Goal: Task Accomplishment & Management: Manage account settings

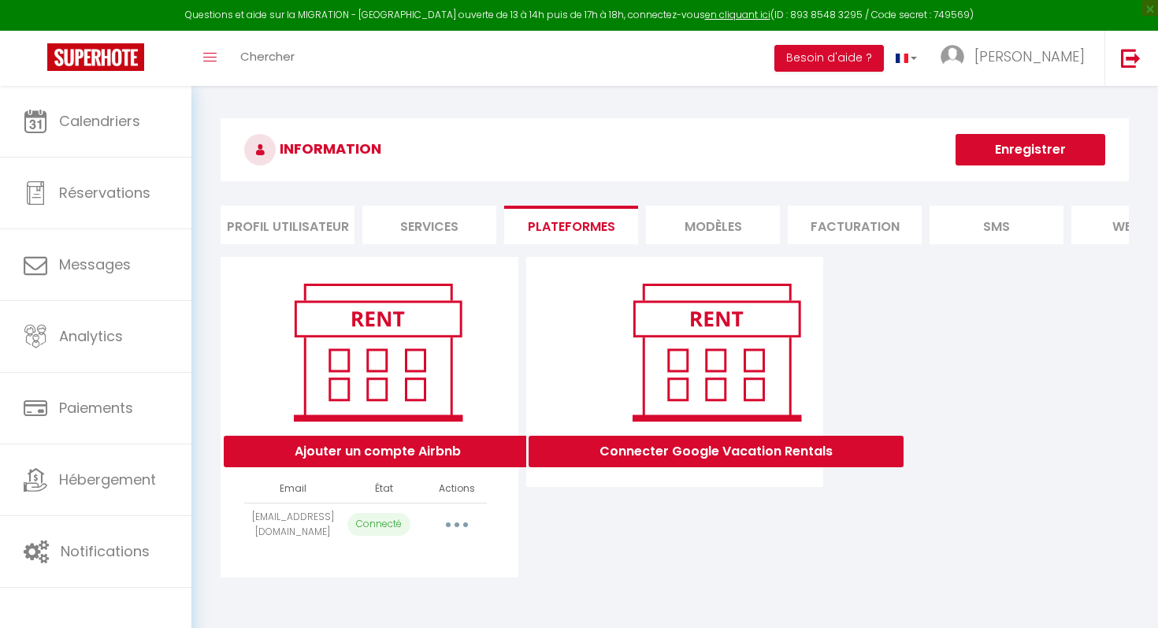
select select "68170"
select select "70483"
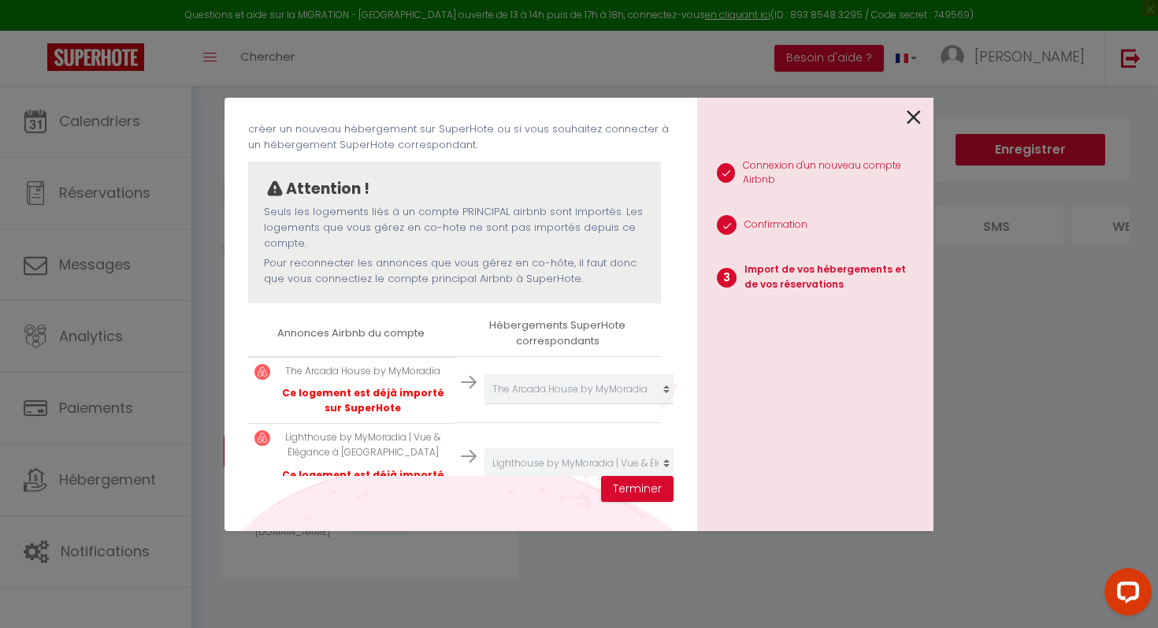
scroll to position [128, 0]
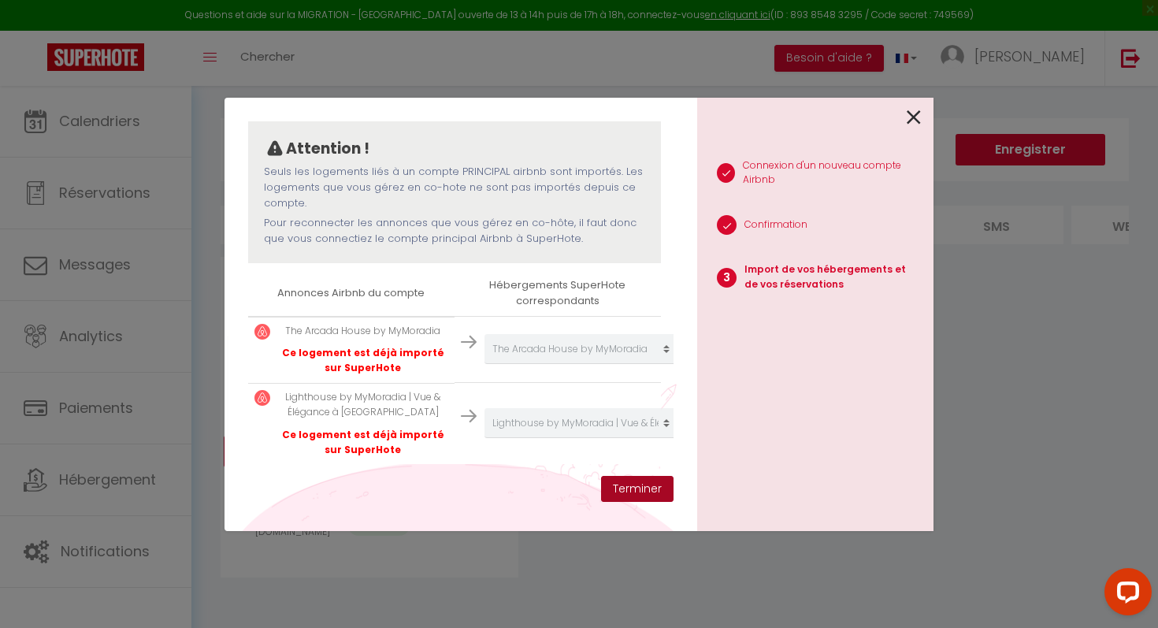
click at [629, 490] on button "Terminer" at bounding box center [637, 489] width 72 height 27
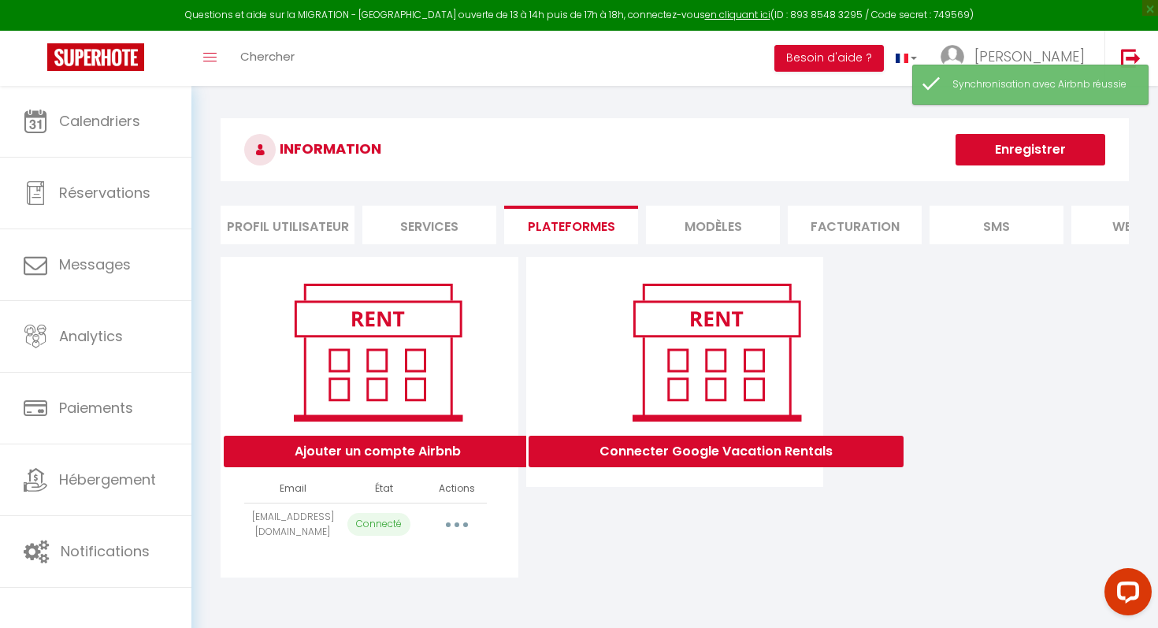
click at [1005, 362] on div "Ajouter un compte Airbnb Email État Actions [EMAIL_ADDRESS][DOMAIN_NAME] Connec…" at bounding box center [675, 417] width 916 height 321
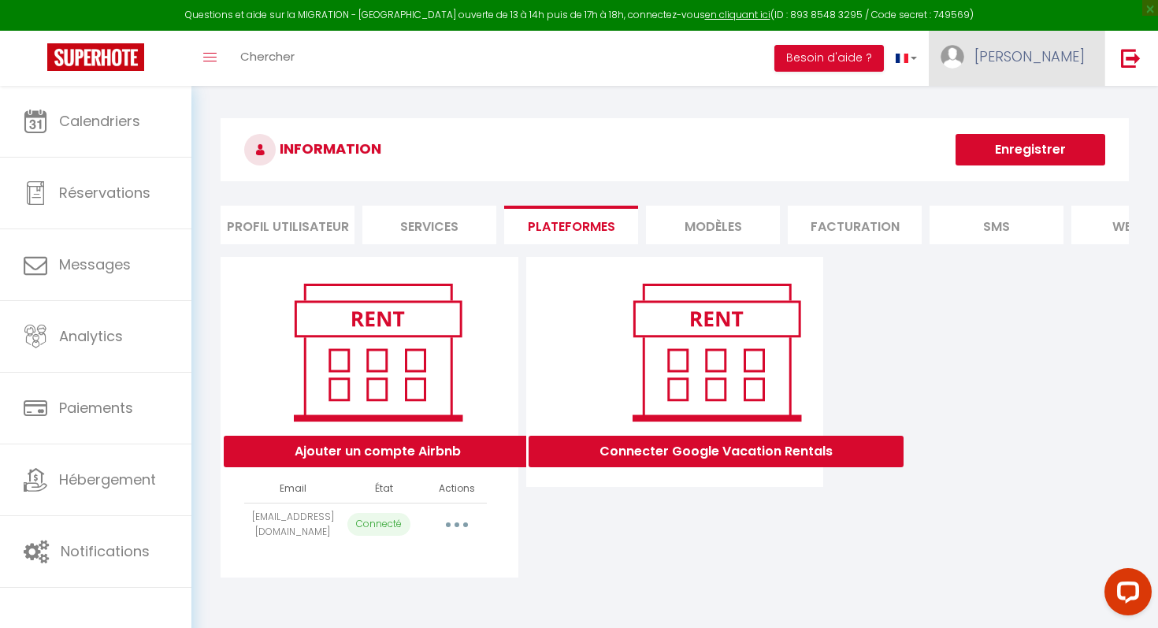
click at [1054, 72] on link "[PERSON_NAME]" at bounding box center [1017, 58] width 176 height 55
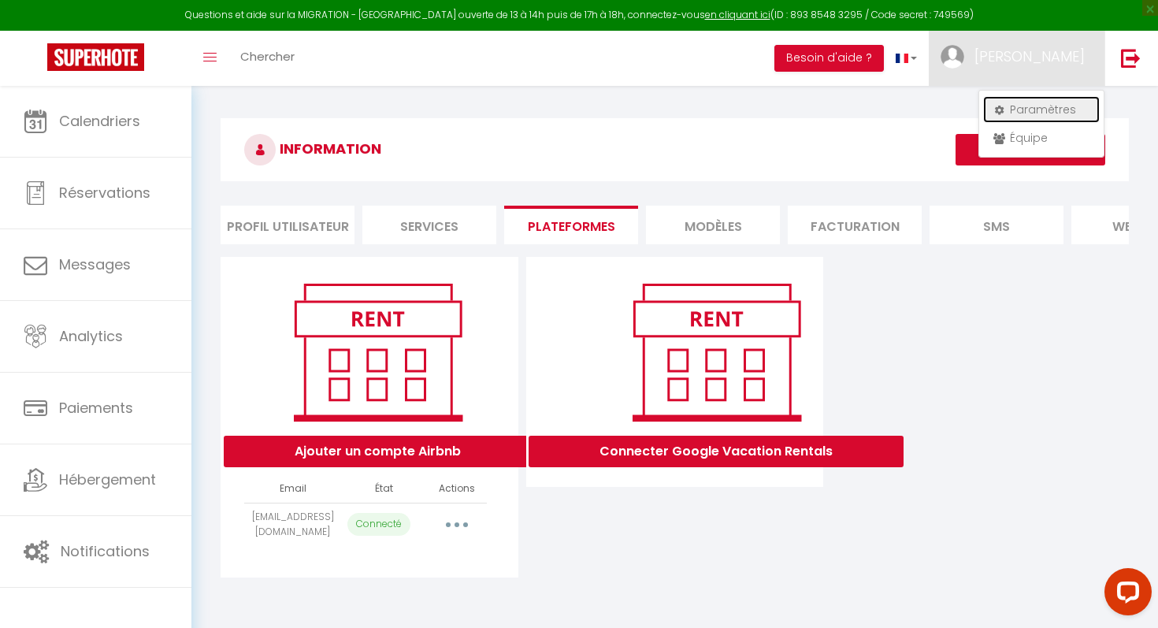
click at [1042, 106] on link "Paramètres" at bounding box center [1041, 109] width 117 height 27
click at [453, 525] on button "button" at bounding box center [457, 524] width 44 height 25
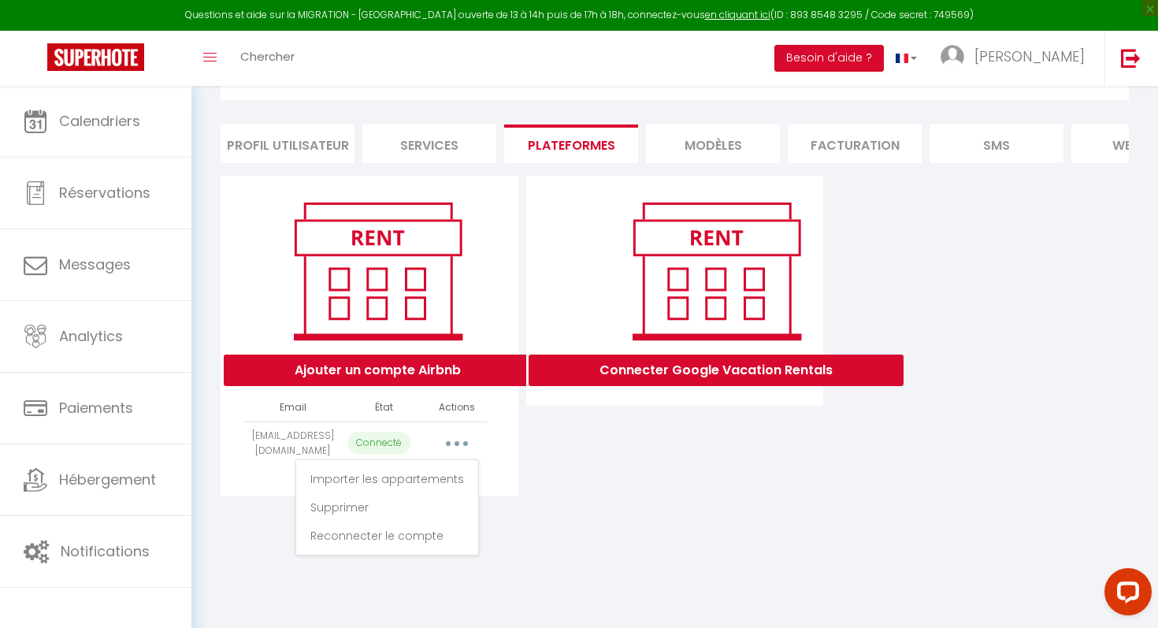
scroll to position [86, 0]
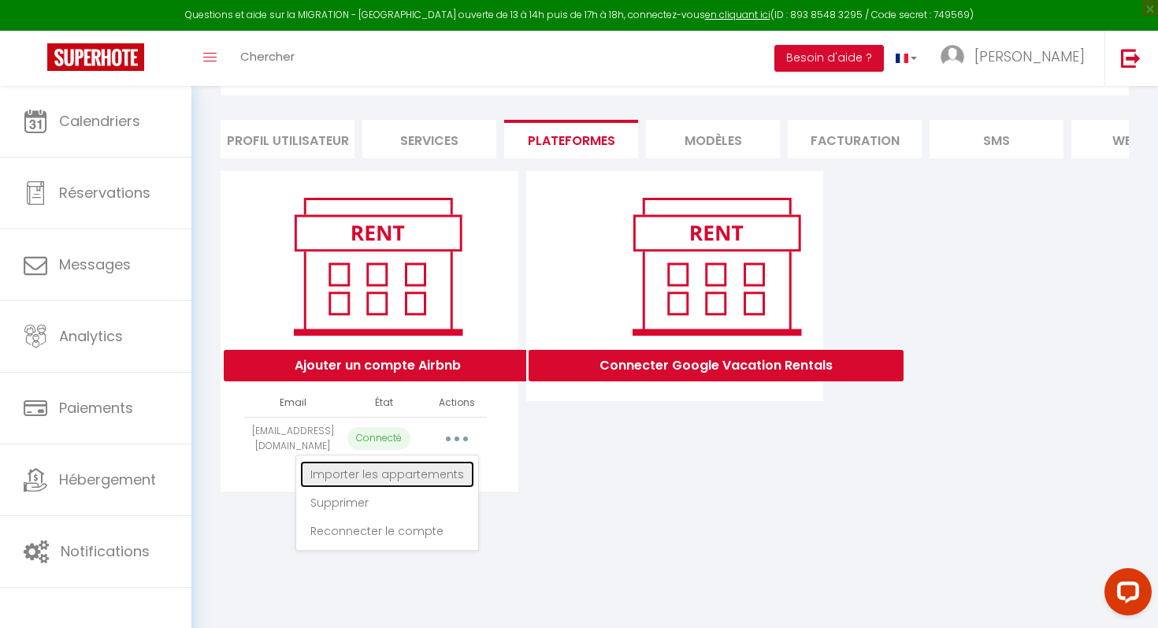
click at [436, 476] on link "Importer les appartements" at bounding box center [387, 474] width 174 height 27
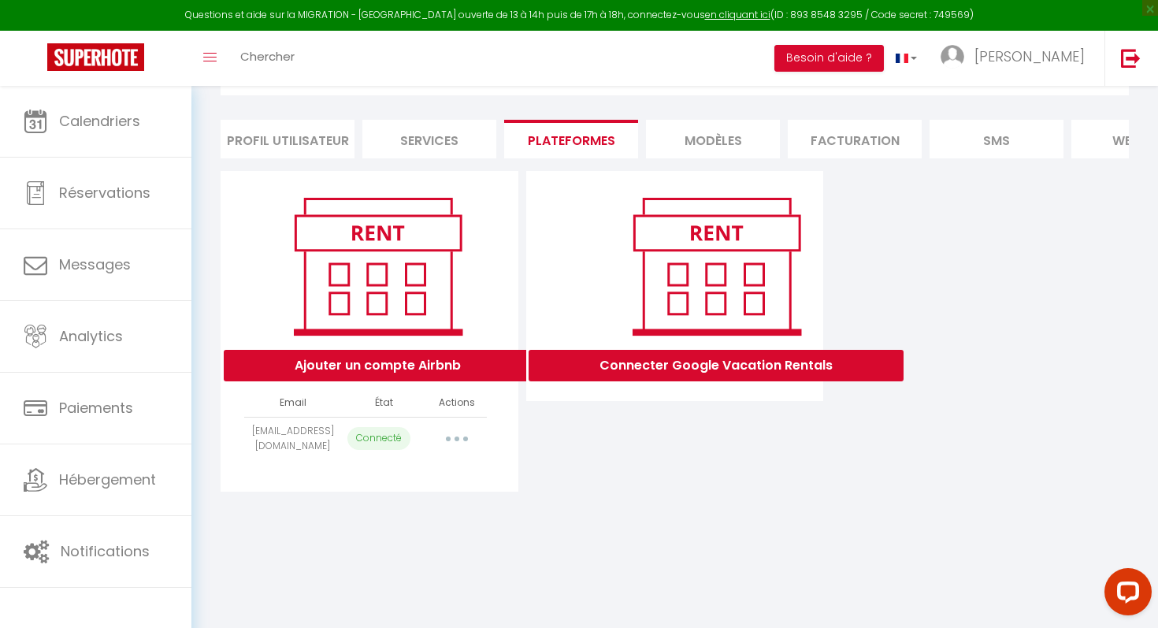
select select "68170"
select select "70483"
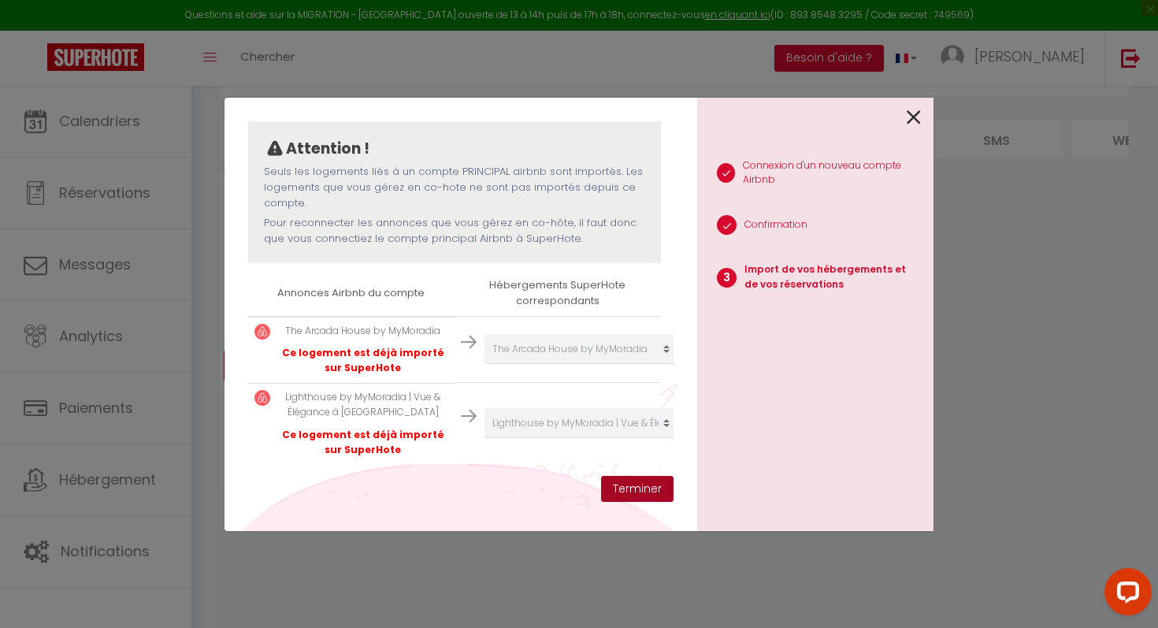
click at [638, 492] on button "Terminer" at bounding box center [637, 489] width 72 height 27
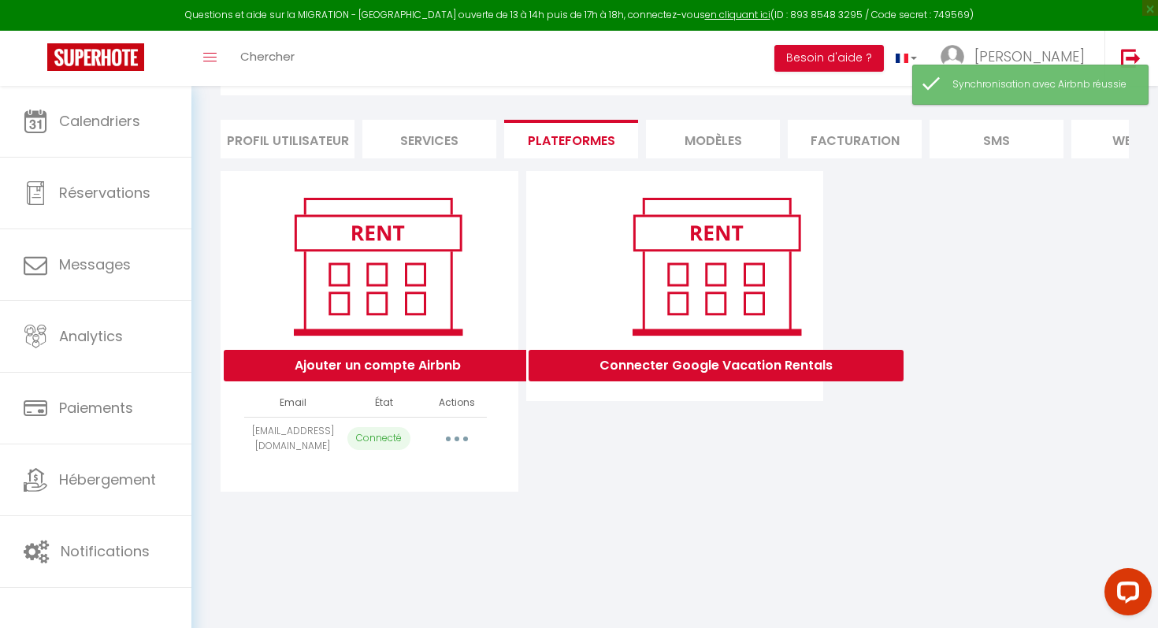
click at [676, 519] on div "INFORMATION Enregistrer Profil Utilisateur Services Plateformes MODÈLES Factura…" at bounding box center [674, 268] width 967 height 536
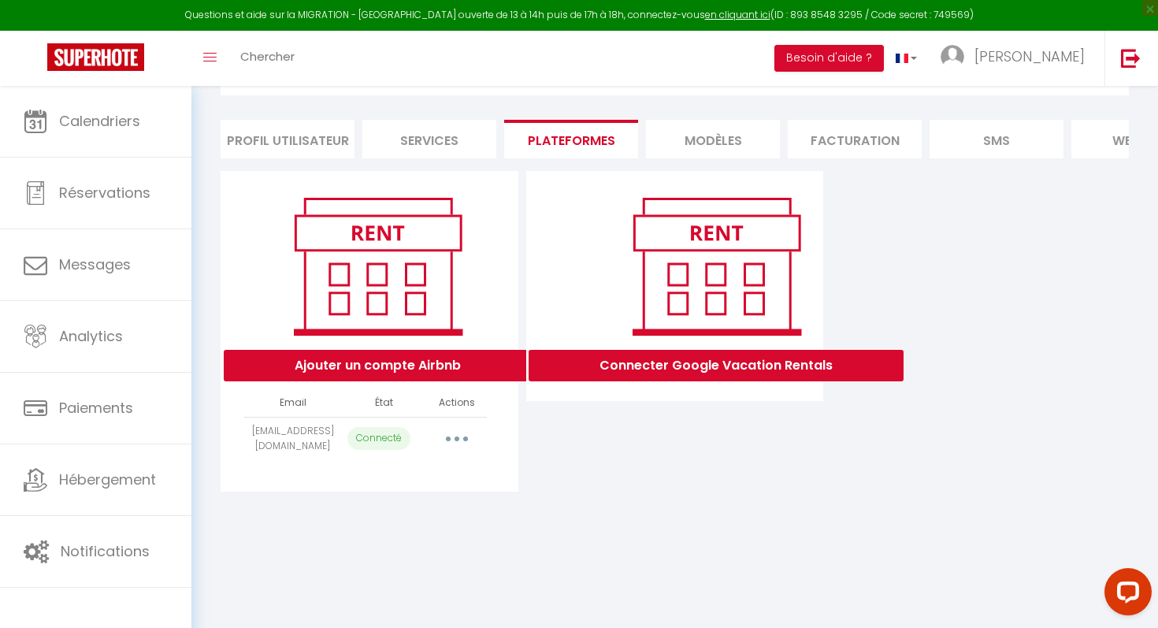
click at [459, 442] on button "button" at bounding box center [457, 438] width 44 height 25
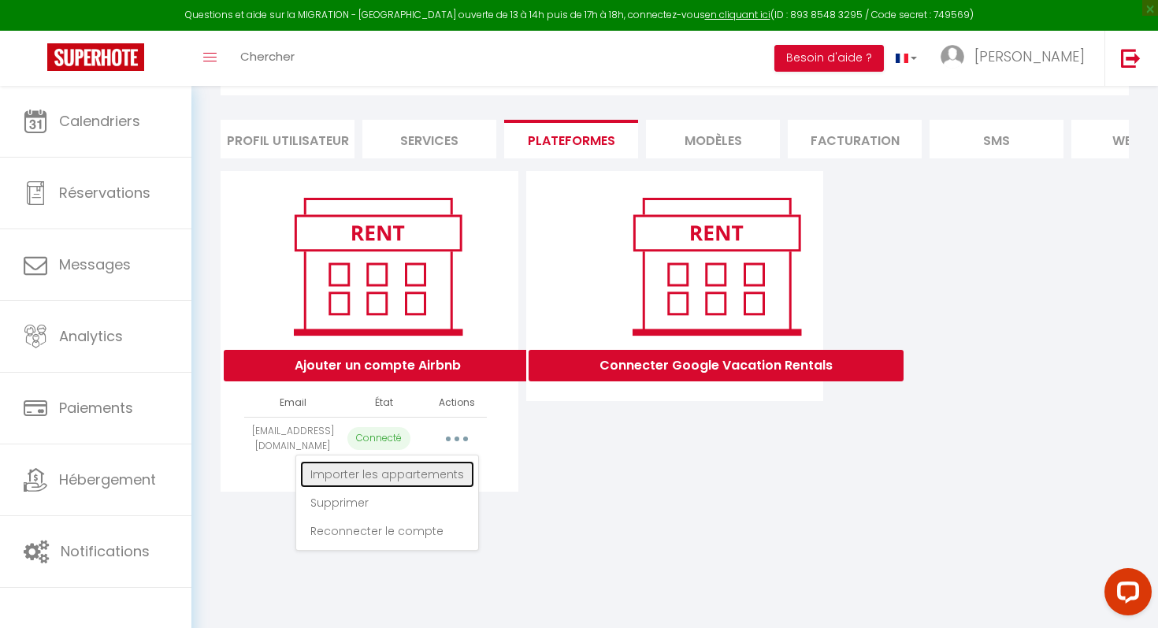
click at [420, 472] on link "Importer les appartements" at bounding box center [387, 474] width 174 height 27
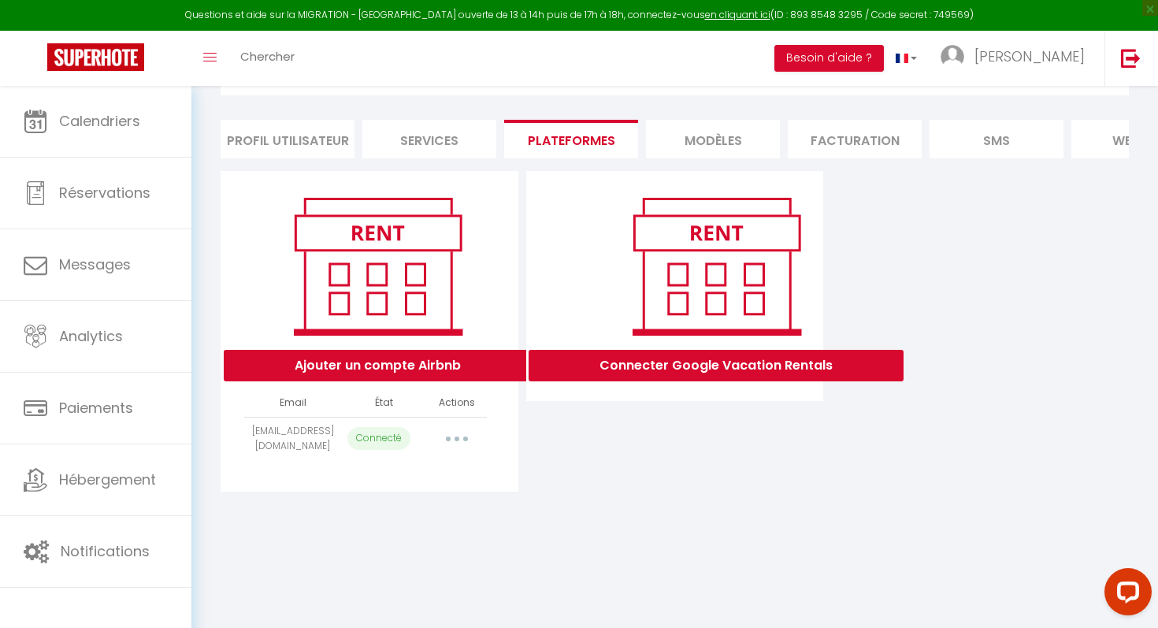
select select "68170"
select select "70483"
select select
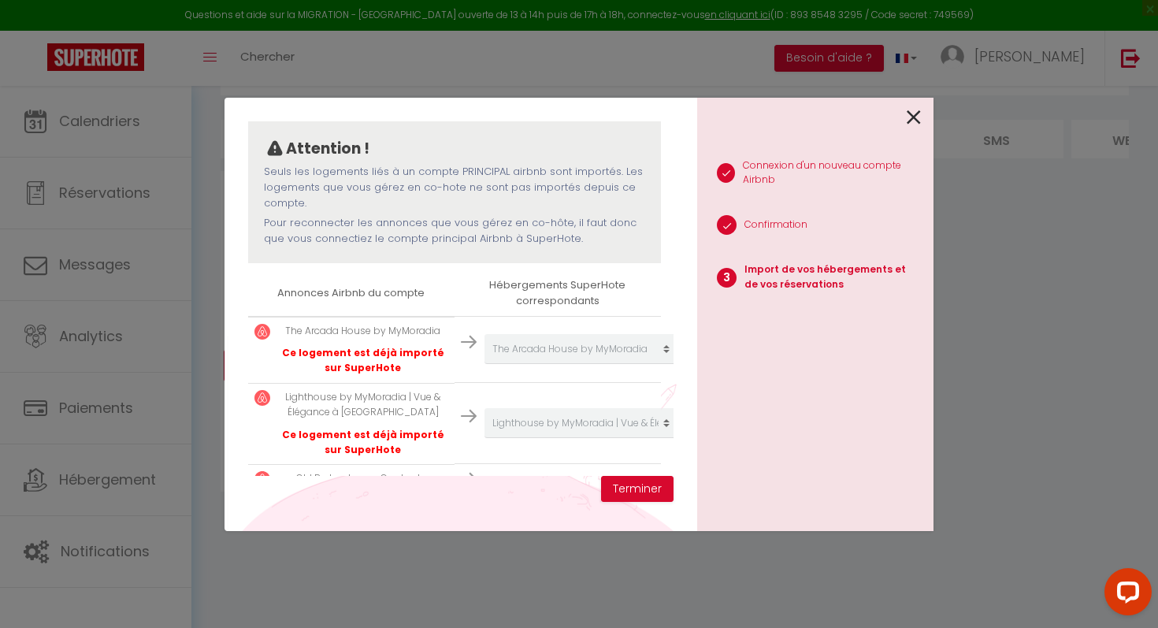
scroll to position [173, 0]
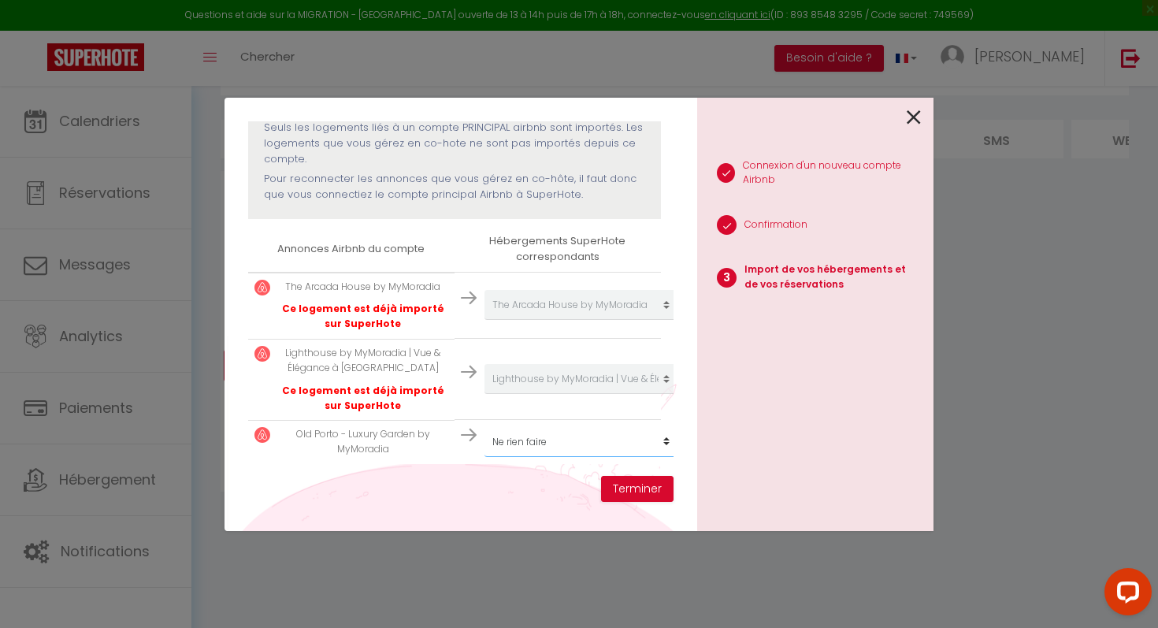
click at [511, 320] on select "Créer un nouveau hébergement Ne rien faire The [GEOGRAPHIC_DATA] by MyMoradia G…" at bounding box center [582, 305] width 194 height 30
click at [629, 488] on button "Terminer" at bounding box center [637, 489] width 72 height 27
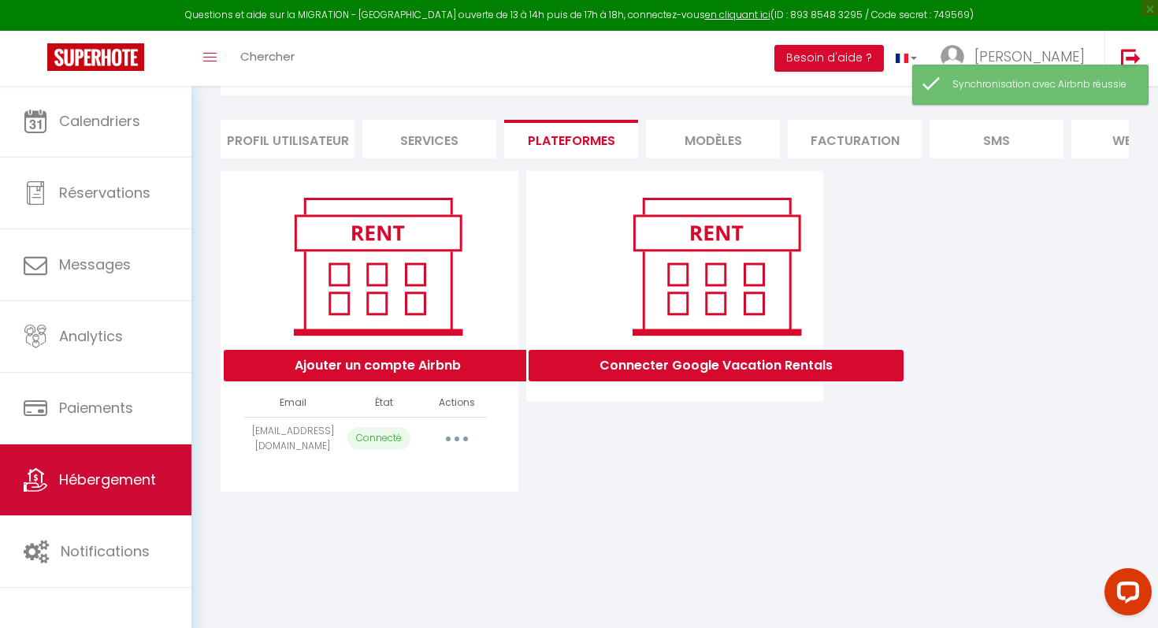
click at [102, 479] on span "Hébergement" at bounding box center [107, 480] width 97 height 20
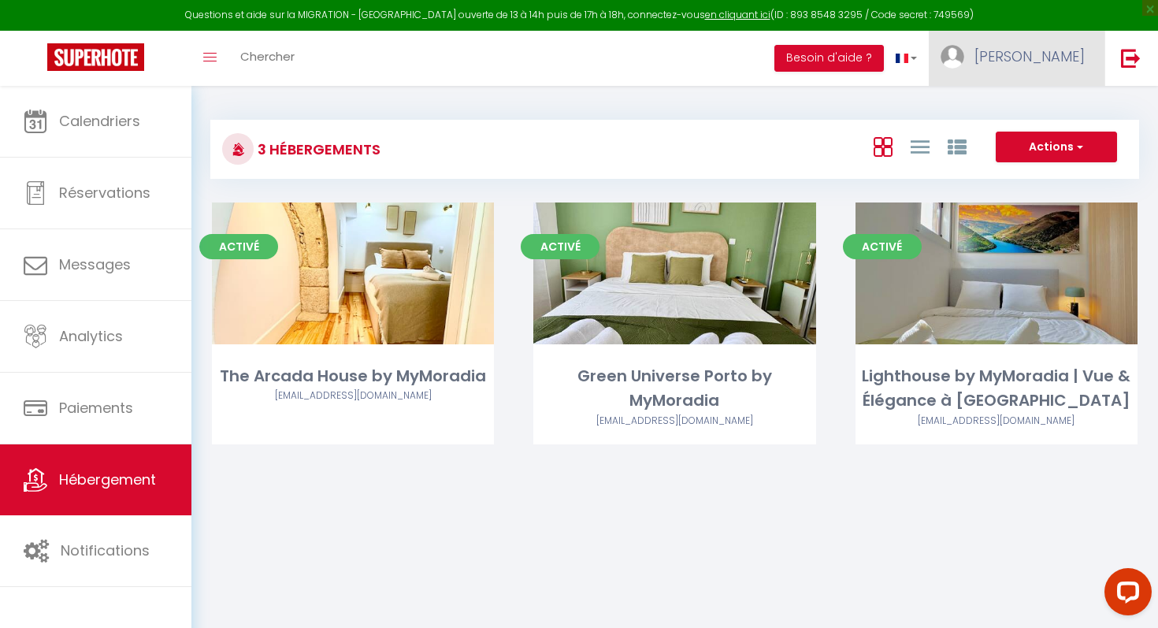
click at [1051, 66] on link "[PERSON_NAME]" at bounding box center [1017, 58] width 176 height 55
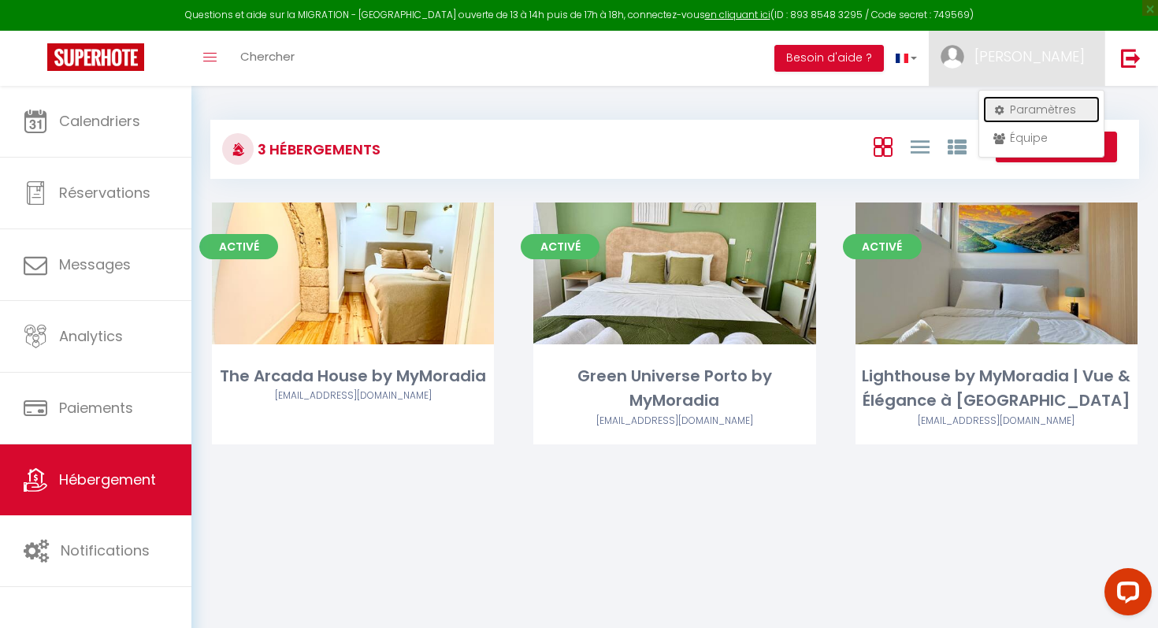
click at [1049, 102] on link "Paramètres" at bounding box center [1041, 109] width 117 height 27
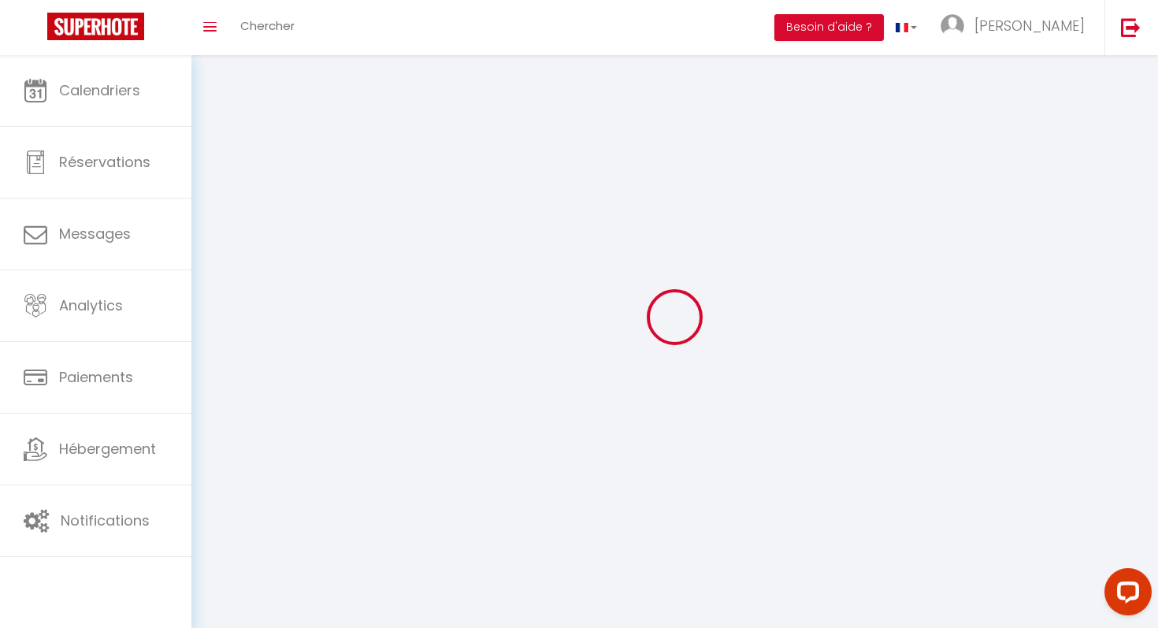
type input "5tQ72xPgt2G0O3MWdUxaTj4Tk"
type input "iZS9COe6e0LKIj7ghyATpu2LM"
type input "[URL][DOMAIN_NAME]"
select select "2"
select select "28"
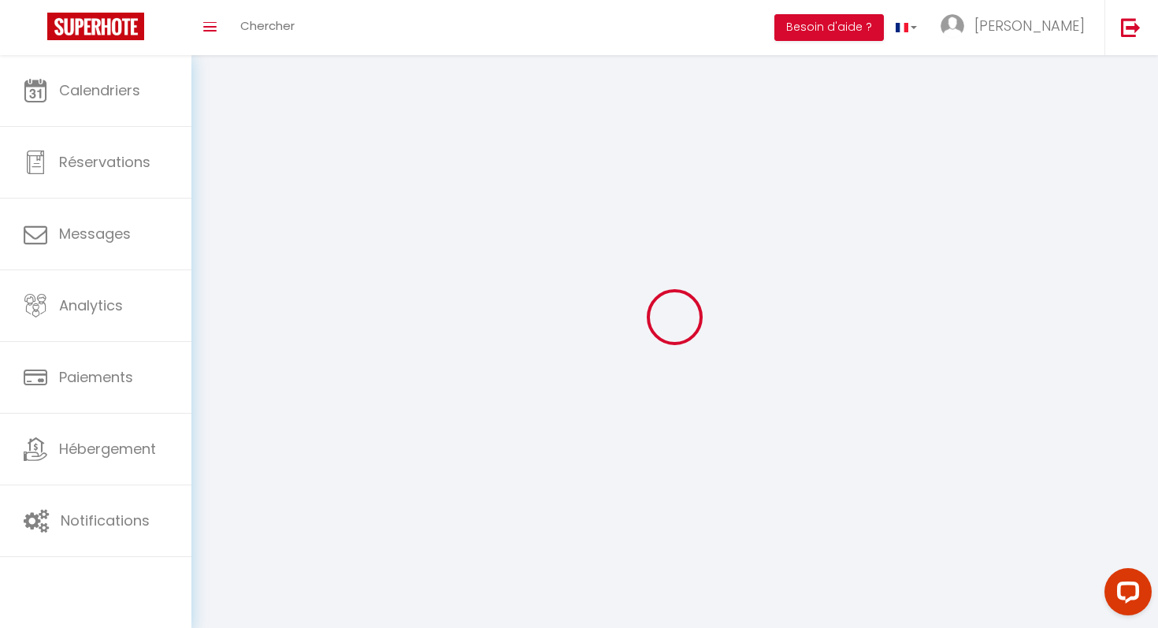
select select "fr"
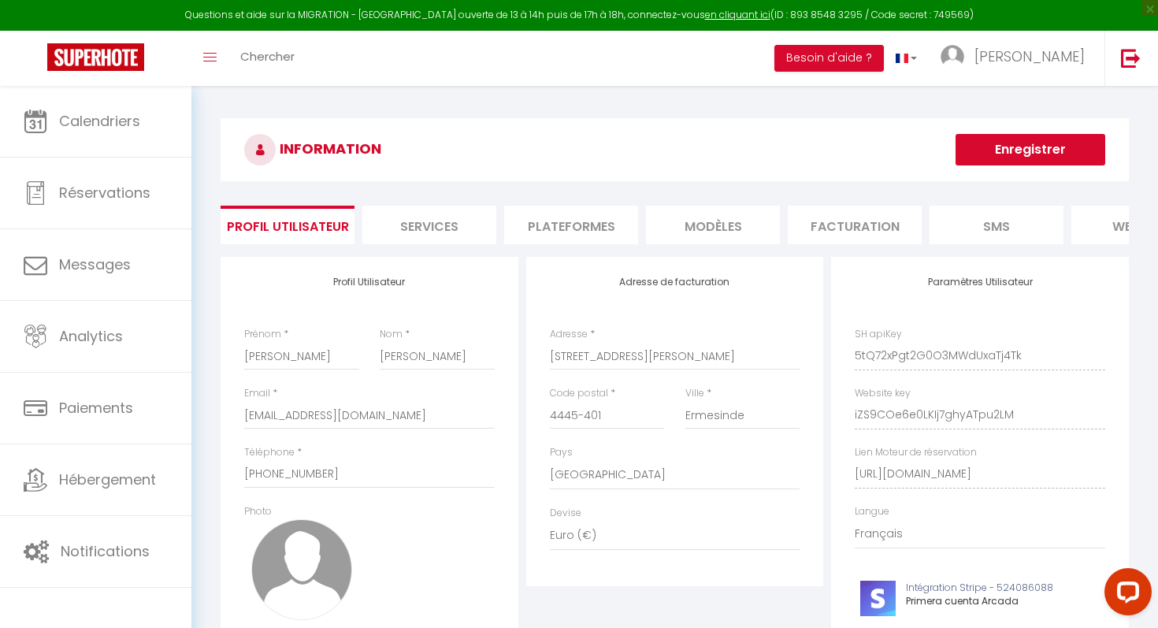
click at [540, 234] on li "Plateformes" at bounding box center [571, 225] width 134 height 39
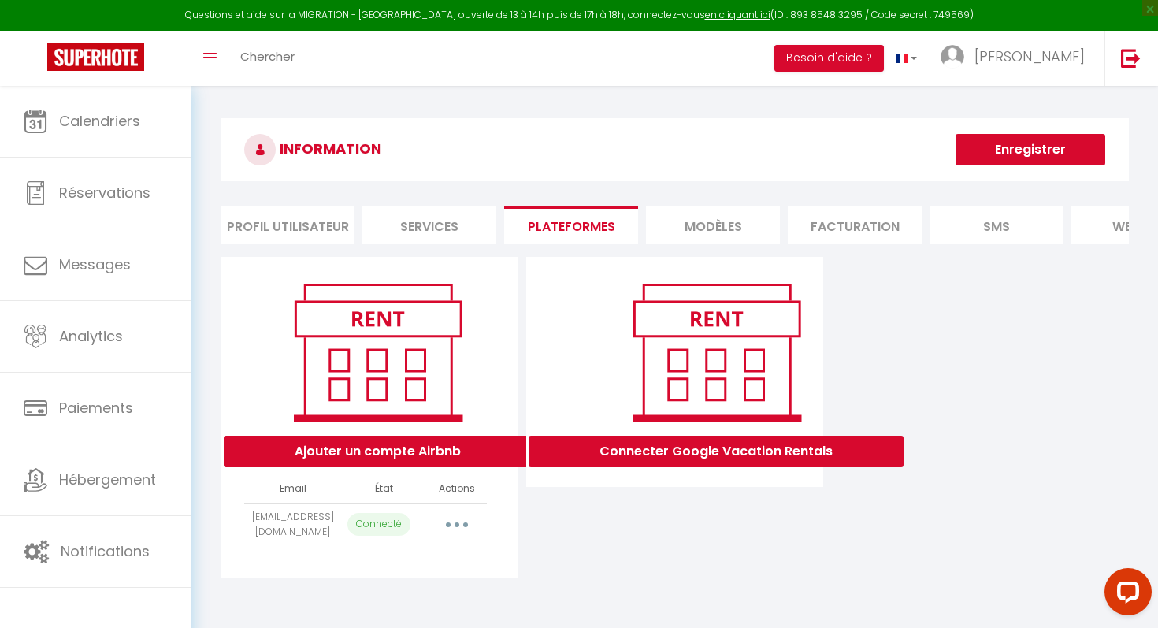
click at [462, 529] on button "button" at bounding box center [457, 524] width 44 height 25
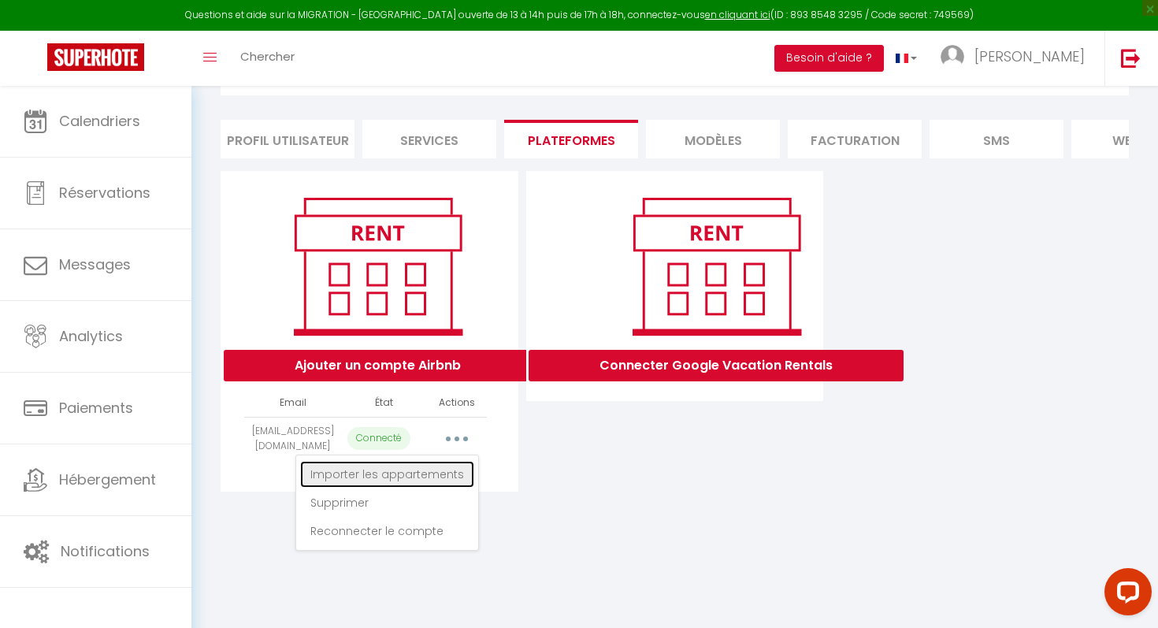
click at [403, 470] on link "Importer les appartements" at bounding box center [387, 474] width 174 height 27
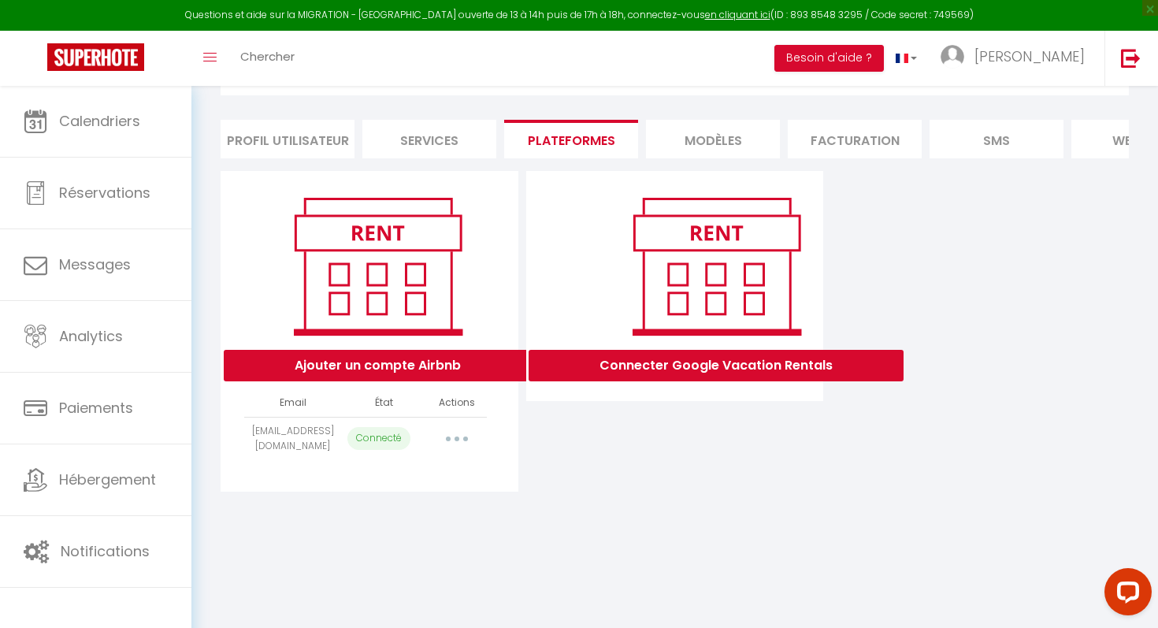
select select "68170"
select select "70483"
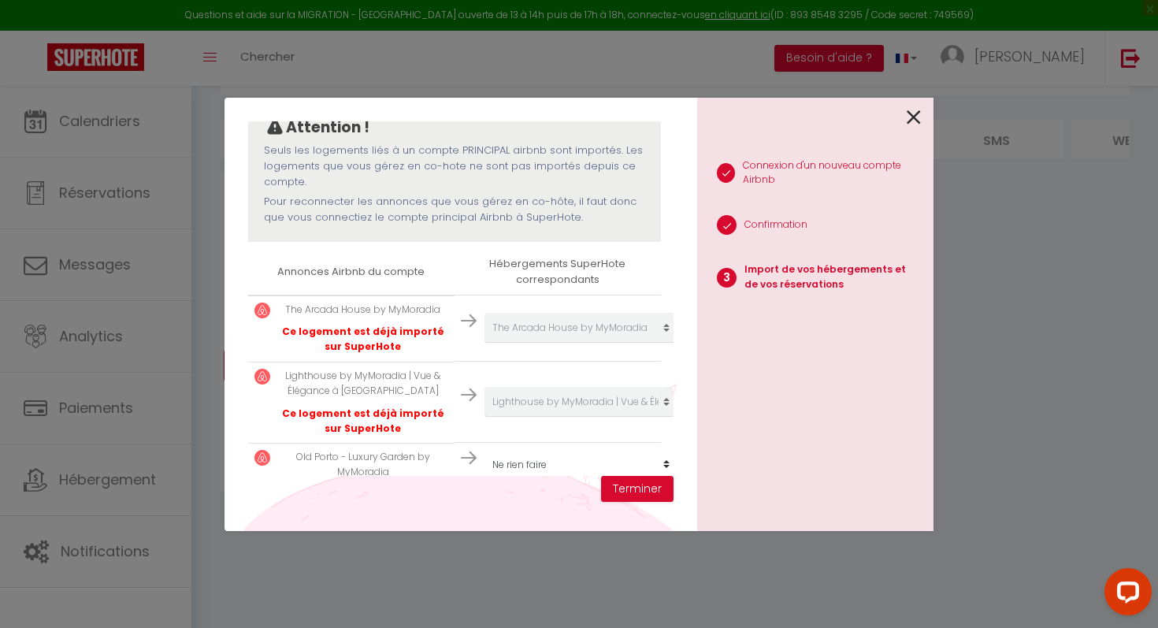
scroll to position [173, 0]
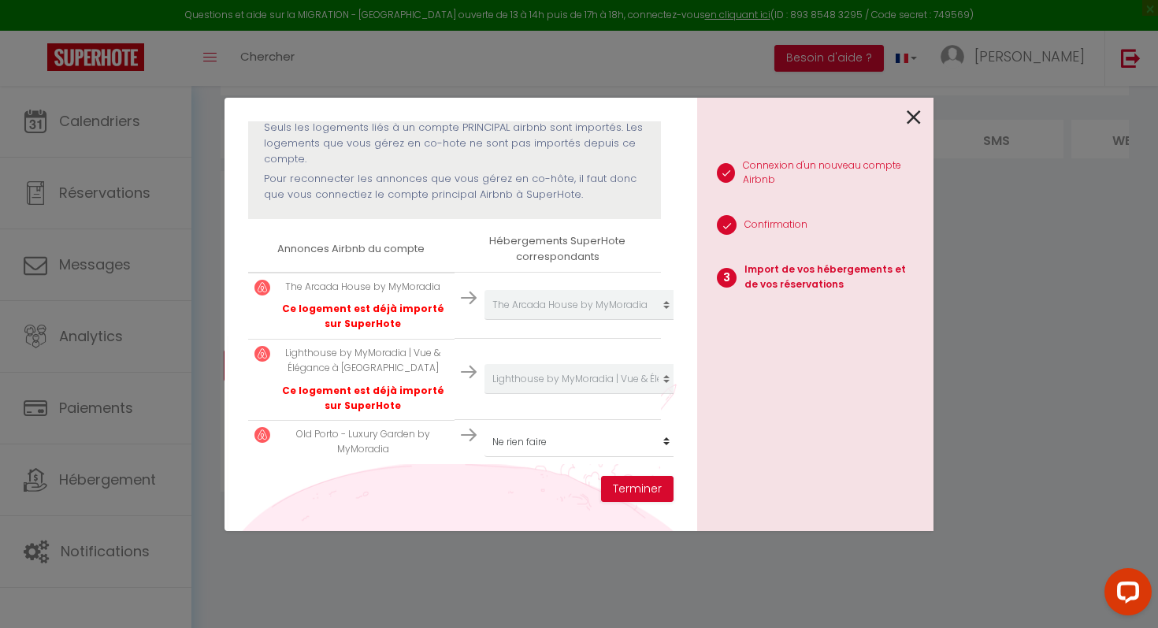
click at [399, 444] on p "Old Porto - Luxury Garden by MyMoradia" at bounding box center [363, 442] width 170 height 30
click at [532, 320] on select "Créer un nouveau hébergement Ne rien faire The [GEOGRAPHIC_DATA] by MyMoradia G…" at bounding box center [582, 305] width 194 height 30
select select "create_new"
click at [637, 486] on button "Terminer" at bounding box center [637, 489] width 72 height 27
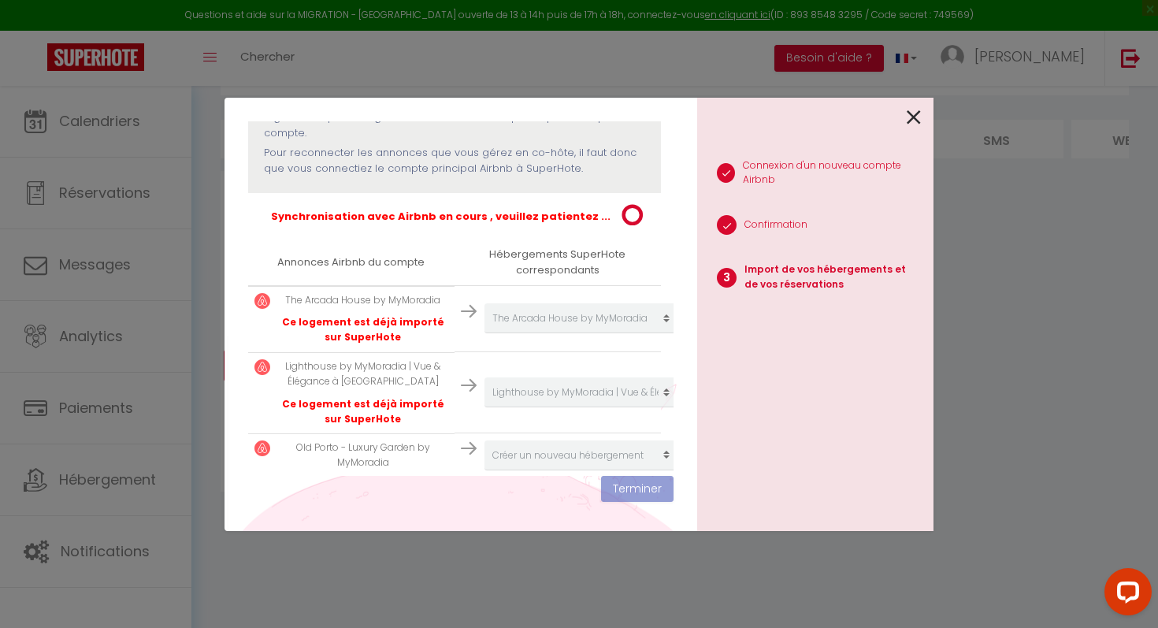
scroll to position [212, 0]
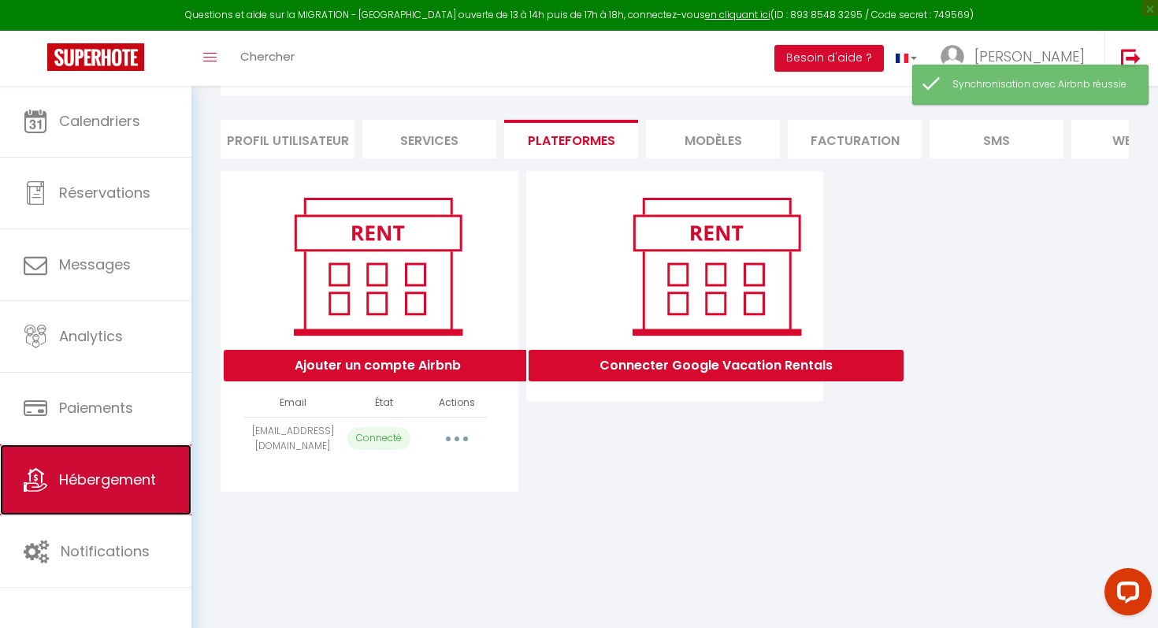
click at [96, 468] on link "Hébergement" at bounding box center [95, 479] width 191 height 71
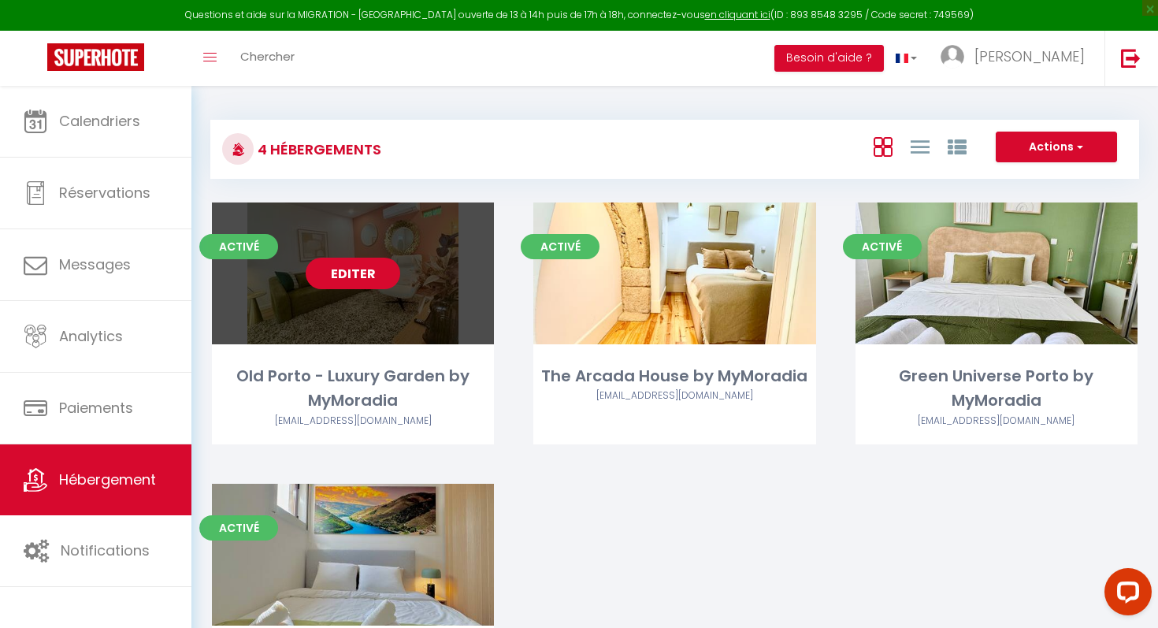
click at [354, 271] on link "Editer" at bounding box center [353, 274] width 95 height 32
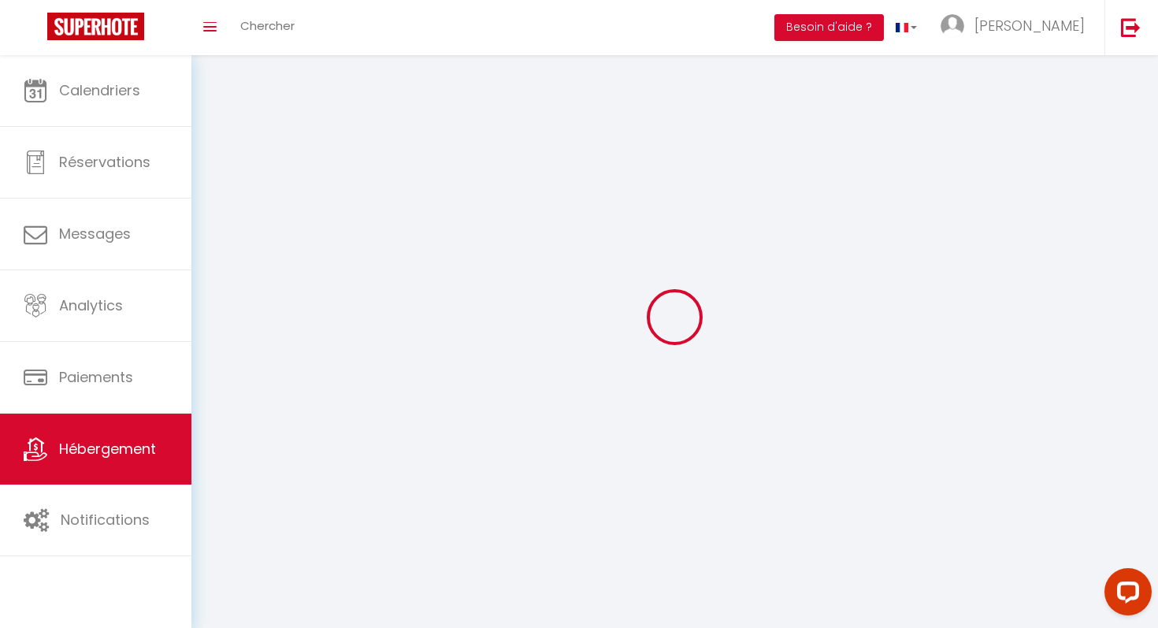
select select
select select "28"
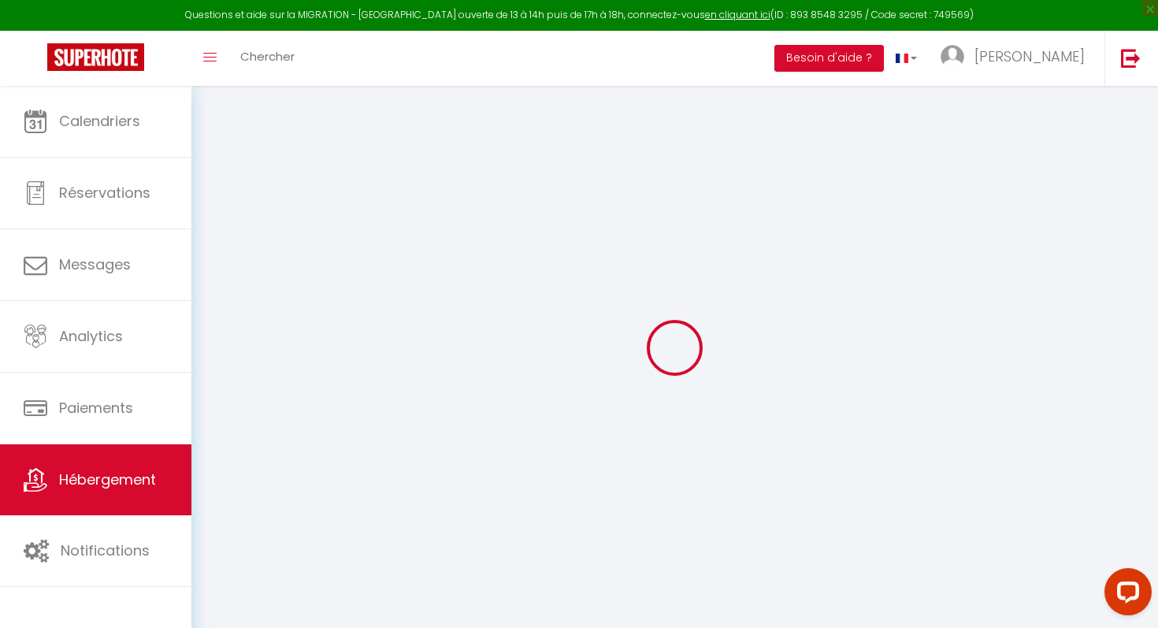
select select
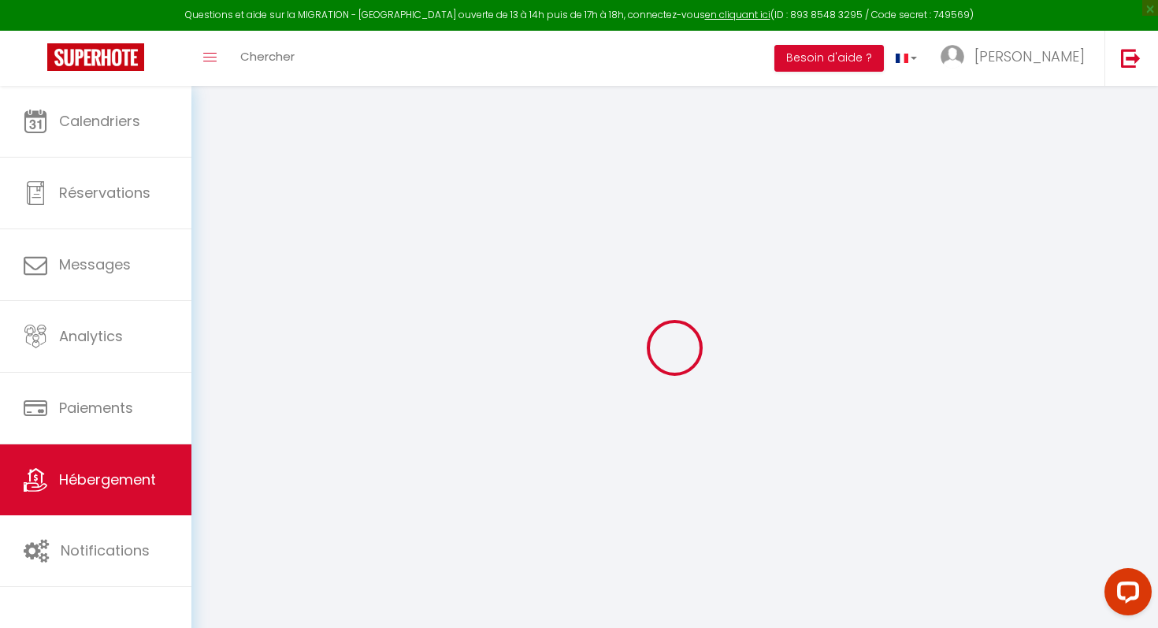
select select
checkbox input "false"
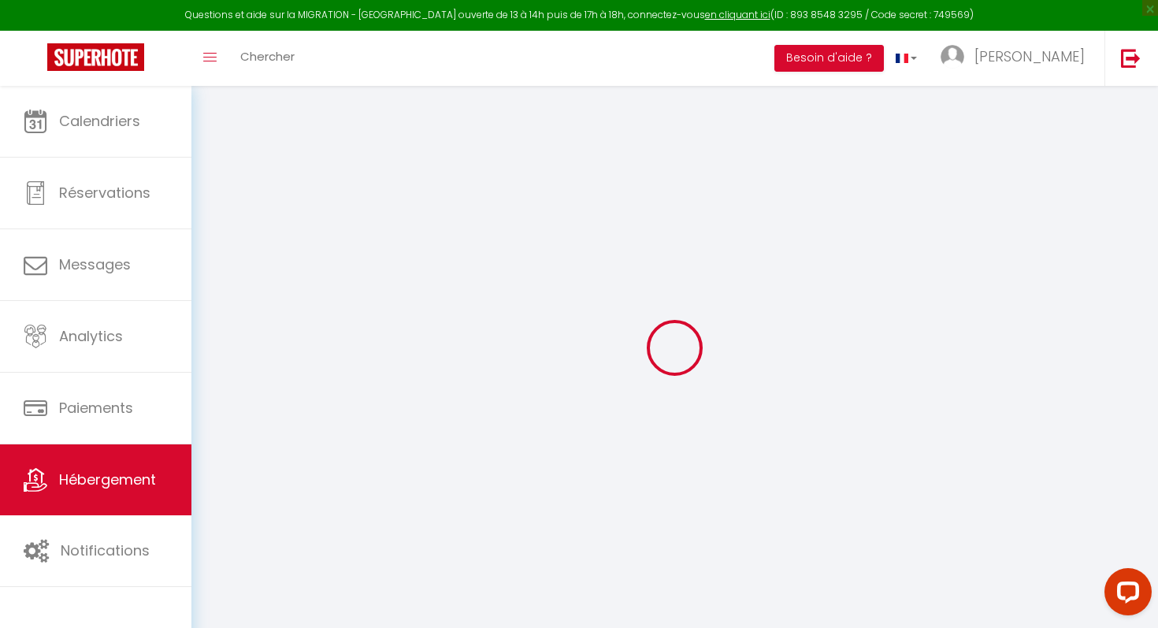
select select
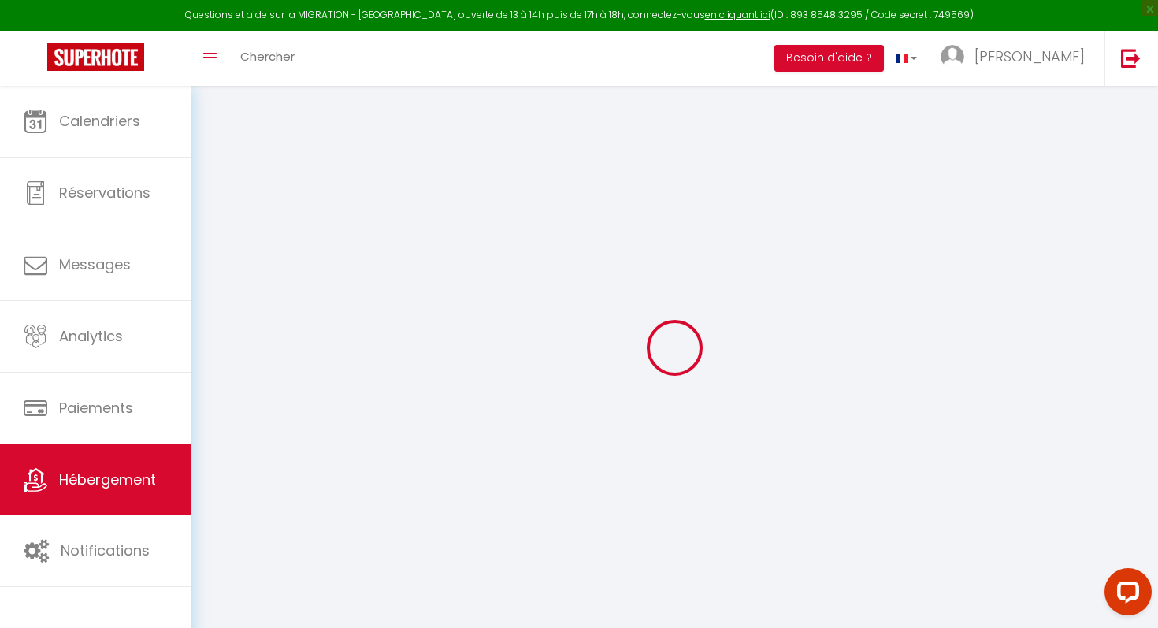
select select
checkbox input "false"
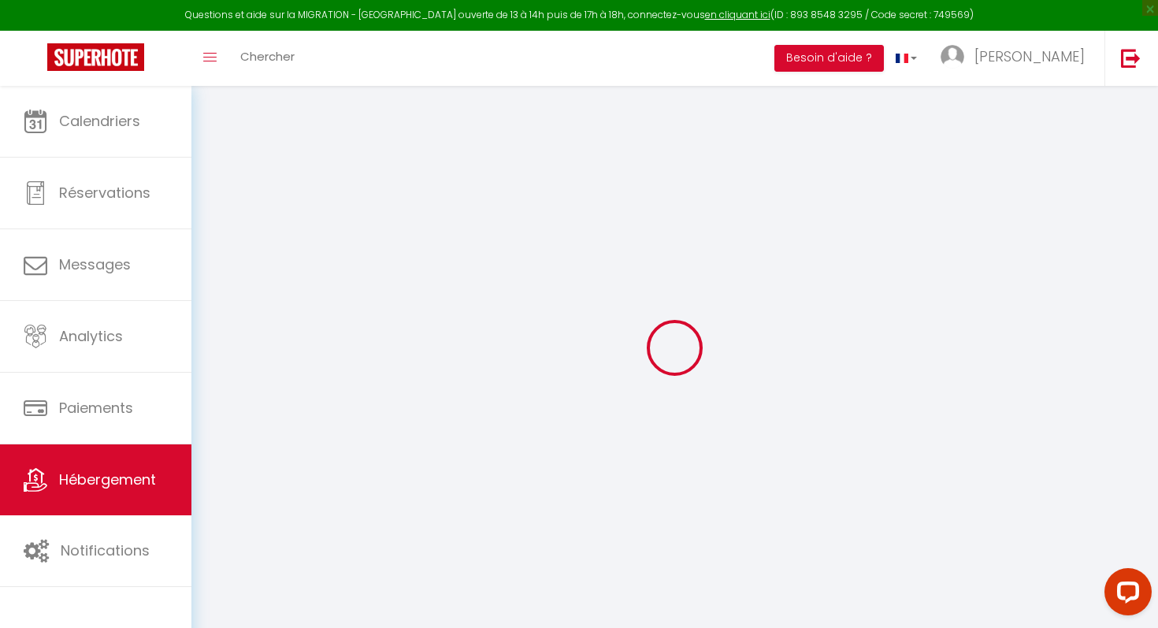
checkbox input "false"
select select
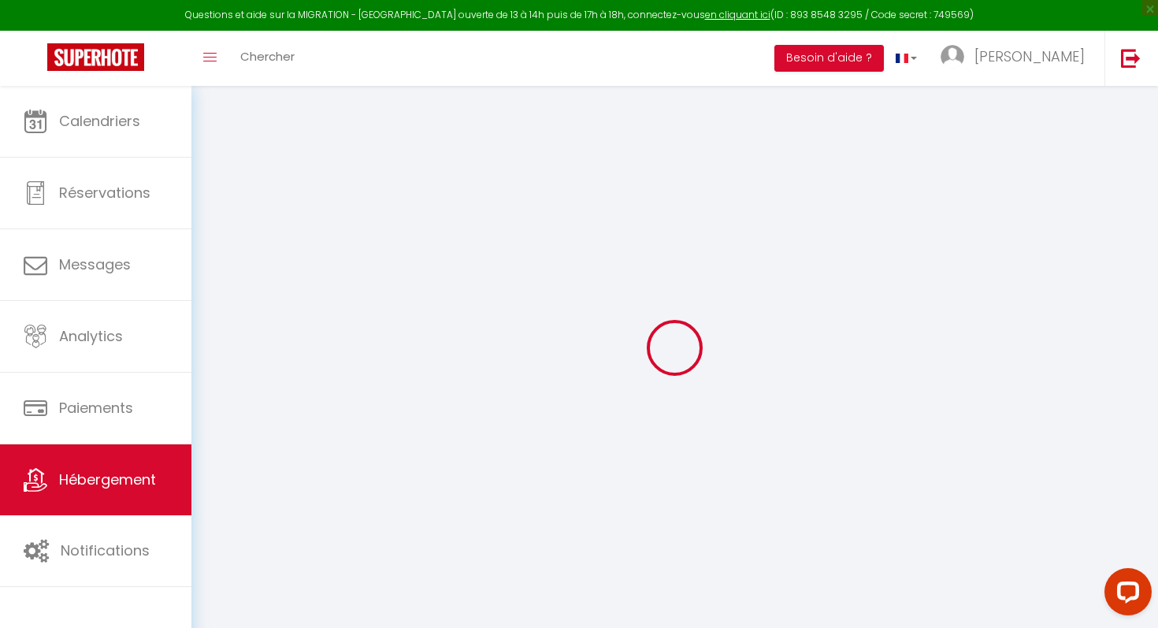
select select
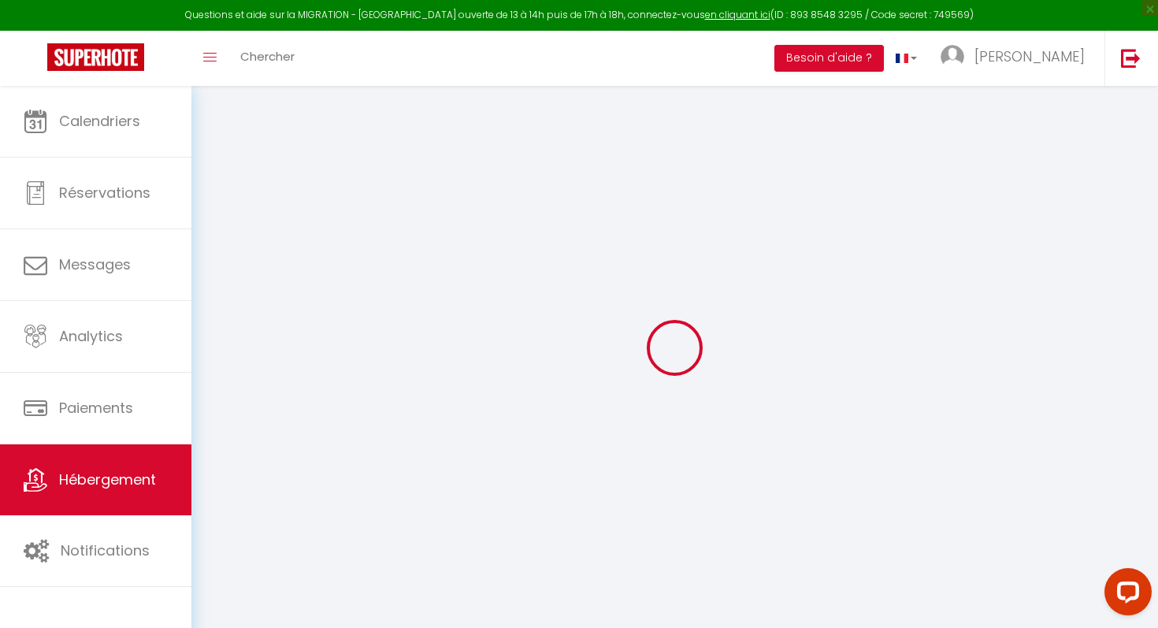
checkbox input "false"
select select
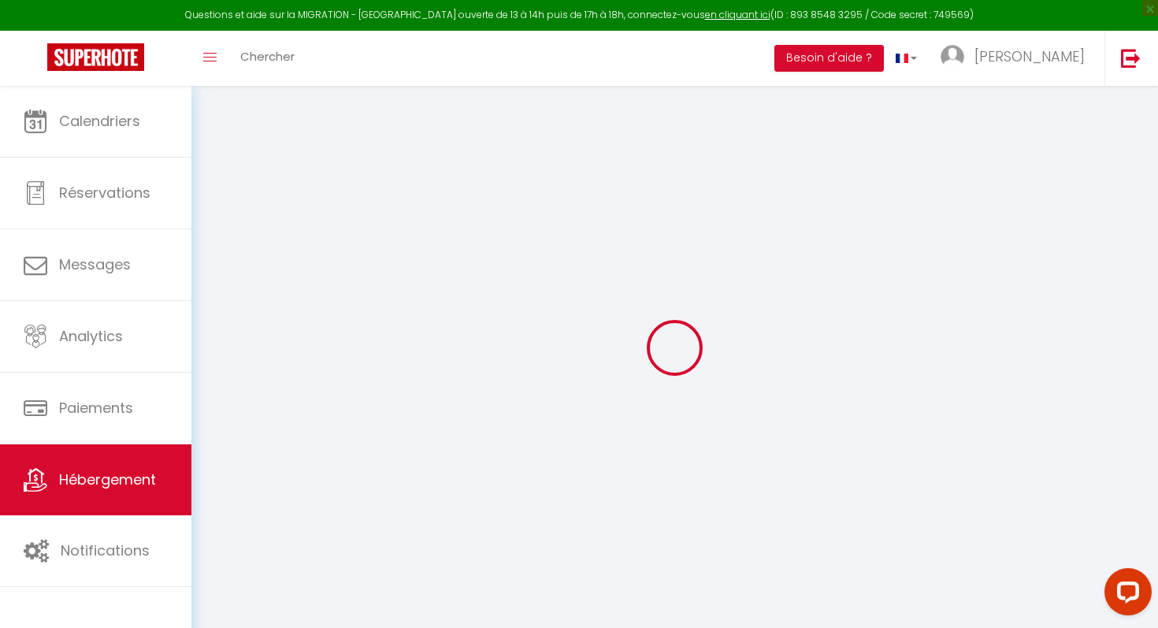
select select
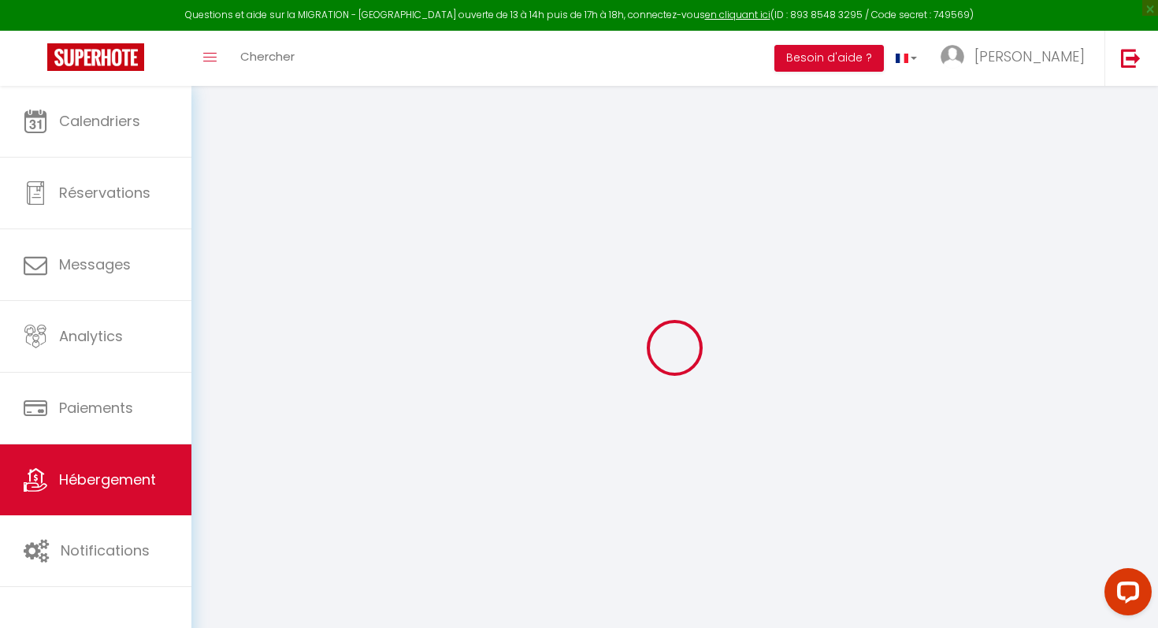
select select
checkbox input "false"
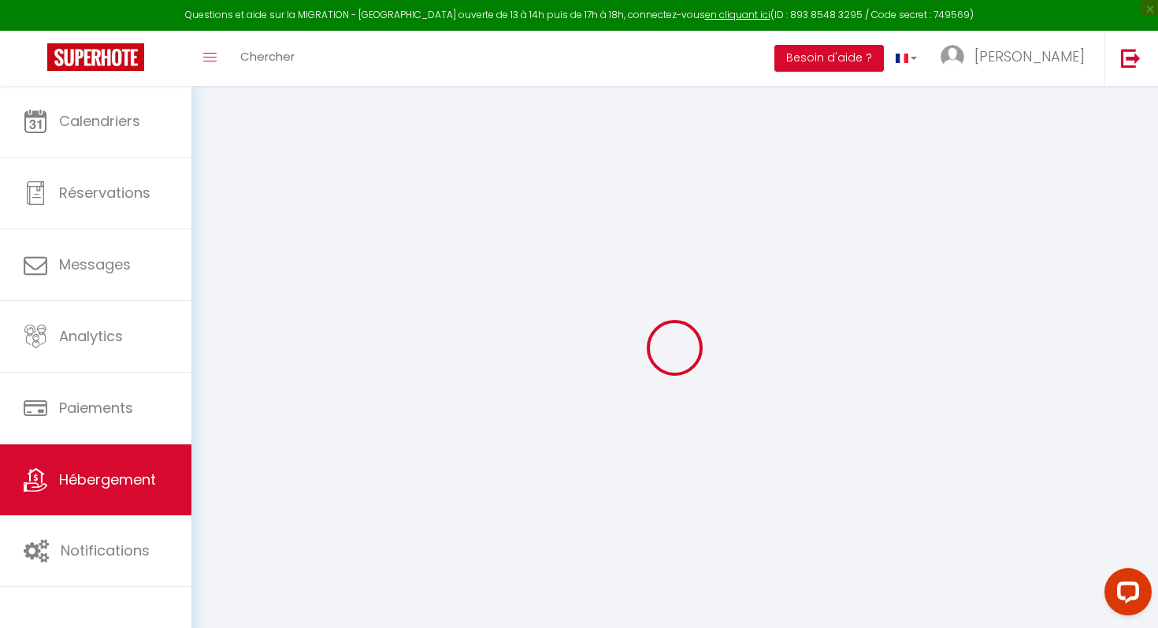
checkbox input "false"
select select
type input "Old Porto - Luxury Garden by MyMoradia"
type input "118"
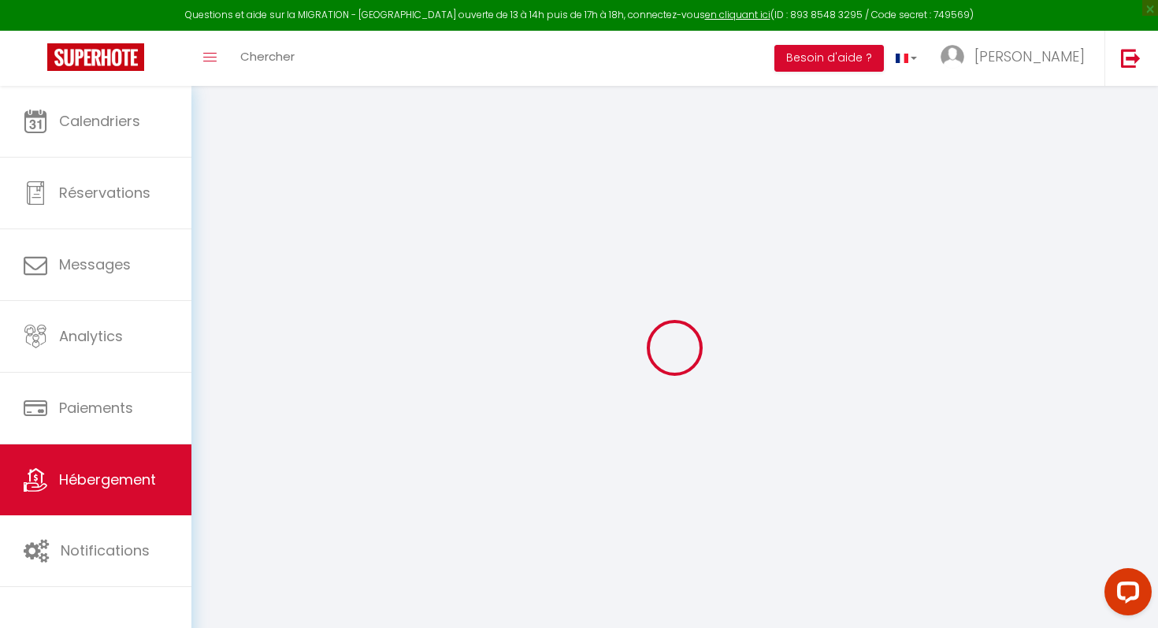
select select
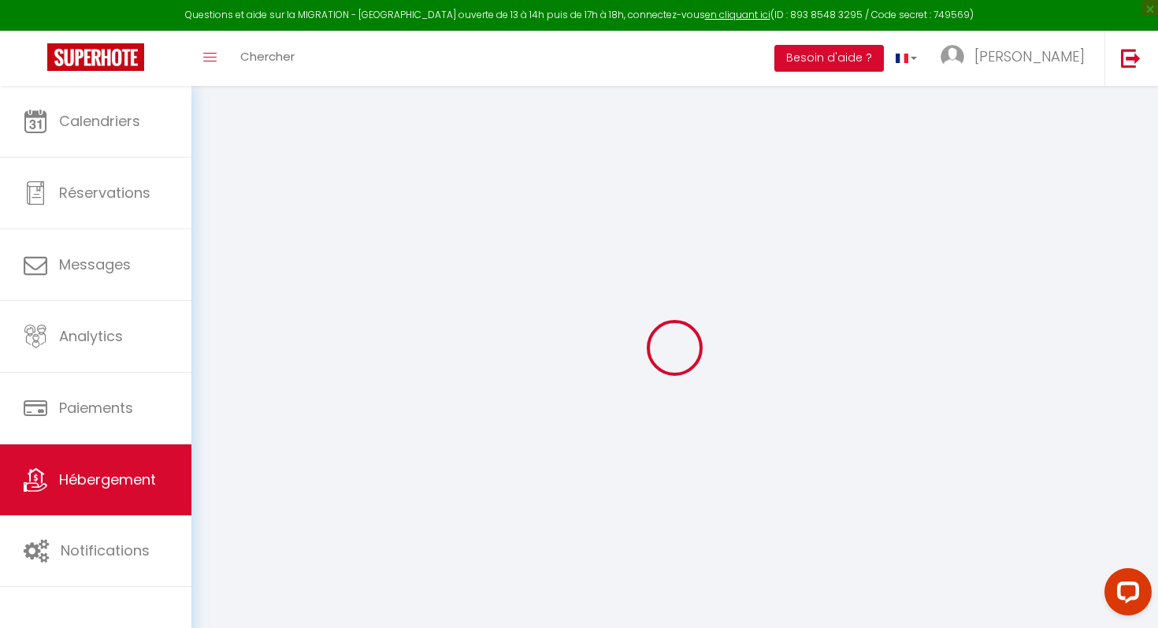
type input "[STREET_ADDRESS][PERSON_NAME]"
type input "4000"
type input "[GEOGRAPHIC_DATA]"
select select "2"
type input "[EMAIL_ADDRESS][DOMAIN_NAME]"
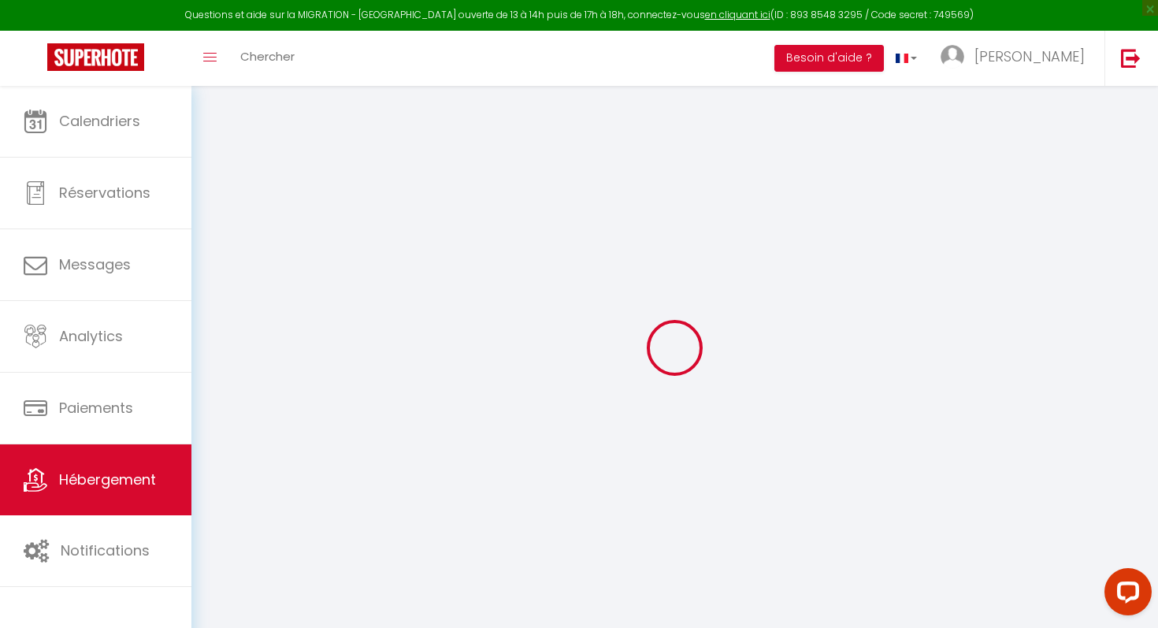
select select
checkbox input "false"
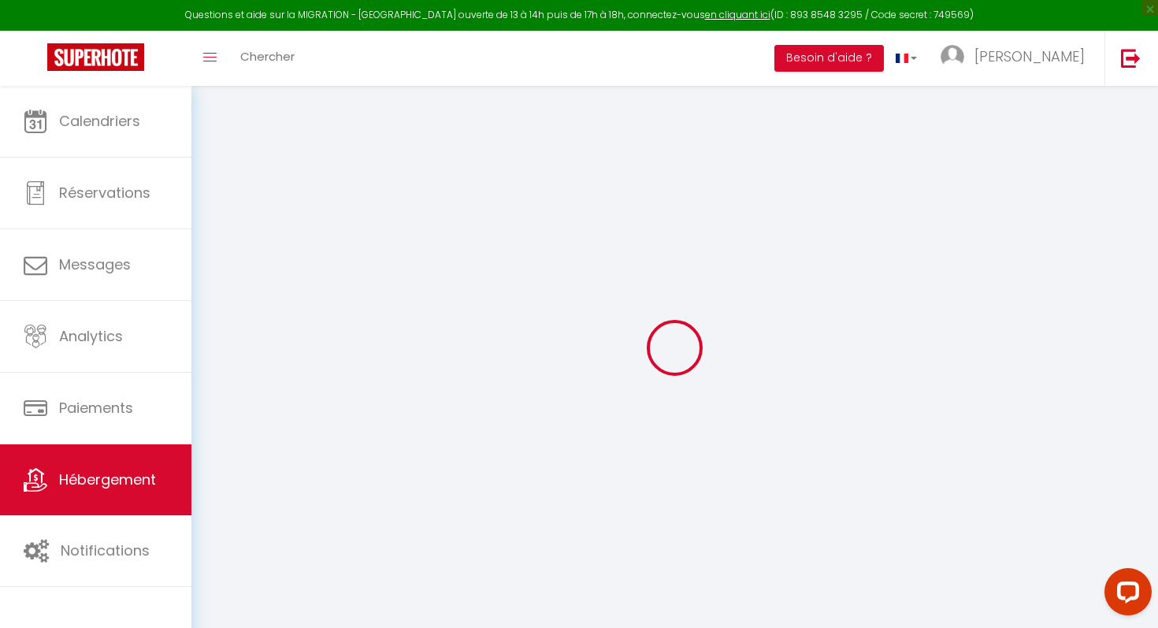
type input "0"
select select
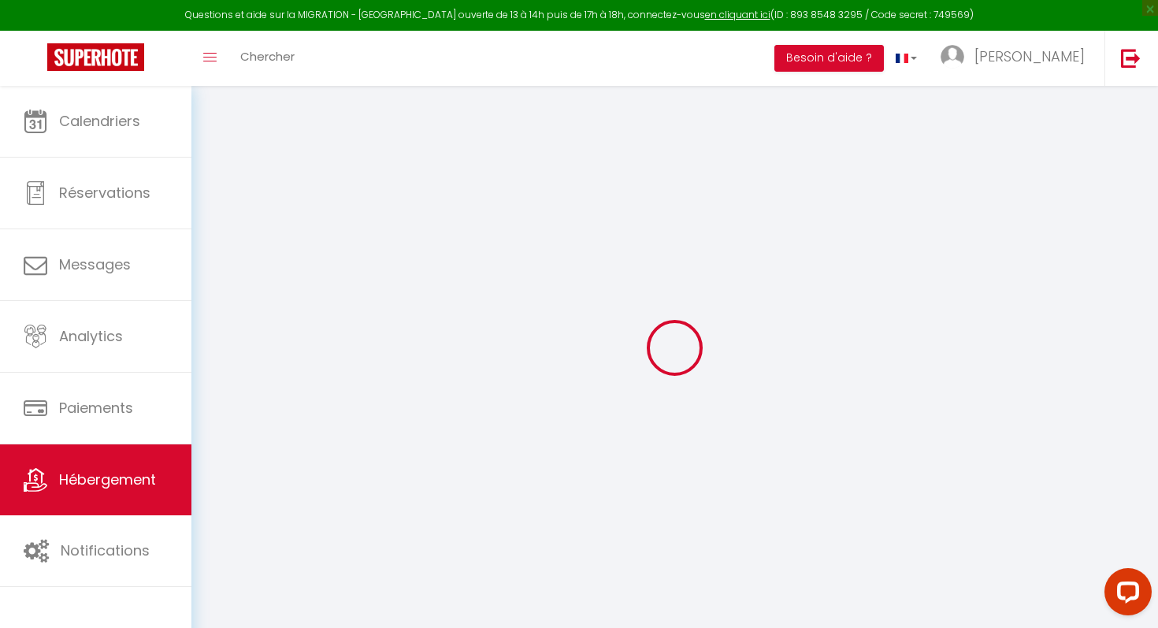
select select
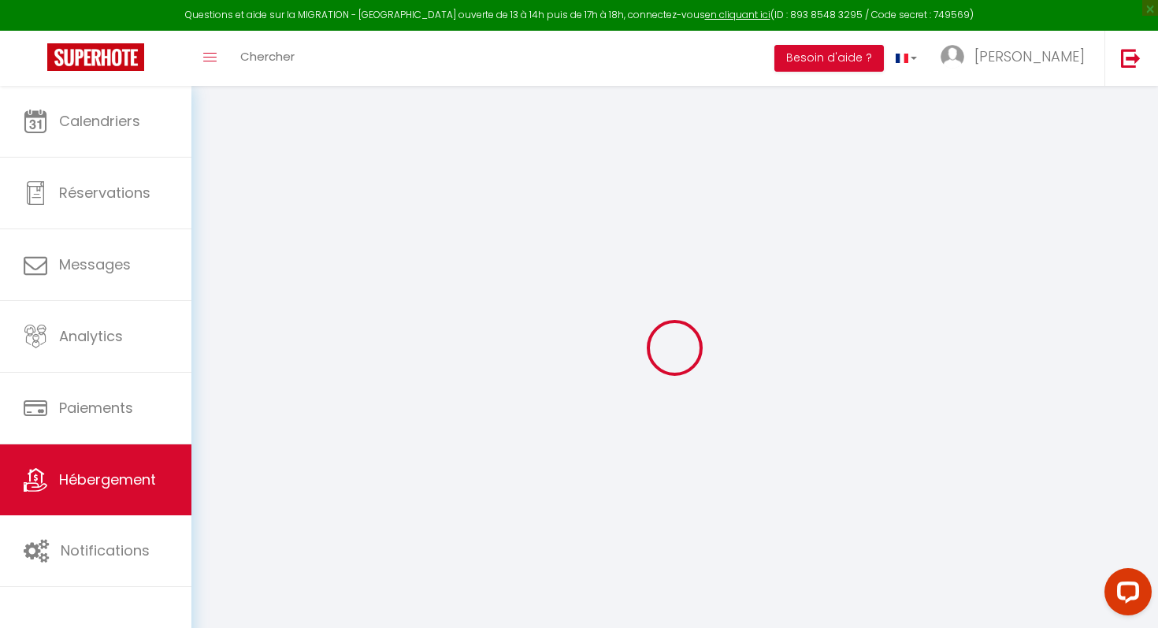
checkbox input "false"
select select
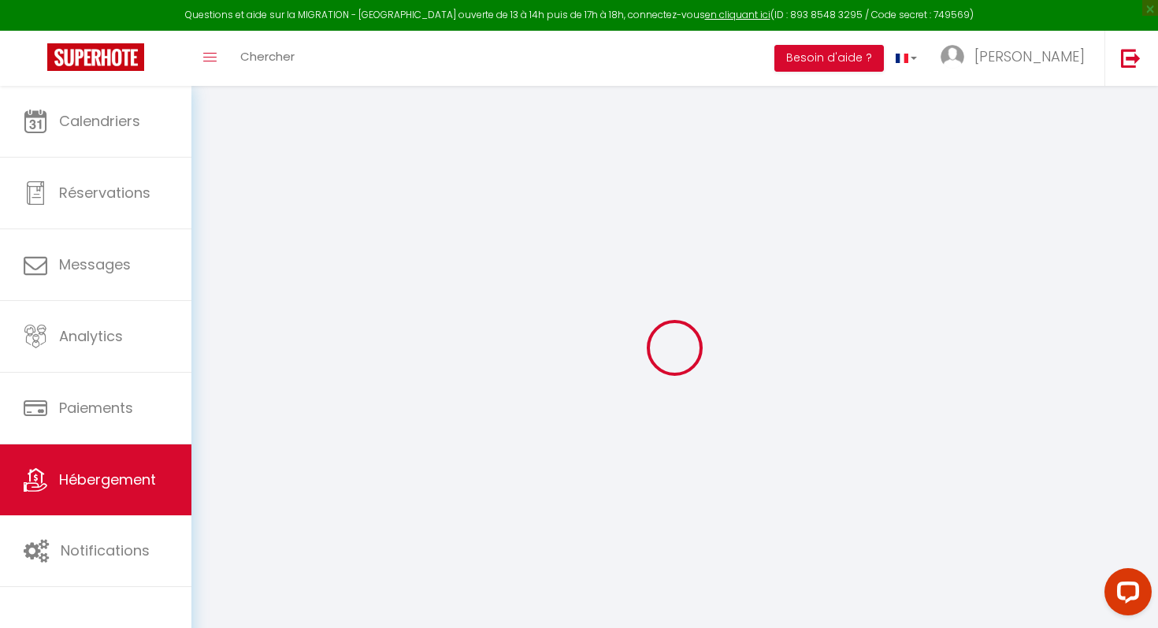
select select
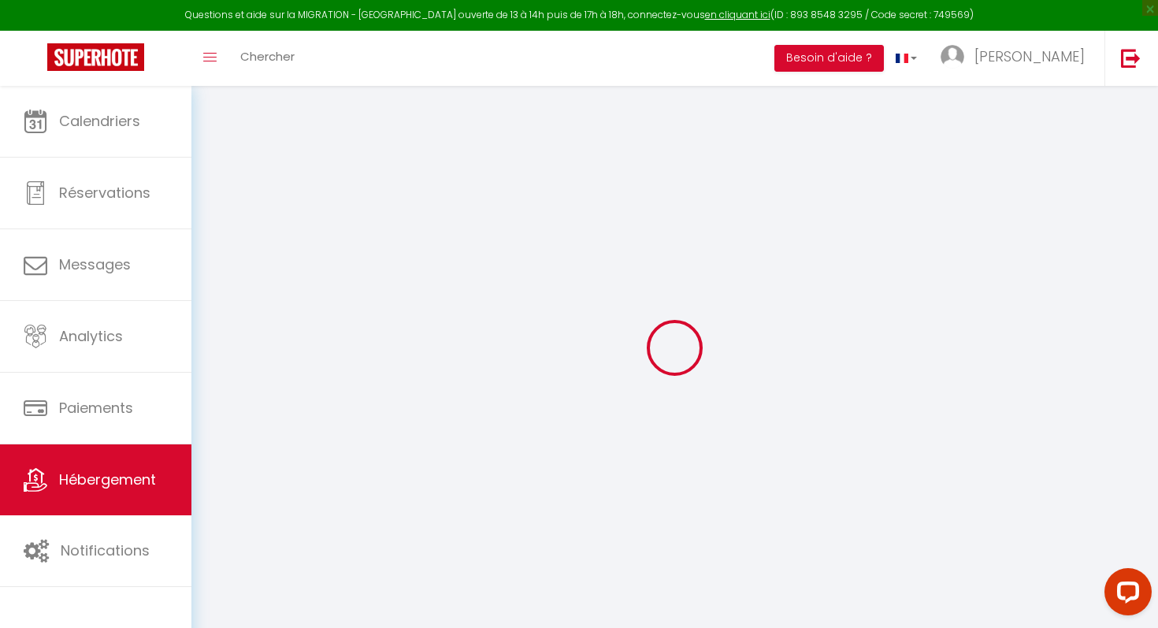
checkbox input "false"
select select
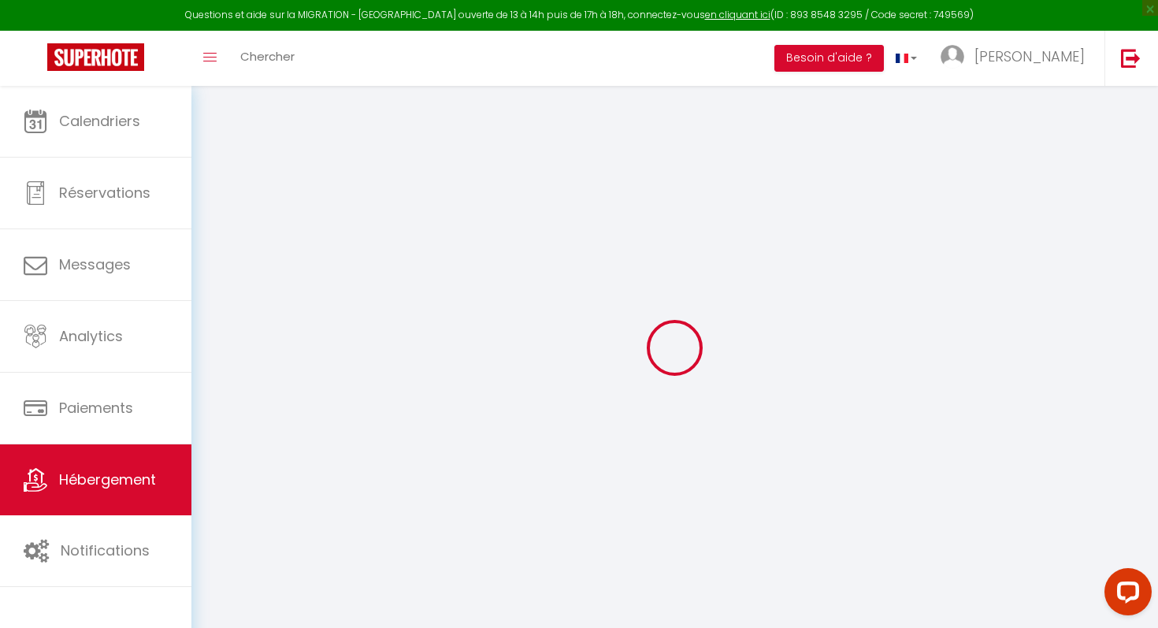
checkbox input "false"
select select
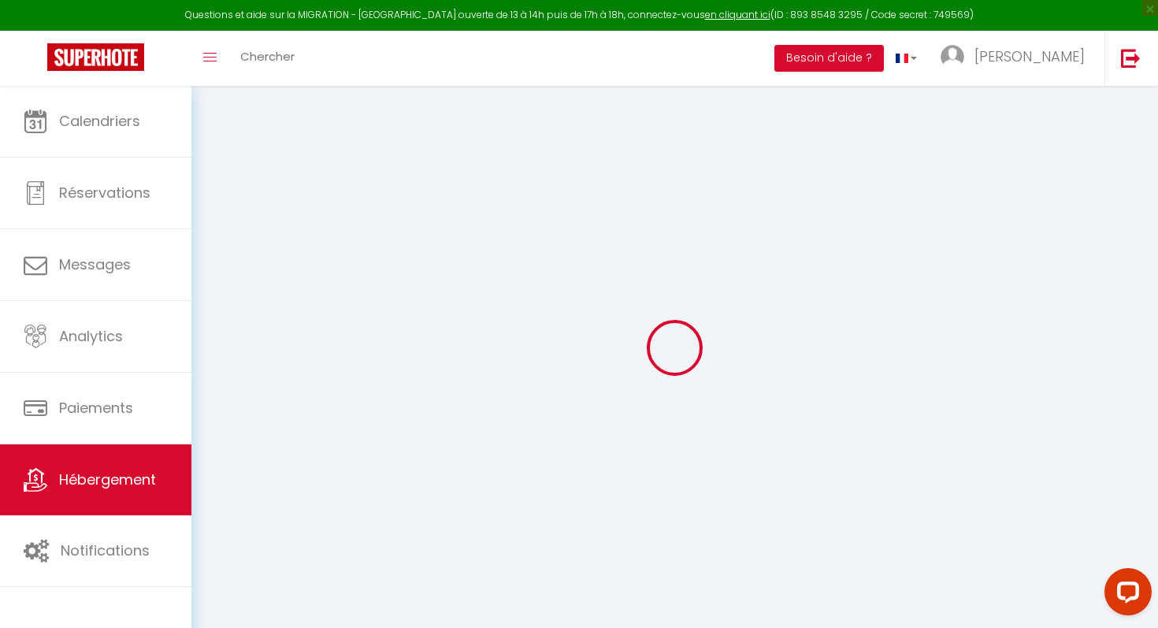
checkbox input "false"
select select "16:00"
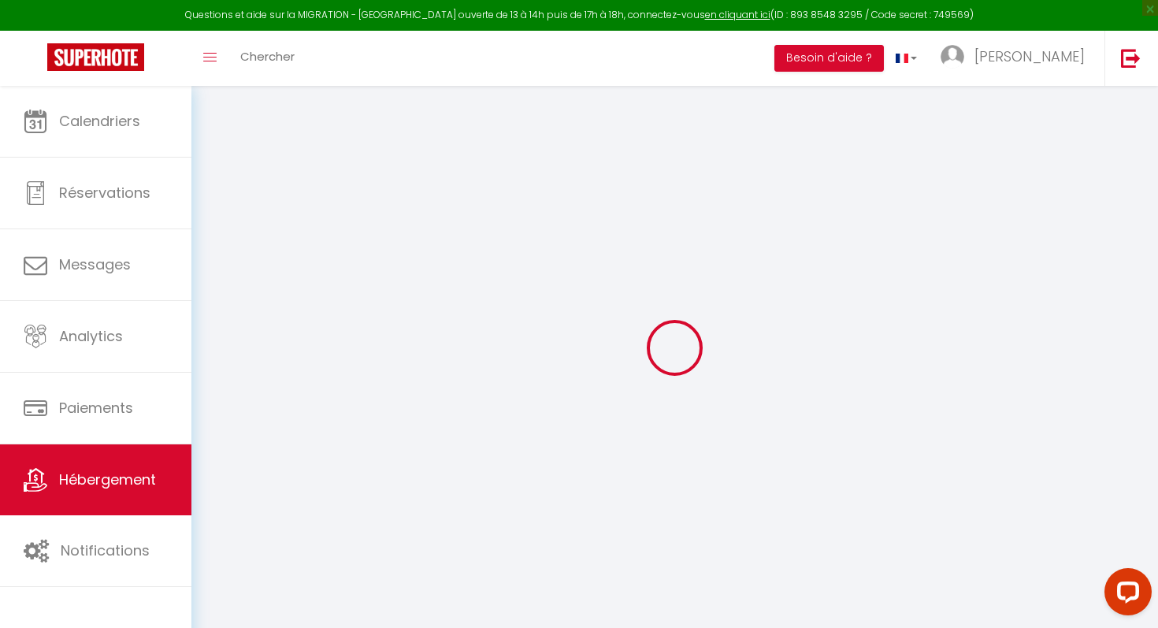
select select "23:45"
select select "10:00"
select select "30"
select select "120"
select select
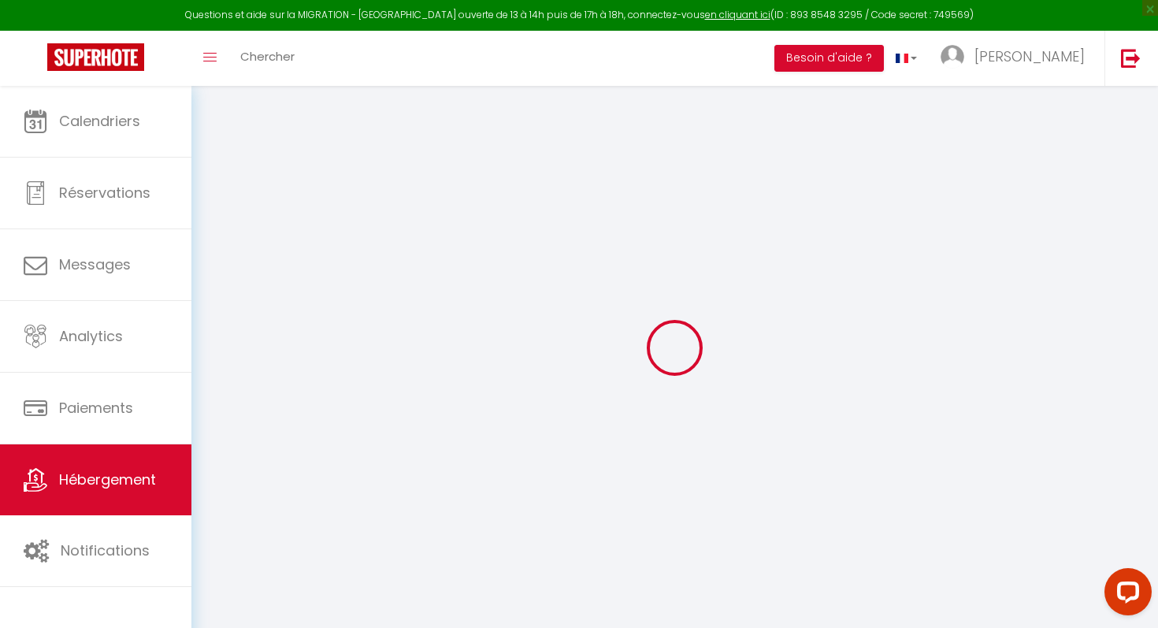
checkbox input "false"
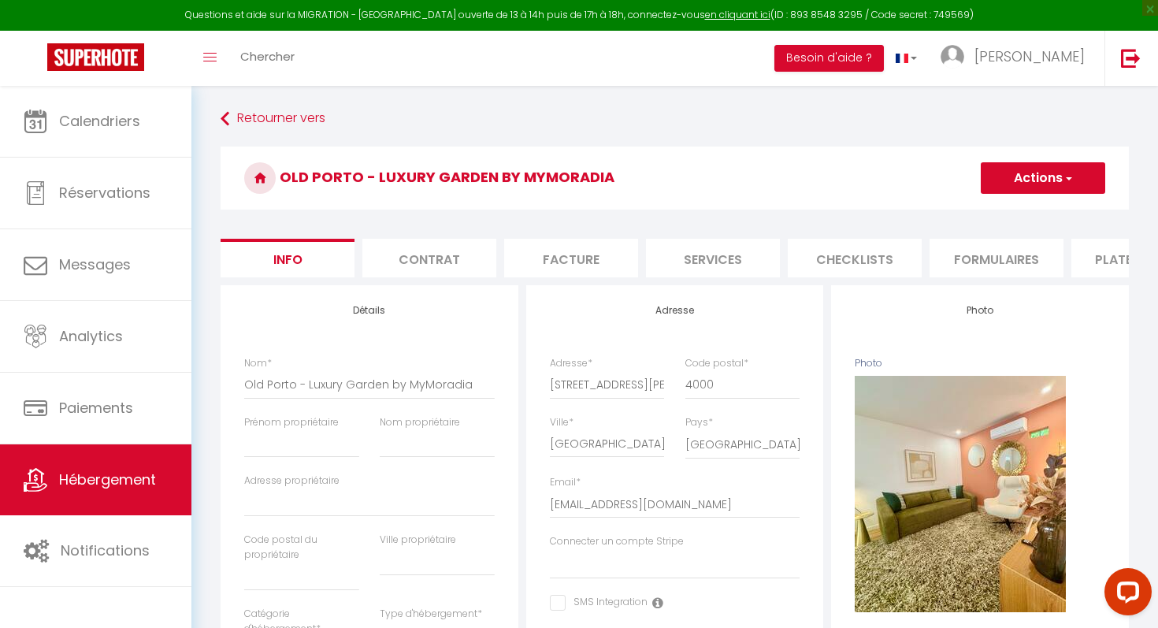
select select
checkbox input "false"
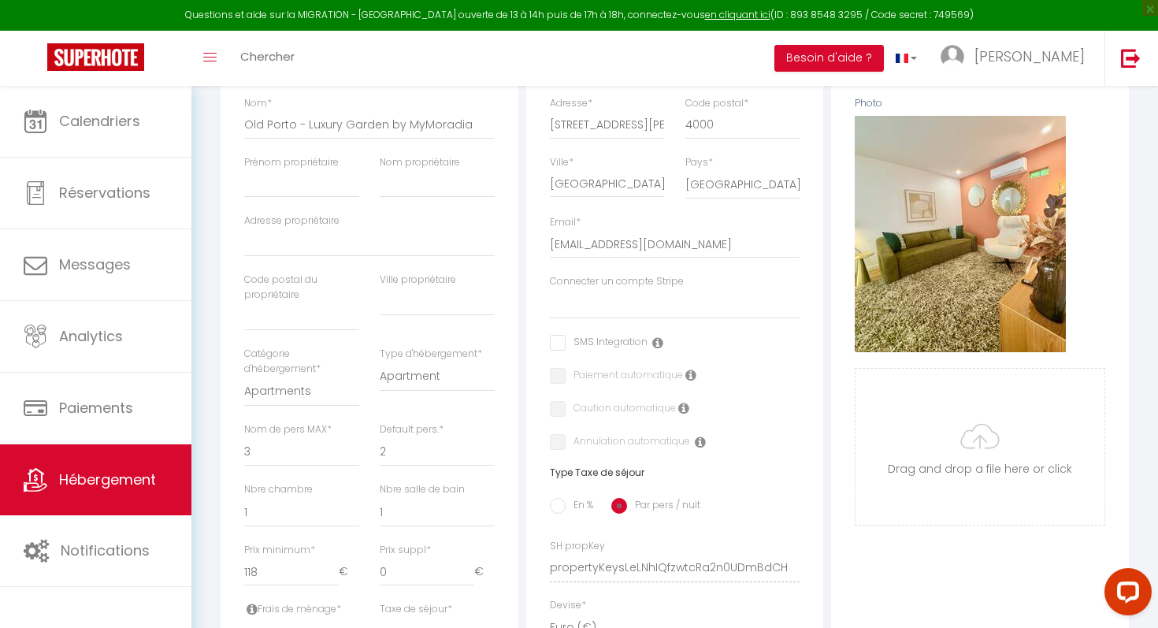
scroll to position [267, 0]
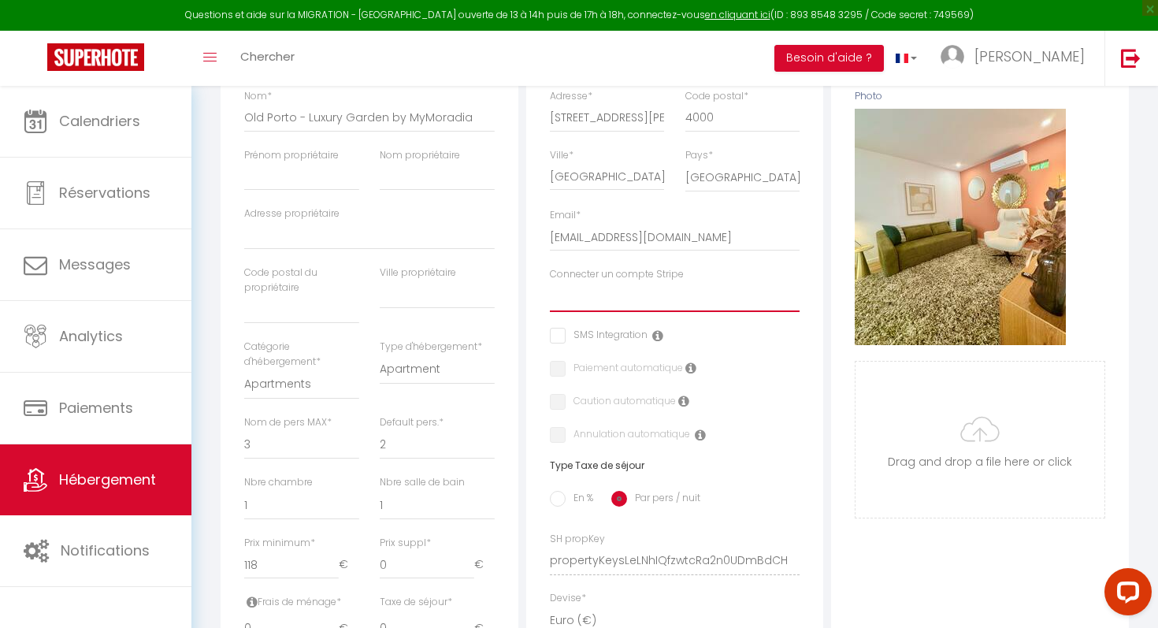
click at [629, 306] on select "Primera cuenta Arcada" at bounding box center [675, 297] width 251 height 30
click at [726, 296] on select "Primera cuenta Arcada" at bounding box center [675, 297] width 251 height 30
select select "14303"
checkbox input "false"
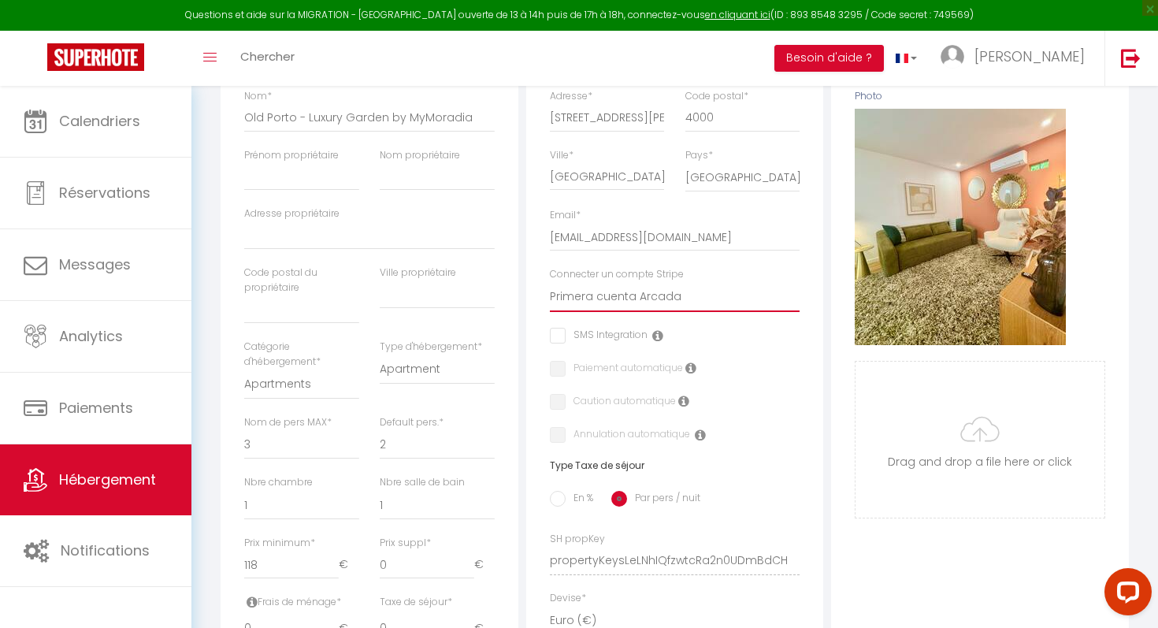
checkbox input "false"
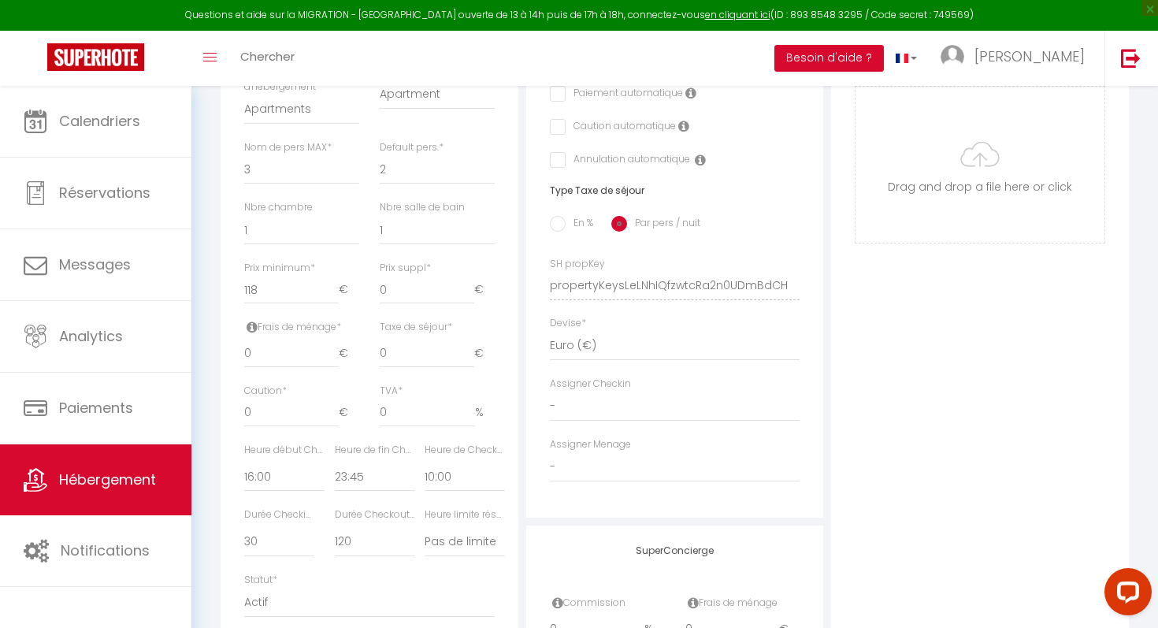
scroll to position [544, 0]
click at [265, 352] on input "0" at bounding box center [291, 351] width 95 height 28
checkbox input "false"
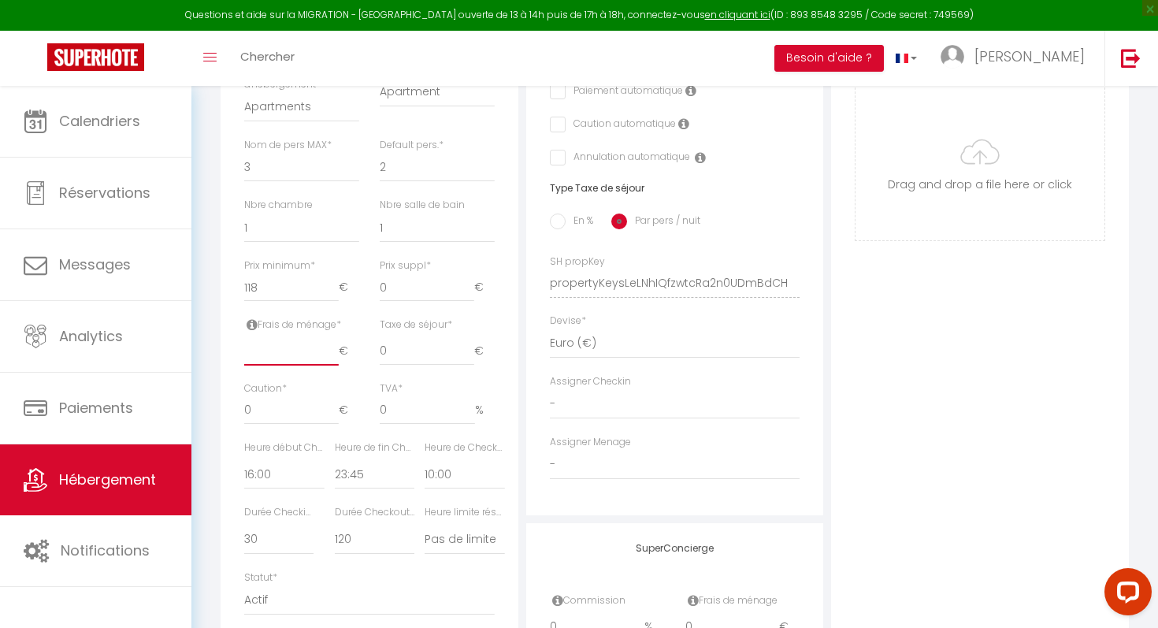
checkbox input "false"
type input "4"
checkbox input "false"
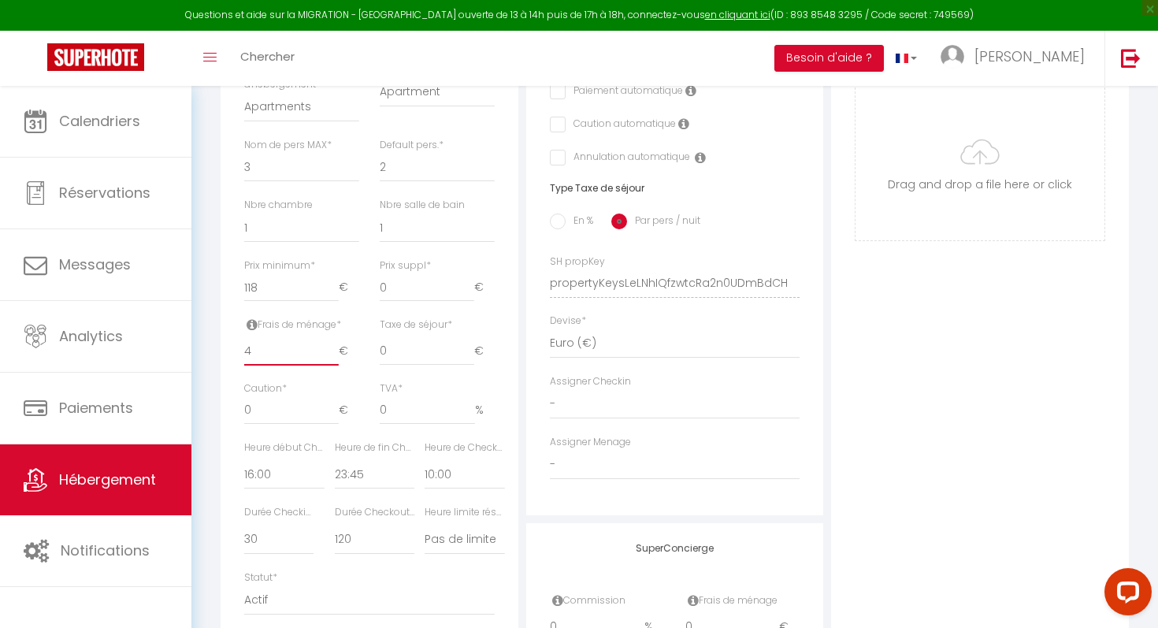
checkbox input "false"
type input "45"
checkbox input "false"
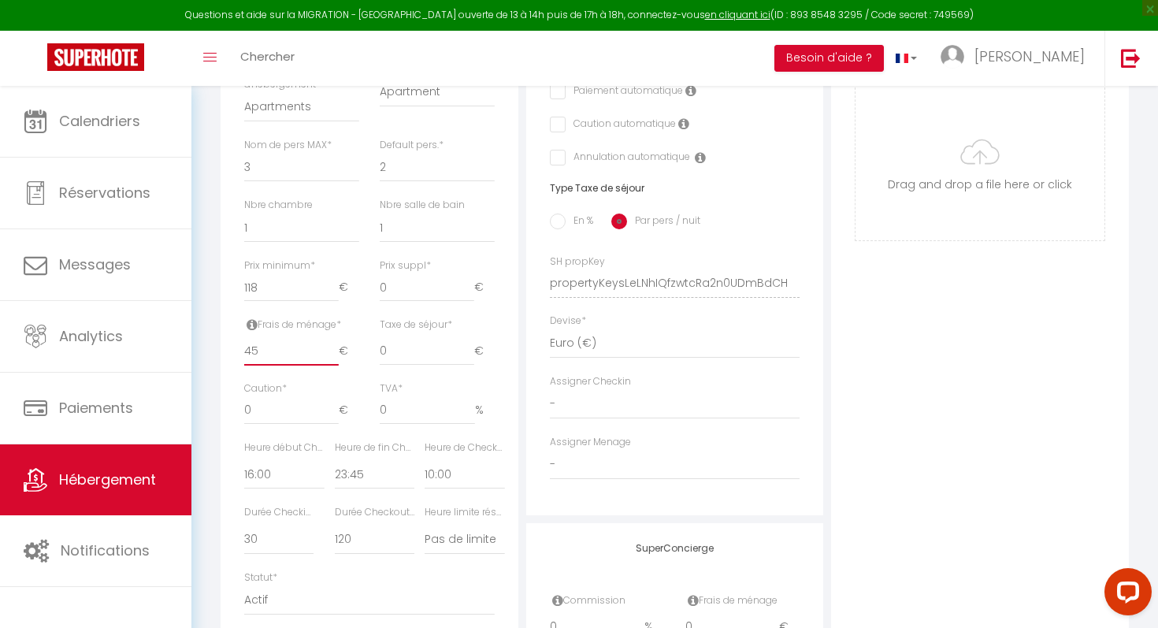
checkbox input "false"
type input "45"
click at [401, 348] on input "0" at bounding box center [427, 351] width 95 height 28
checkbox input "false"
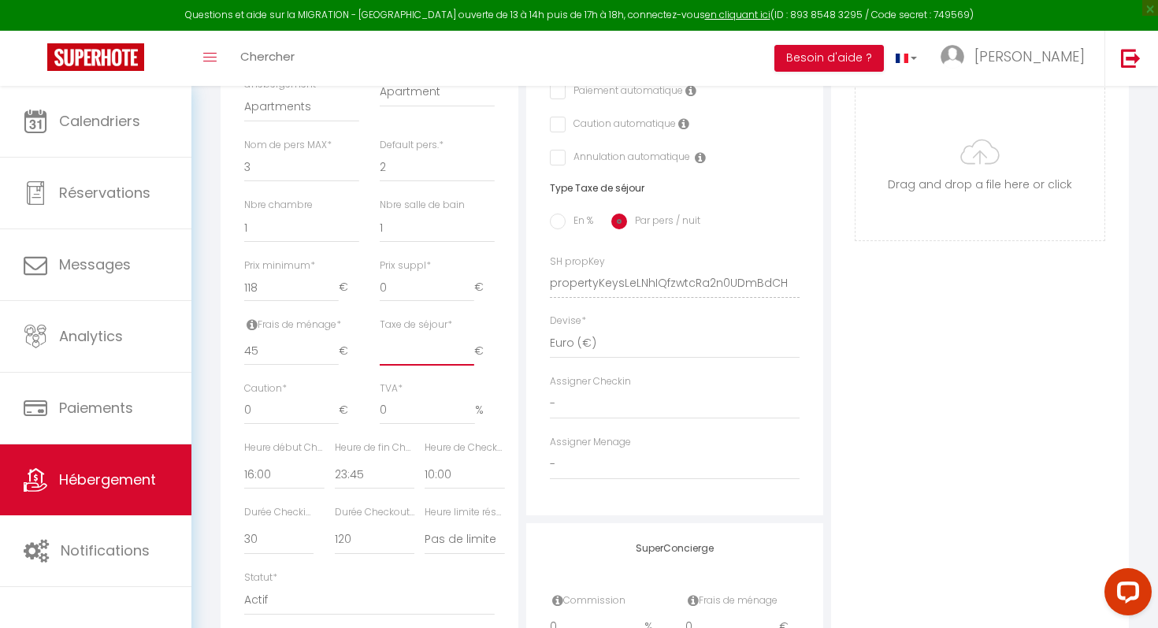
checkbox input "false"
type input "3"
checkbox input "false"
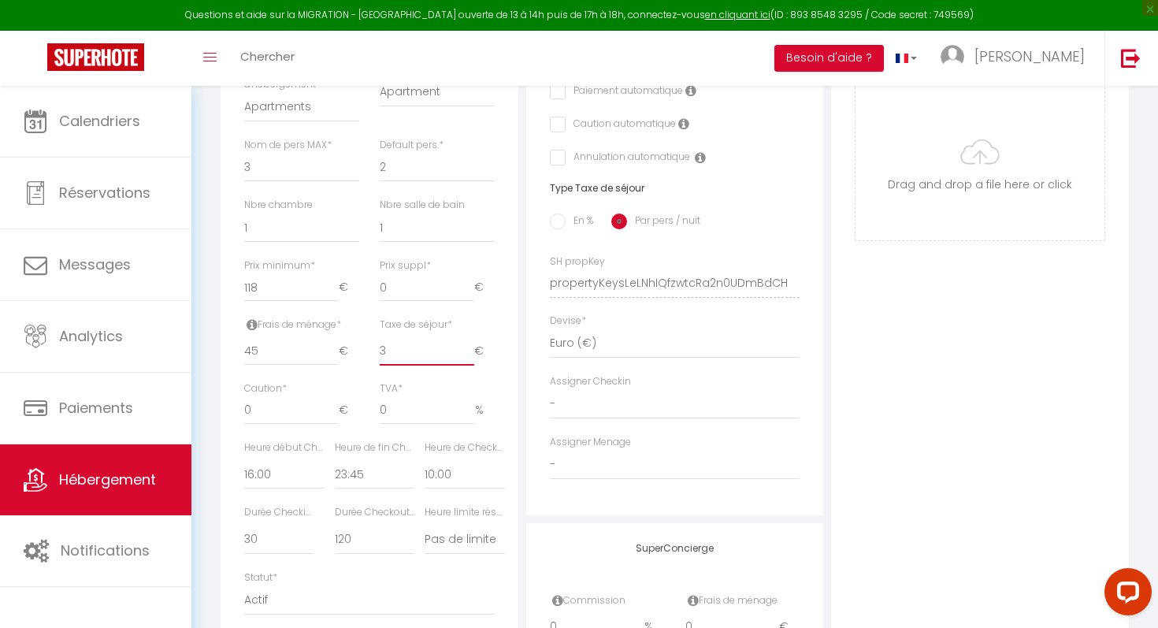
checkbox input "false"
type input "3"
click at [420, 408] on input "0" at bounding box center [427, 410] width 95 height 28
click at [278, 414] on input "0" at bounding box center [291, 410] width 95 height 28
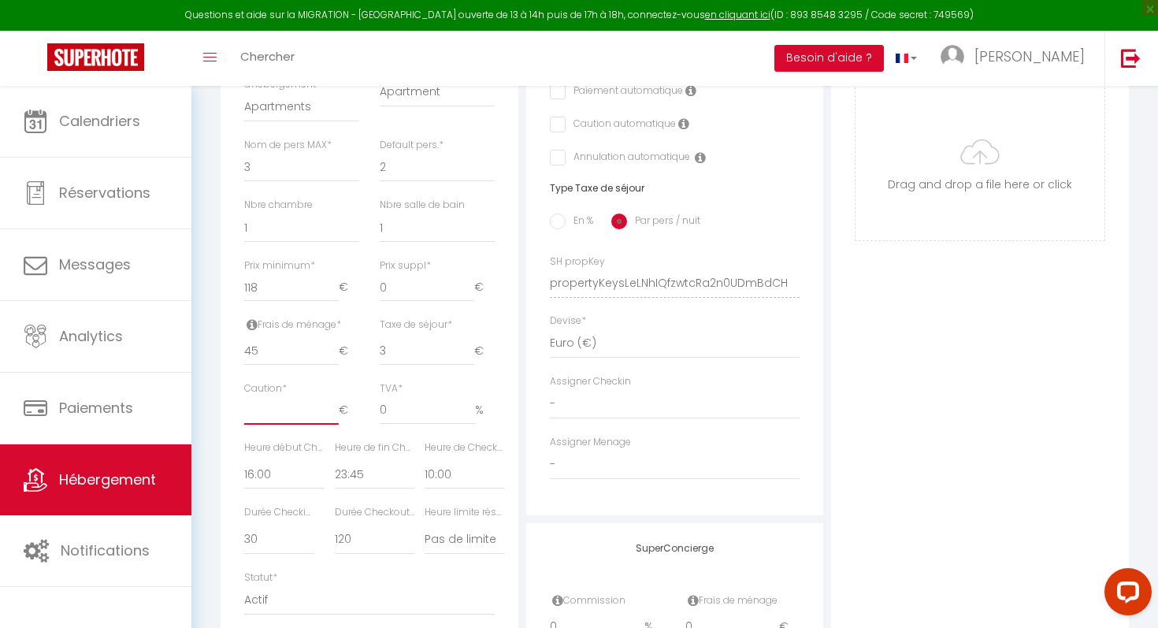
checkbox input "false"
type input "3"
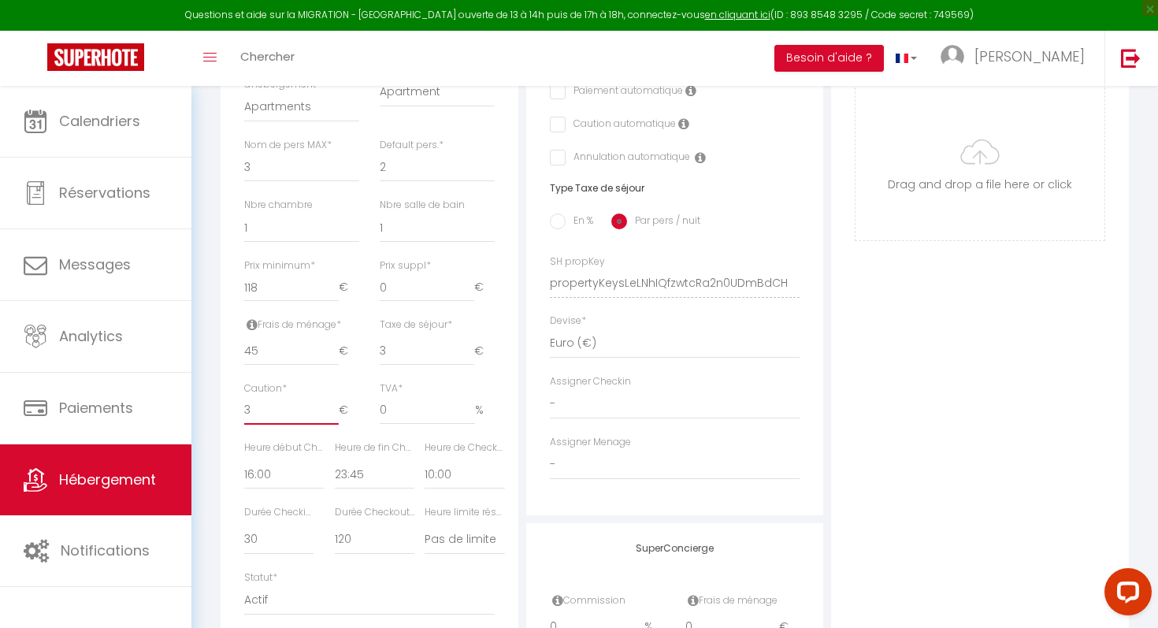
checkbox input "false"
type input "30"
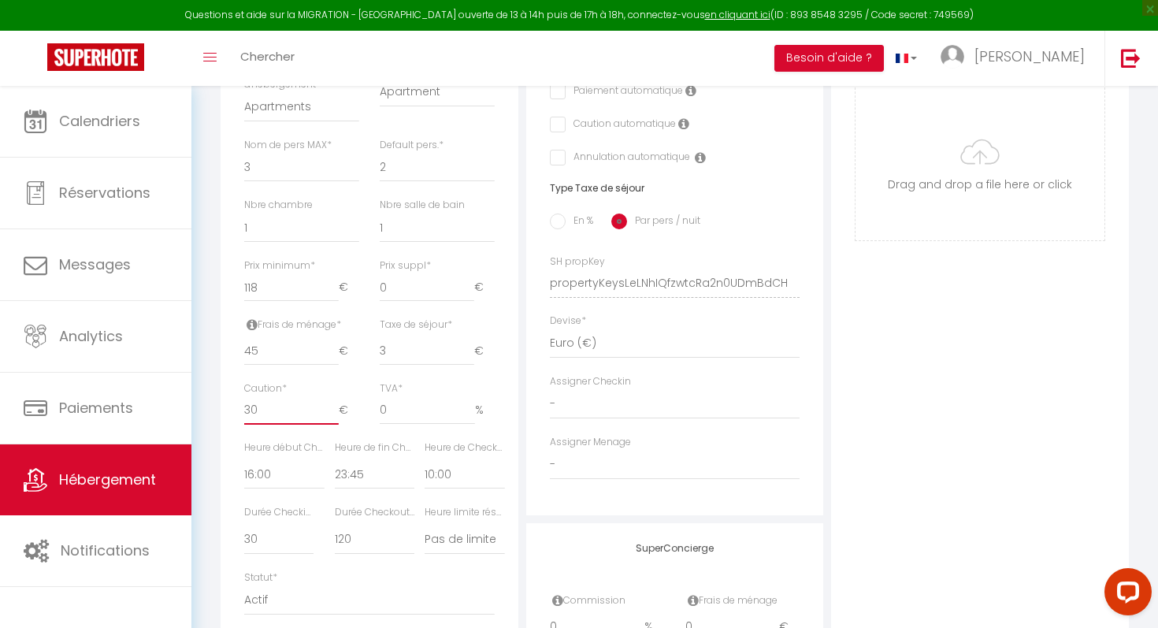
checkbox input "false"
type input "300"
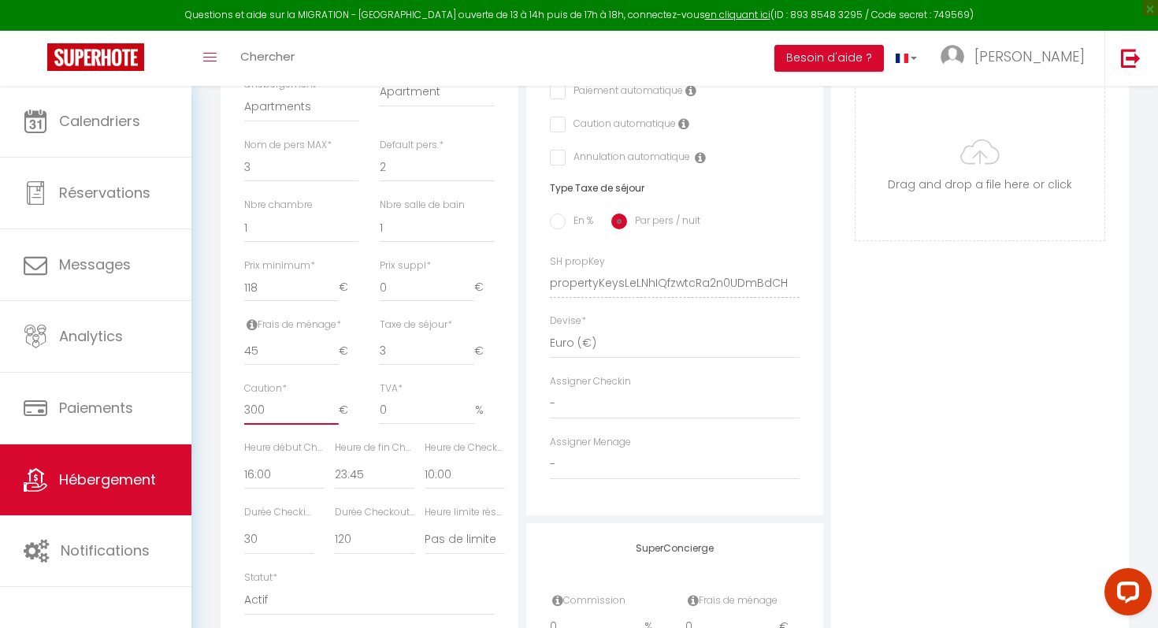
checkbox input "false"
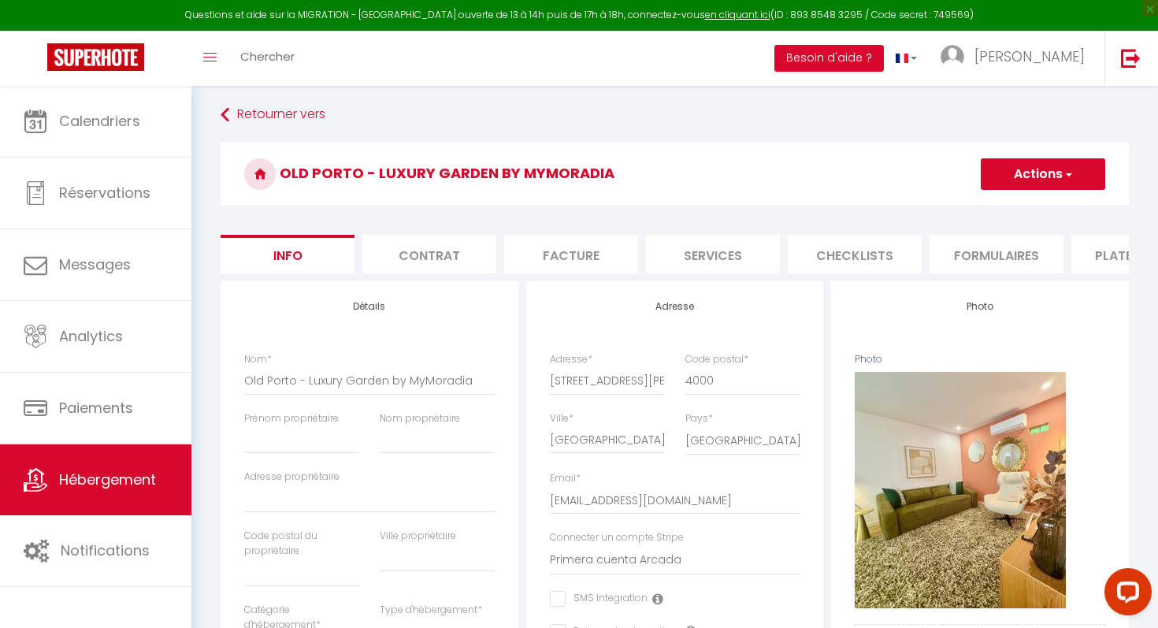
scroll to position [0, 0]
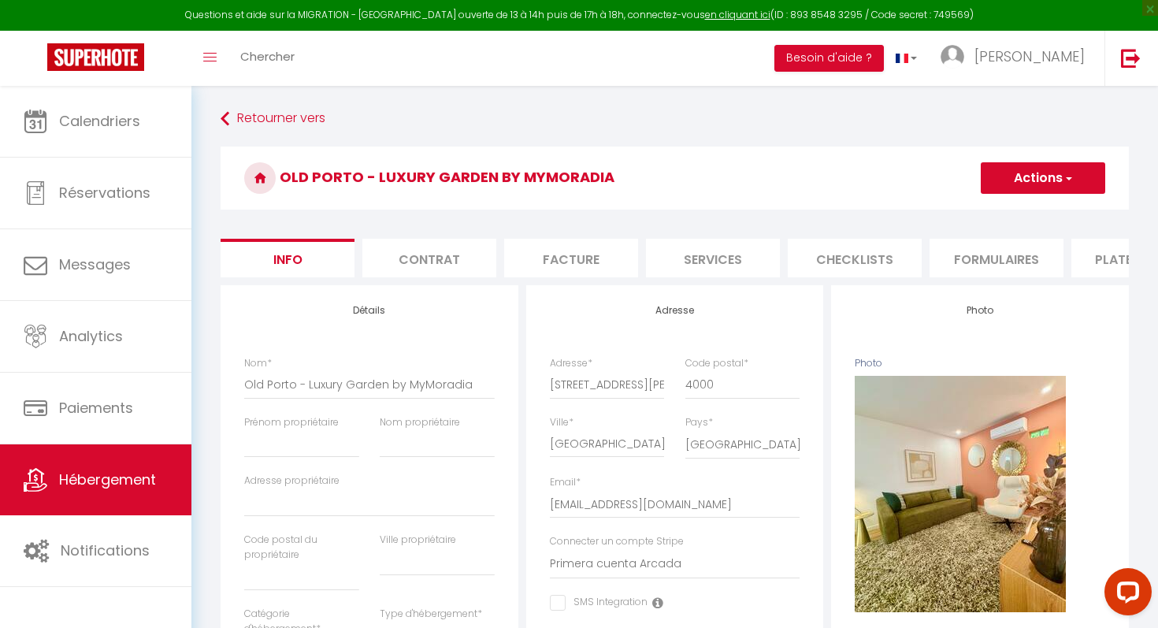
type input "300"
click at [1046, 184] on button "Actions" at bounding box center [1043, 178] width 124 height 32
click at [1000, 214] on input "Enregistrer" at bounding box center [981, 213] width 58 height 16
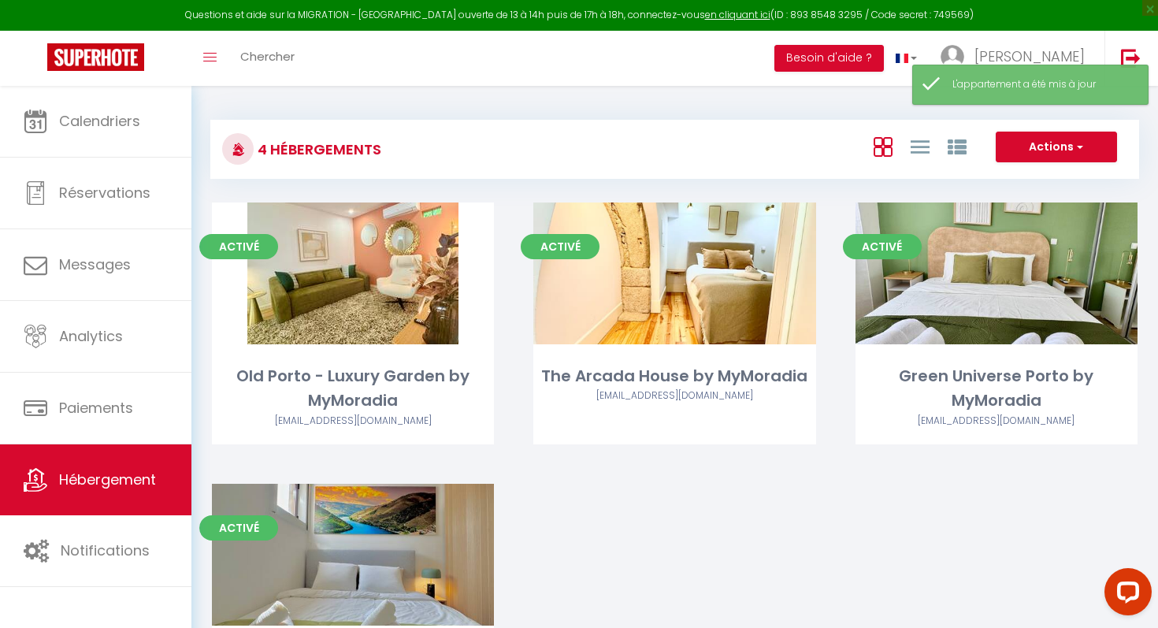
click at [716, 562] on div "Activé Editer Old Porto - Luxury Garden by MyMoradia [EMAIL_ADDRESS][DOMAIN_NAM…" at bounding box center [674, 483] width 965 height 562
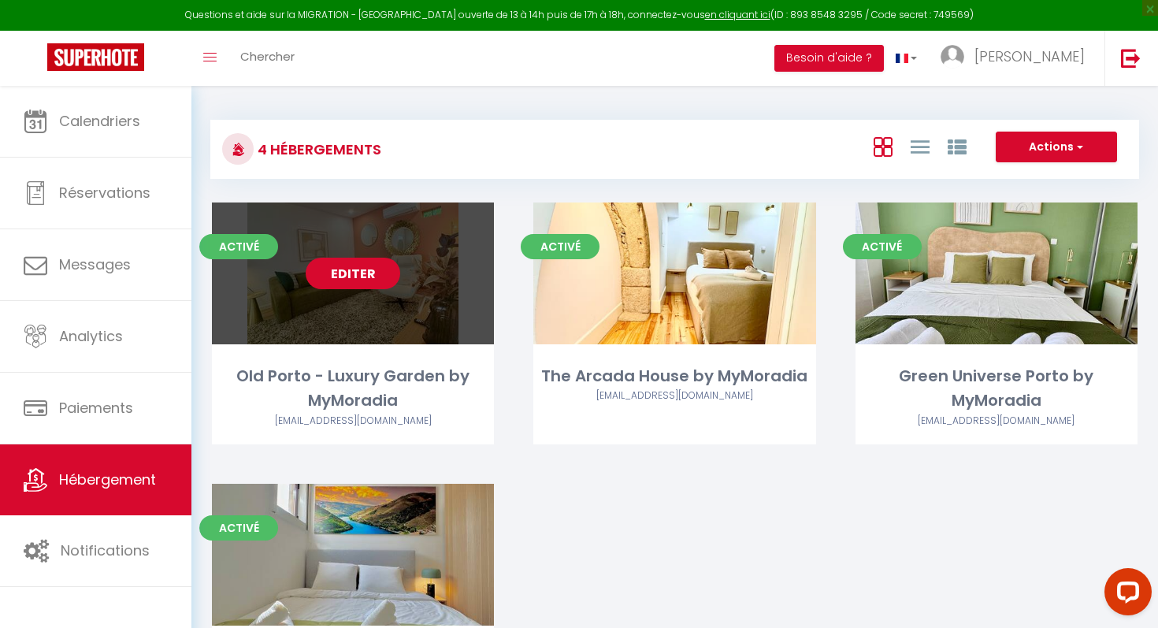
click at [339, 274] on link "Editer" at bounding box center [353, 274] width 95 height 32
select select "3"
select select "2"
select select "1"
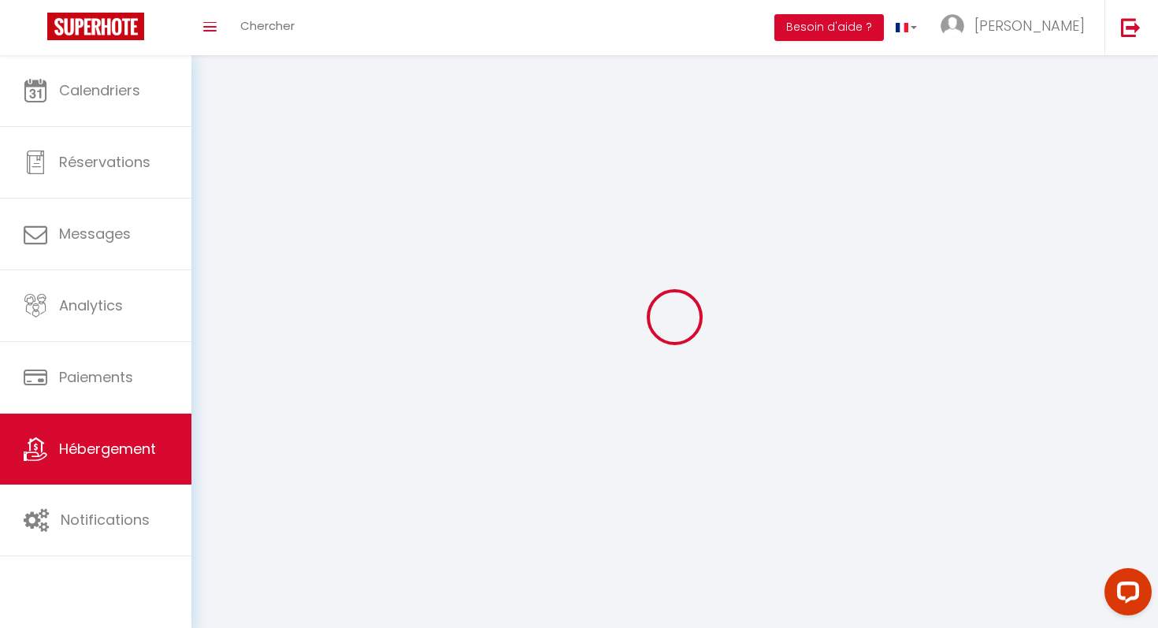
select select
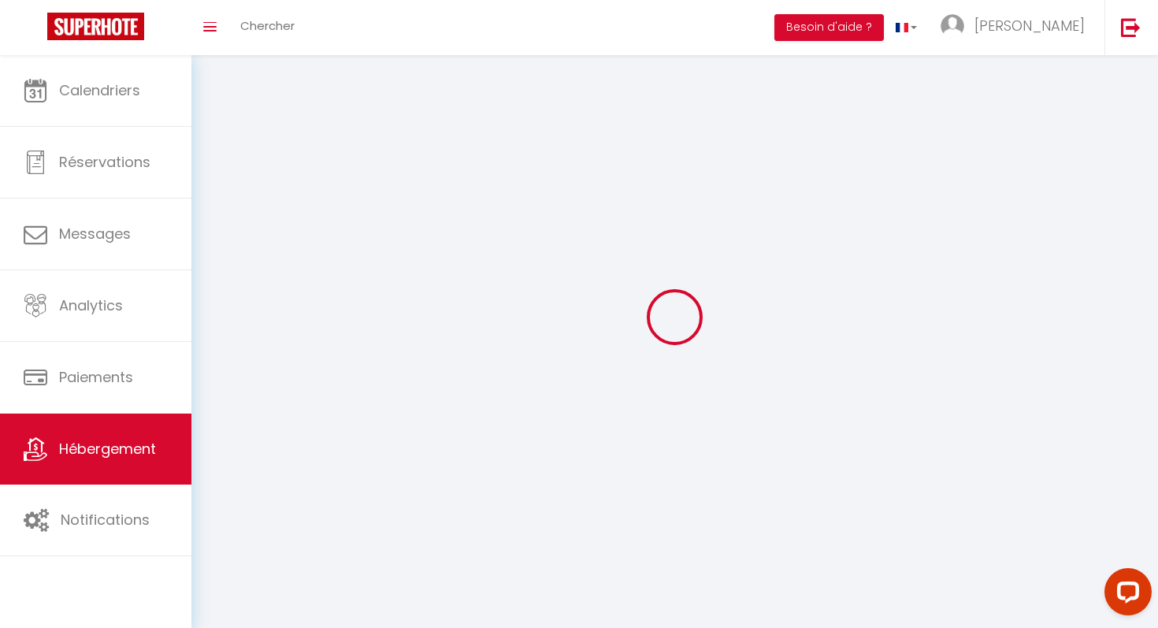
select select
checkbox input "false"
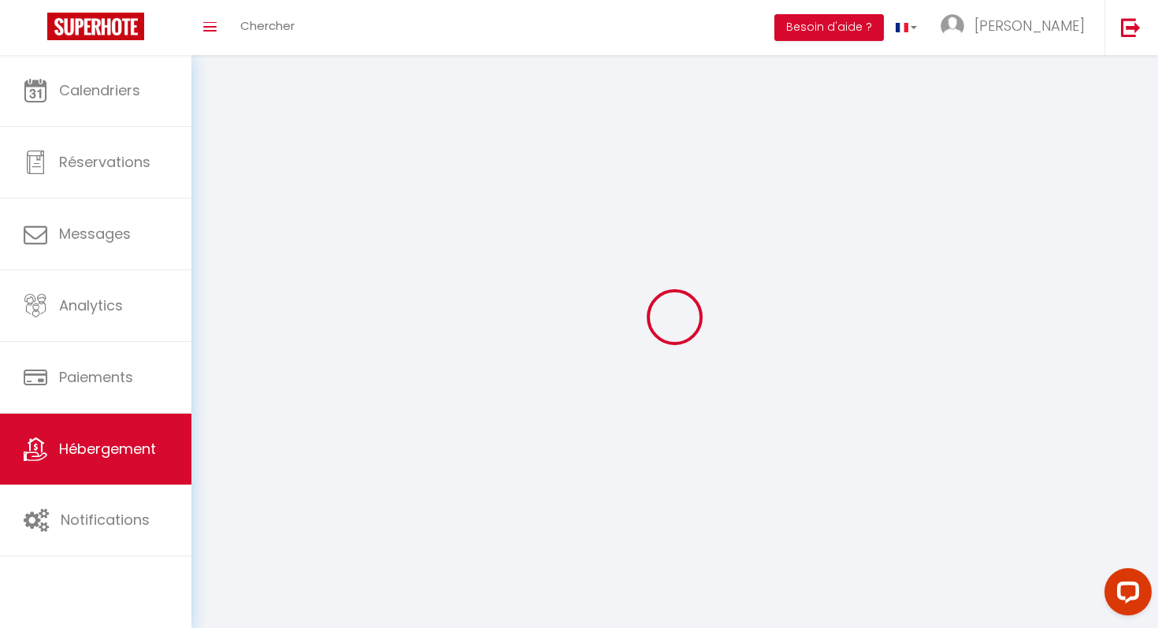
checkbox input "false"
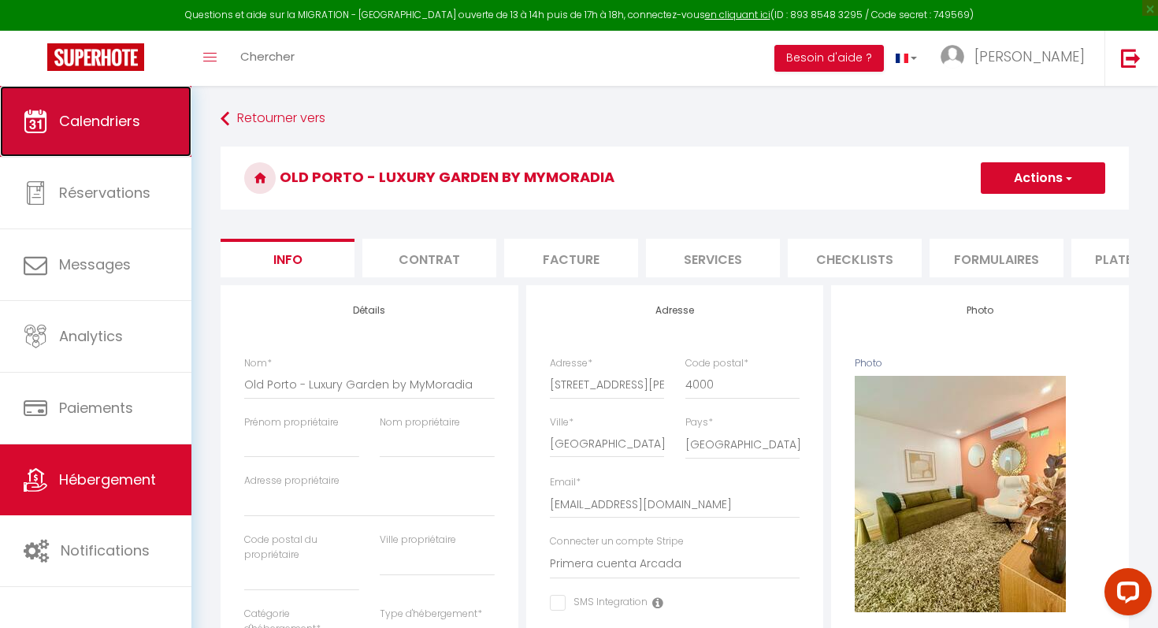
click at [106, 134] on link "Calendriers" at bounding box center [95, 121] width 191 height 71
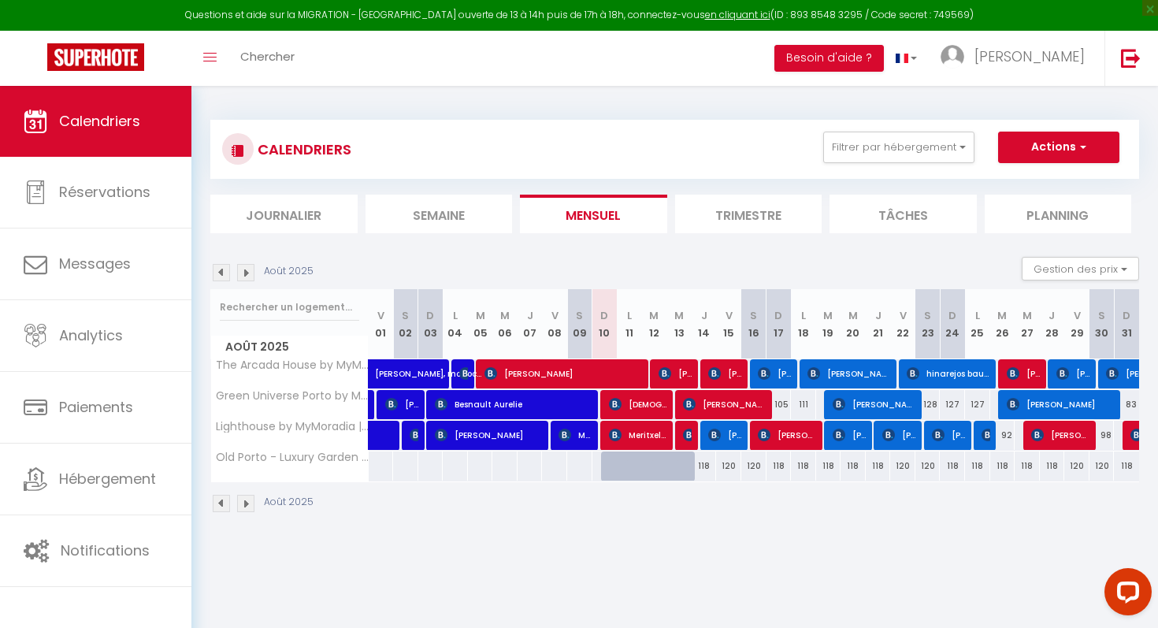
click at [715, 467] on div "118" at bounding box center [704, 465] width 25 height 29
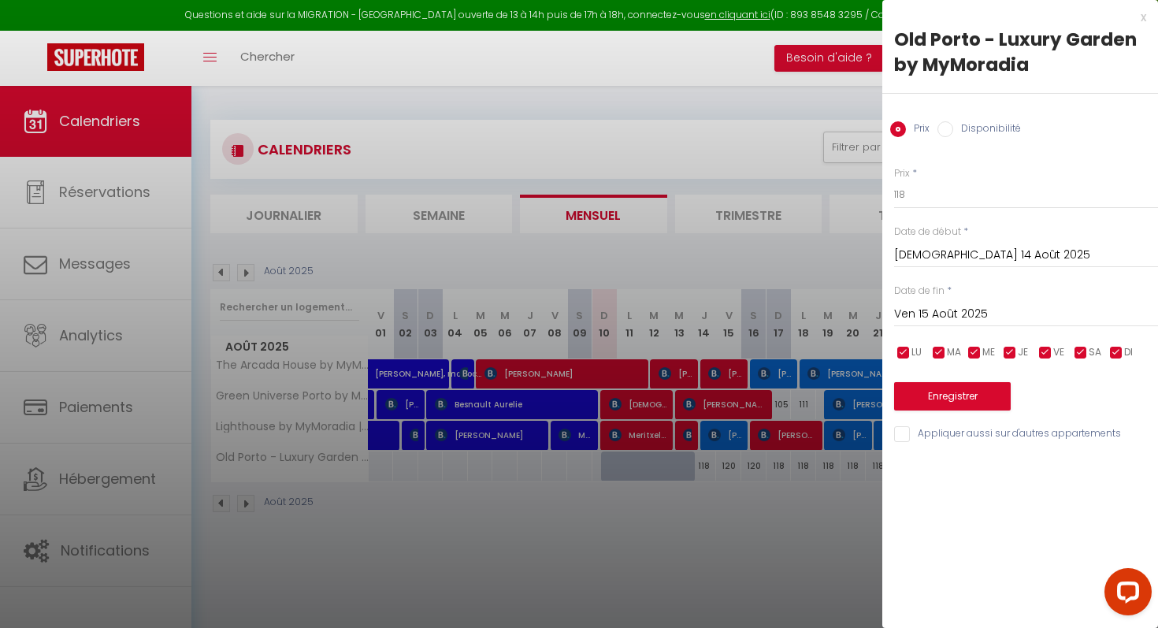
click at [969, 310] on input "Ven 15 Août 2025" at bounding box center [1026, 314] width 264 height 20
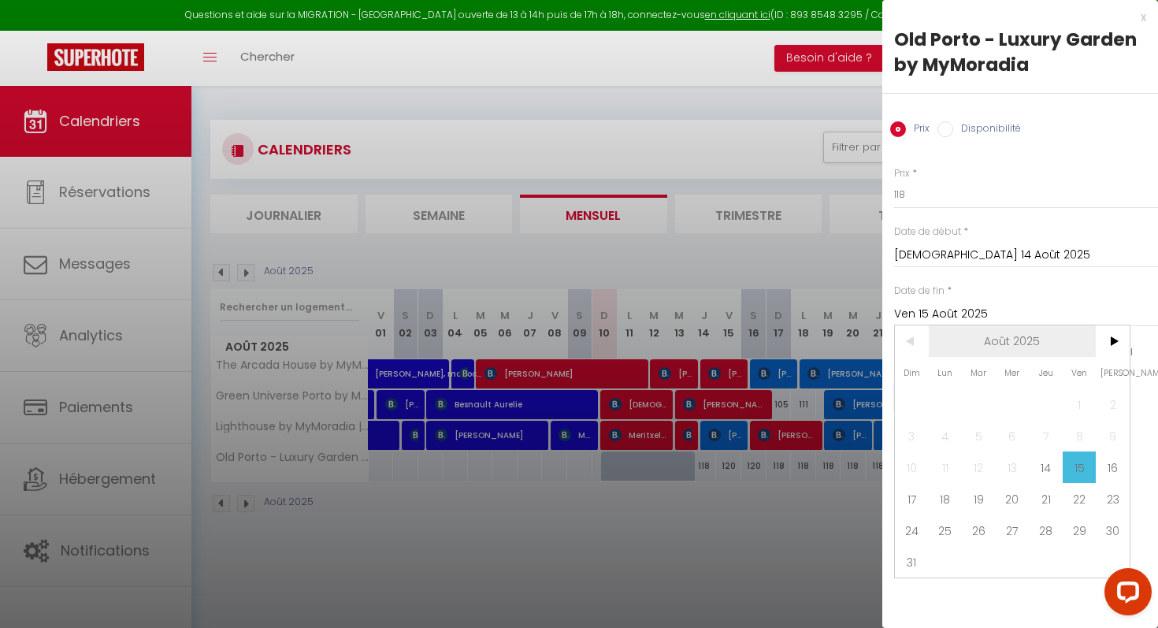
click at [1039, 336] on span "Août 2025" at bounding box center [1013, 341] width 168 height 32
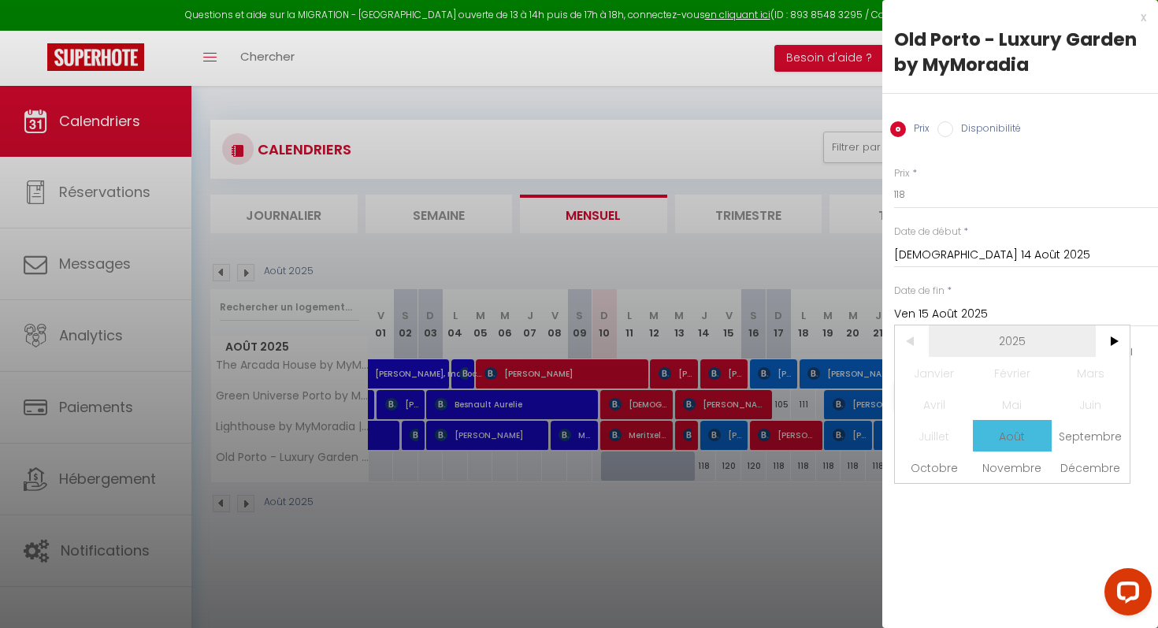
click at [1020, 342] on span "2025" at bounding box center [1013, 341] width 168 height 32
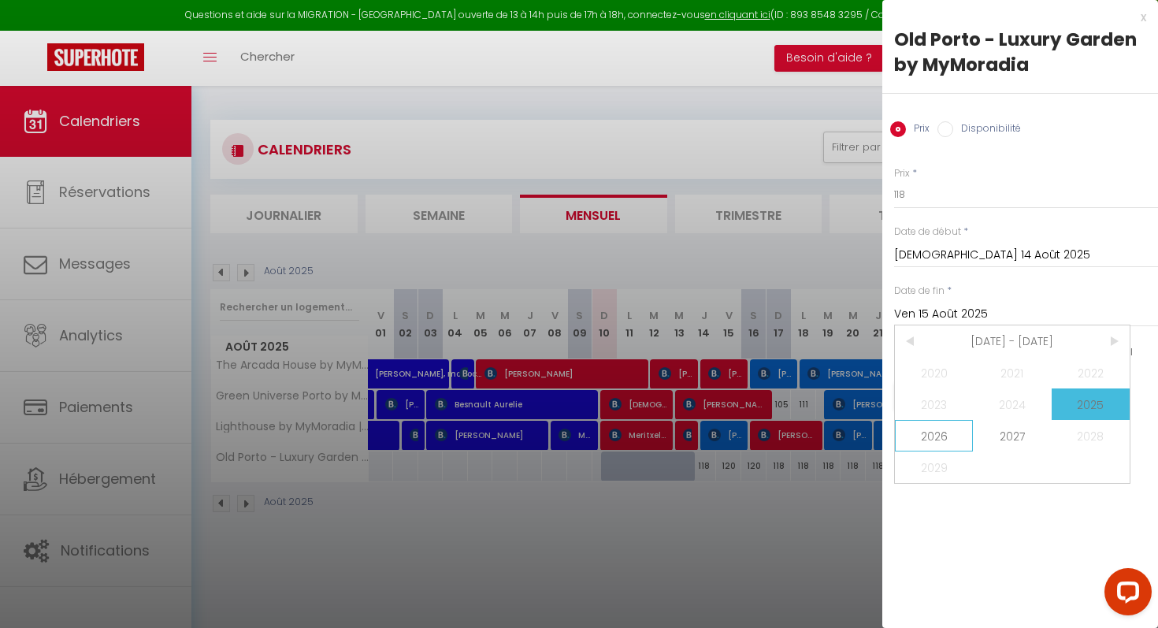
click at [916, 433] on span "2026" at bounding box center [934, 436] width 78 height 32
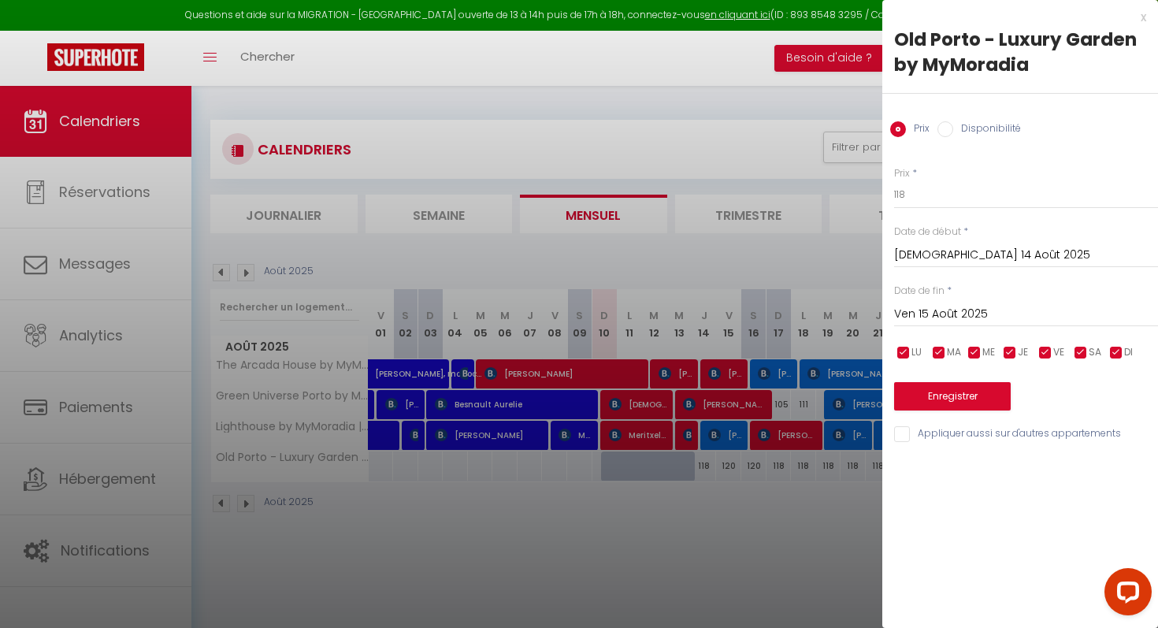
click at [975, 310] on input "Ven 15 Août 2025" at bounding box center [1026, 314] width 264 height 20
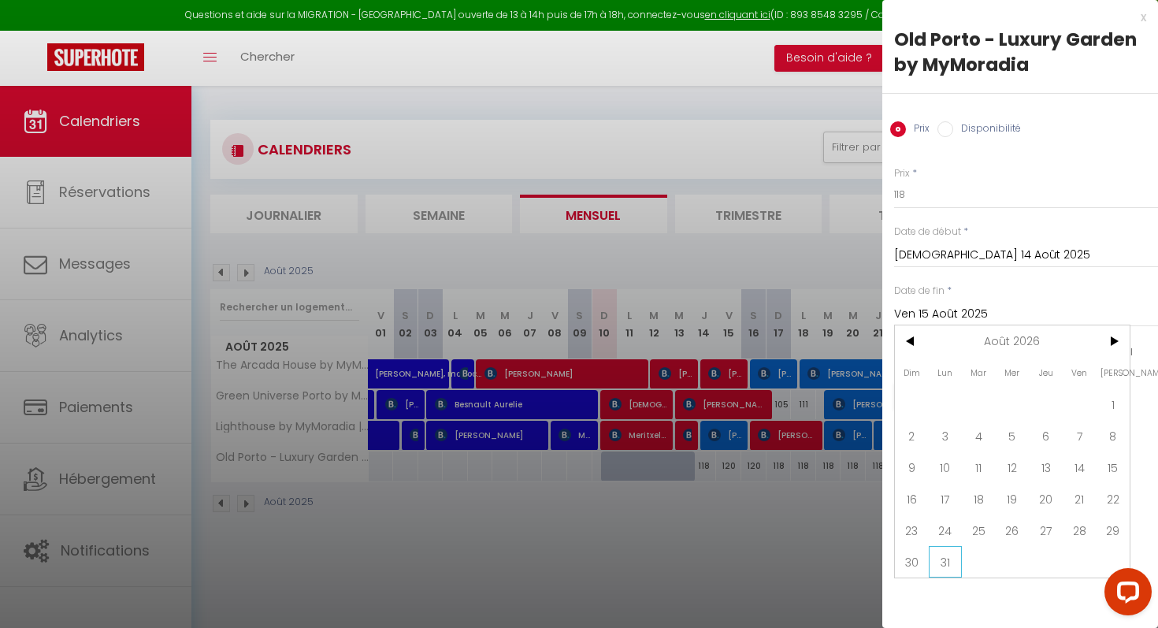
click at [944, 563] on span "31" at bounding box center [946, 562] width 34 height 32
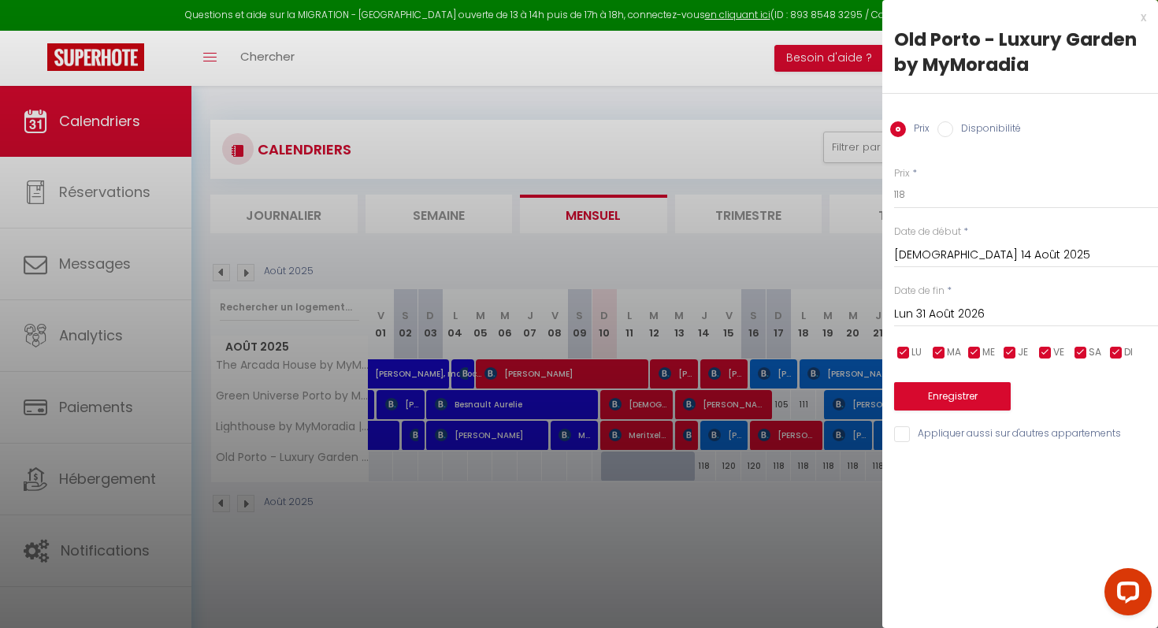
click at [993, 533] on div "x Old Porto - Luxury Garden by MyMoradia Prix Disponibilité Prix * 118 Statut *…" at bounding box center [1020, 314] width 276 height 628
click at [952, 392] on button "Enregistrer" at bounding box center [952, 396] width 117 height 28
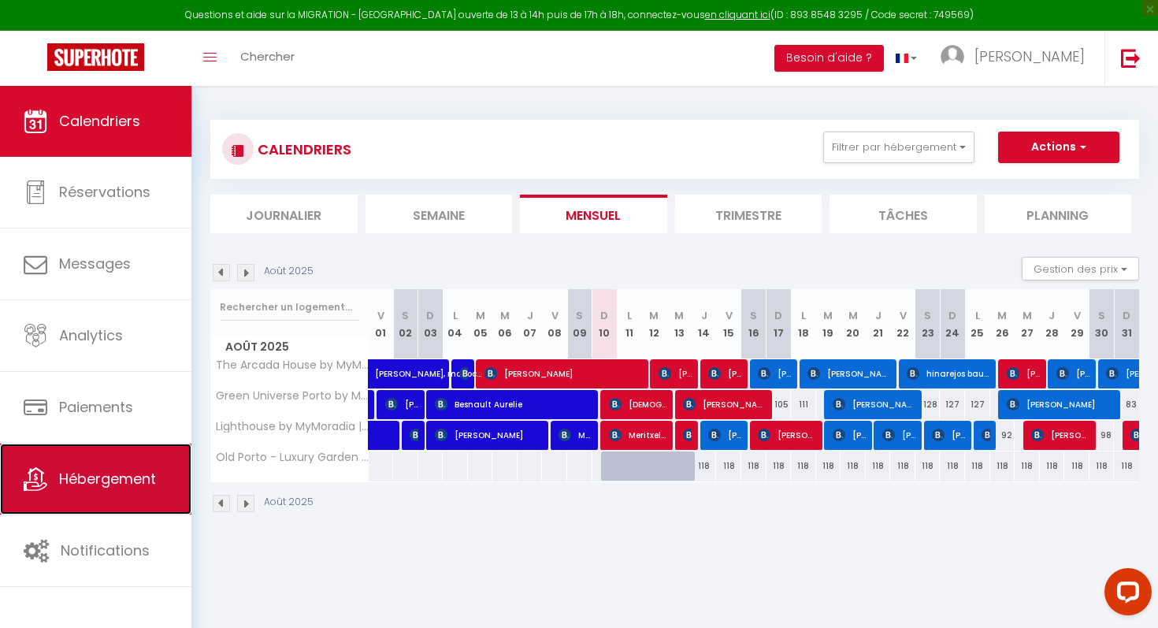
click at [86, 482] on span "Hébergement" at bounding box center [107, 479] width 97 height 20
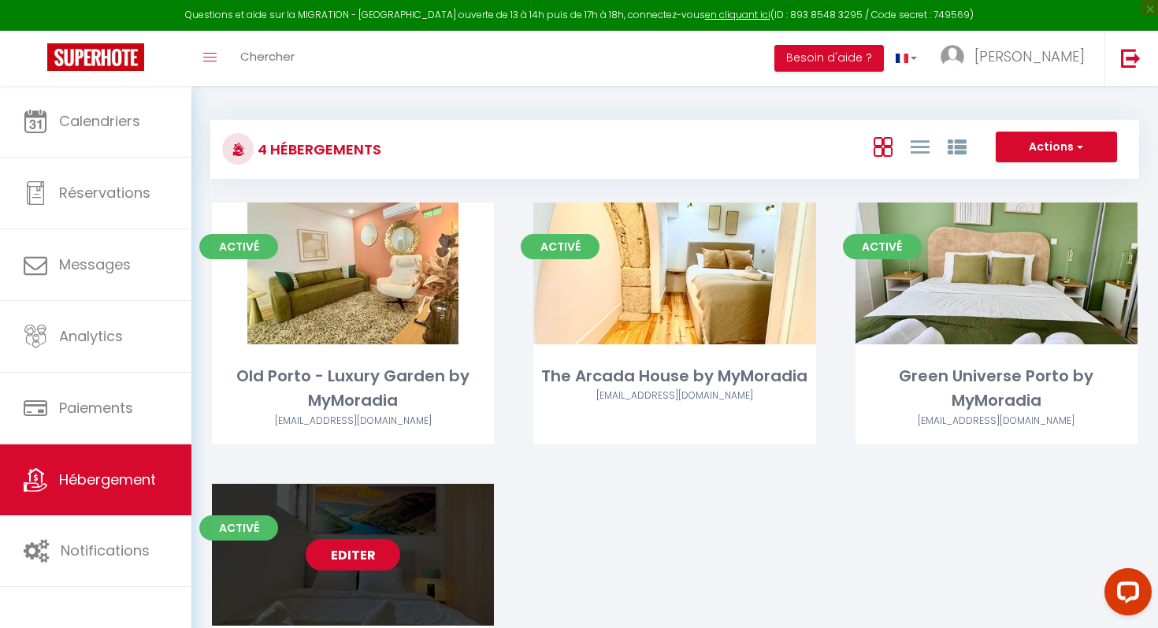
click at [346, 532] on div "Editer" at bounding box center [353, 555] width 282 height 142
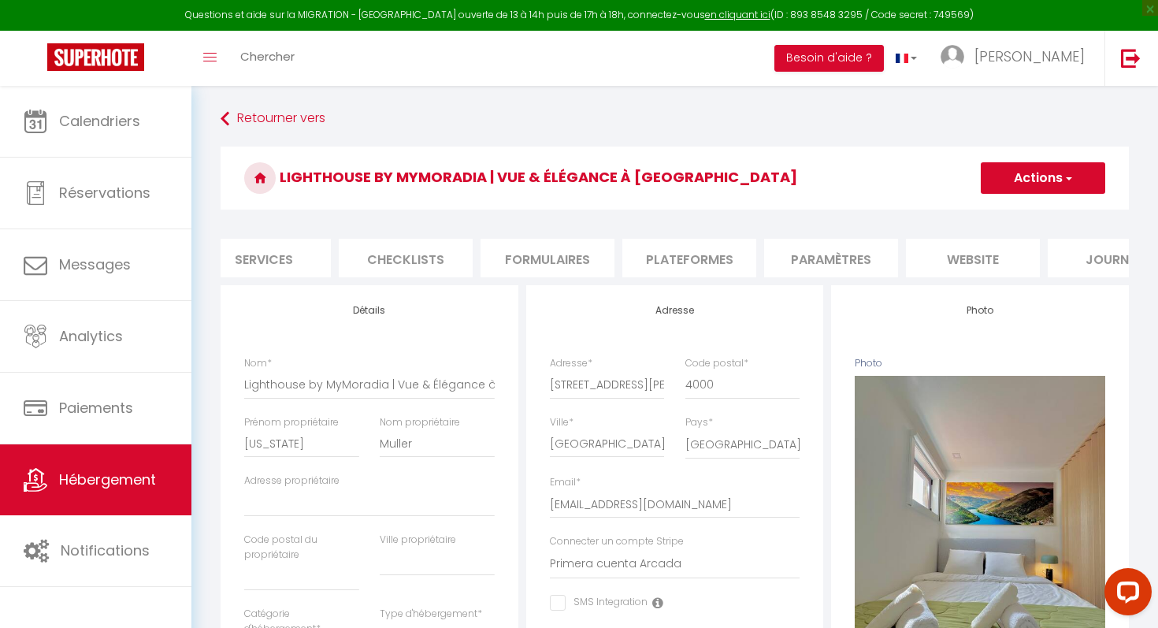
scroll to position [0, 510]
click at [899, 248] on li "website" at bounding box center [912, 258] width 134 height 39
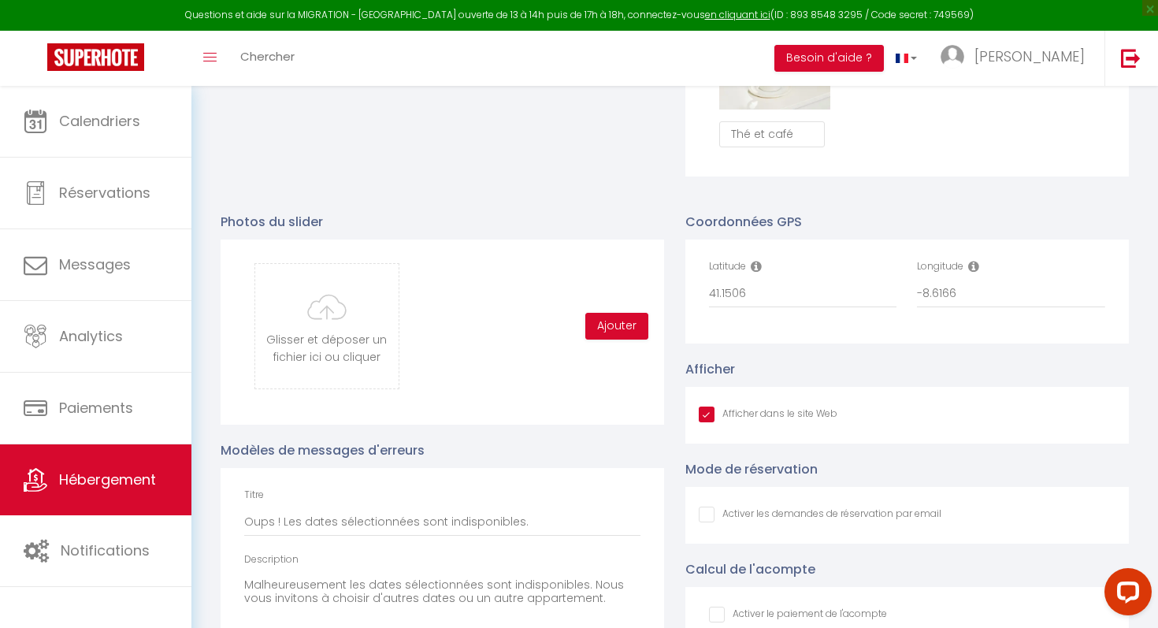
scroll to position [1576, 0]
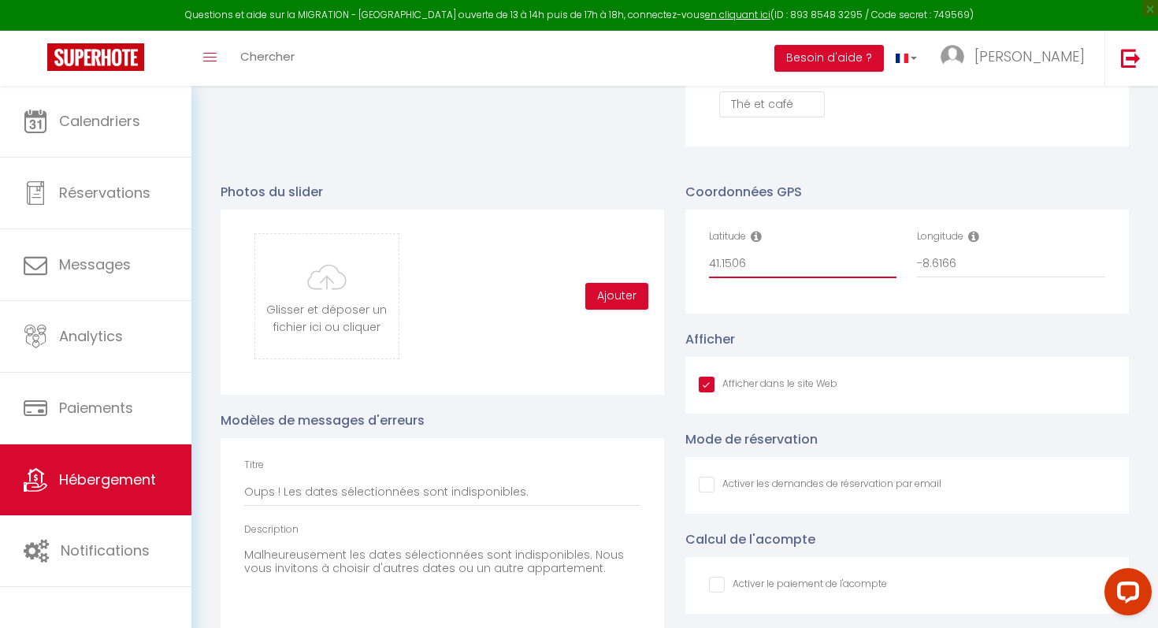
drag, startPoint x: 747, startPoint y: 262, endPoint x: 701, endPoint y: 262, distance: 45.7
click at [701, 262] on div "Latitude 41.1506" at bounding box center [803, 261] width 209 height 65
drag, startPoint x: 971, startPoint y: 267, endPoint x: 886, endPoint y: 262, distance: 86.0
click at [888, 263] on div "Latitude 41.1506 Longitude -8.6166" at bounding box center [908, 261] width 418 height 65
click at [82, 478] on span "Hébergement" at bounding box center [107, 480] width 97 height 20
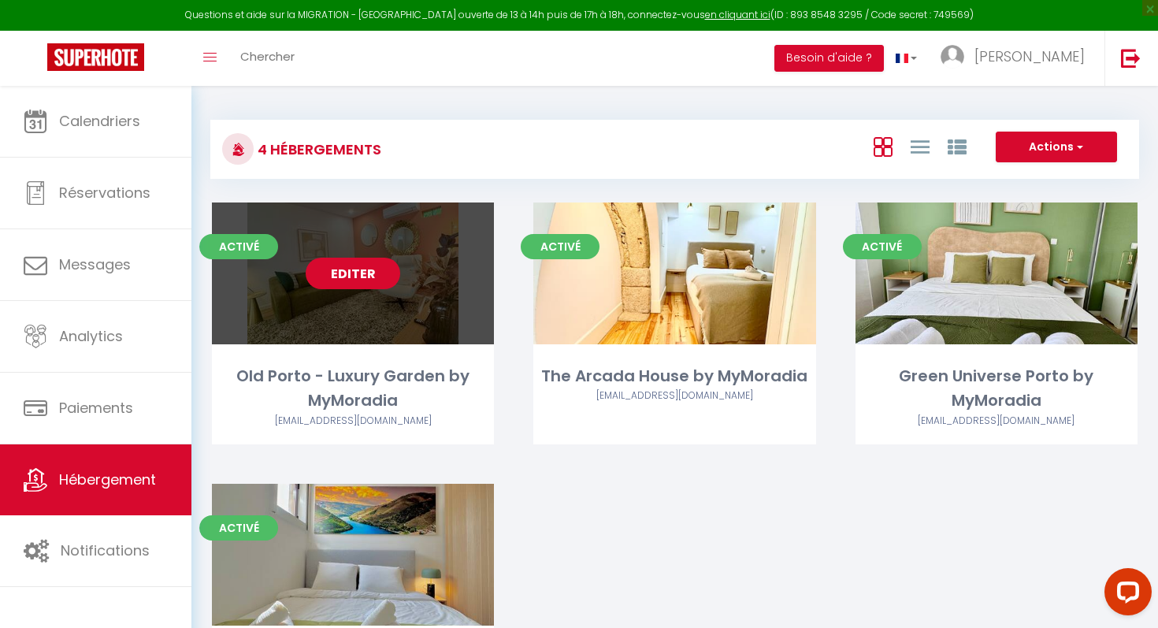
click at [344, 283] on link "Editer" at bounding box center [353, 274] width 95 height 32
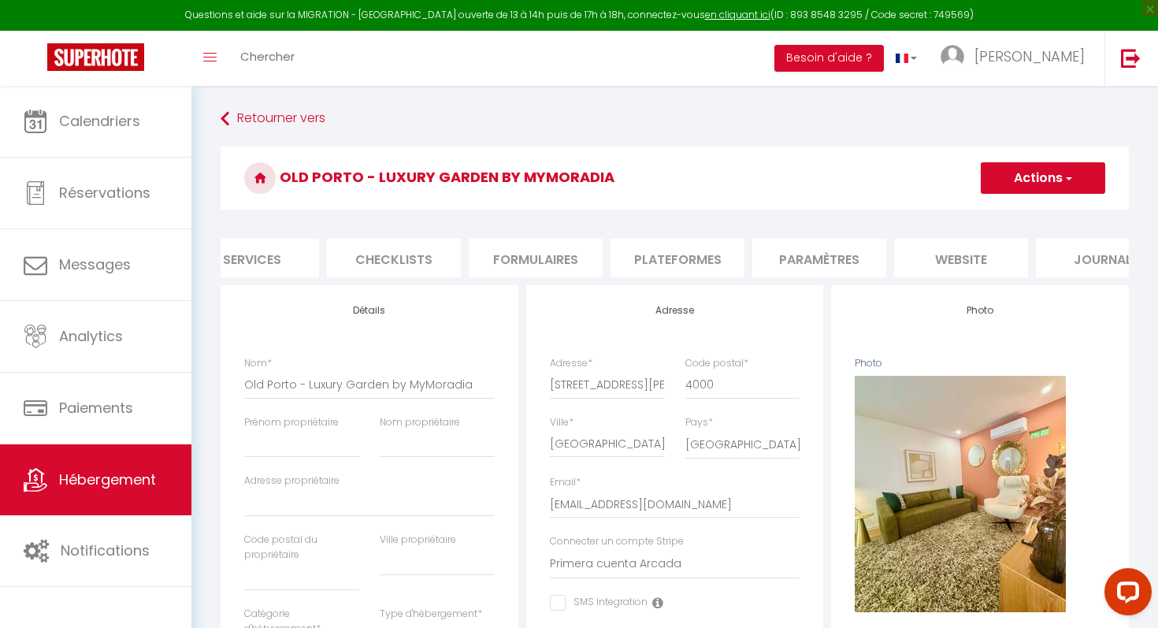
scroll to position [0, 473]
click at [934, 258] on li "website" at bounding box center [949, 258] width 134 height 39
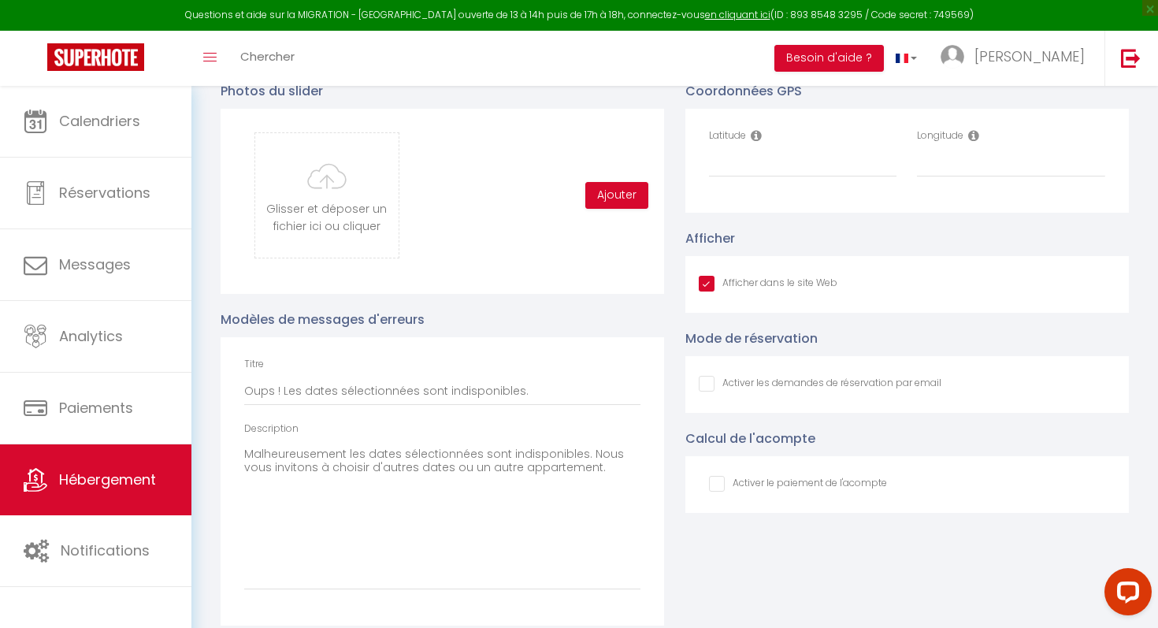
scroll to position [1692, 0]
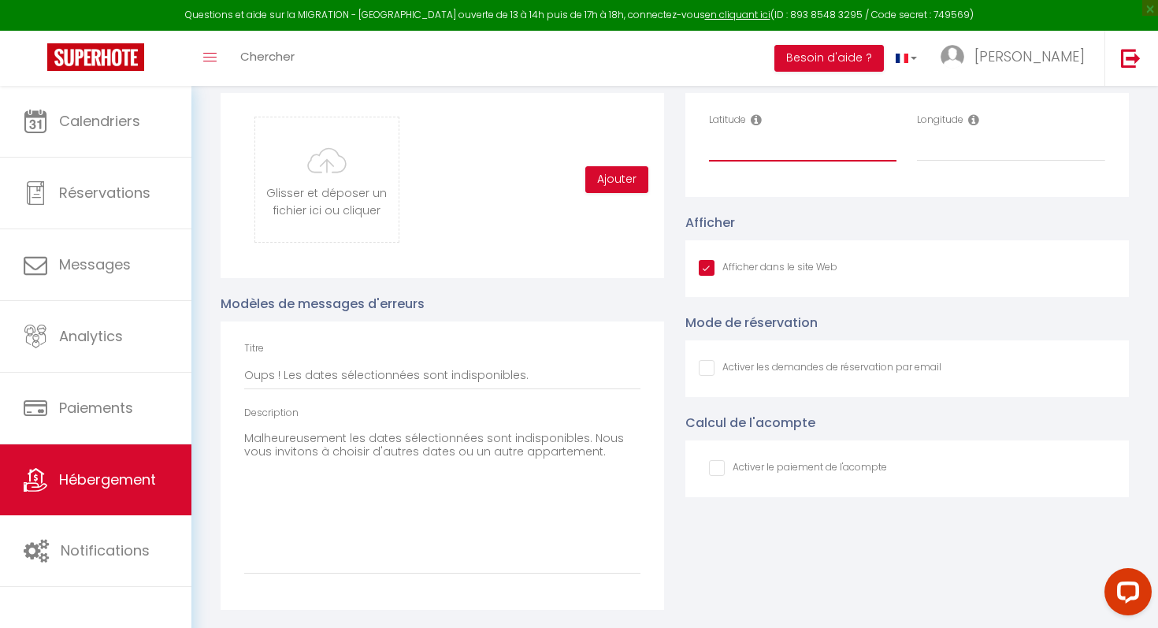
click at [741, 149] on input "Latitude" at bounding box center [803, 147] width 188 height 28
paste input "-8.6166"
drag, startPoint x: 752, startPoint y: 148, endPoint x: 676, endPoint y: 147, distance: 75.6
click at [677, 147] on div "Coordonnées GPS Latitude -8.6166 Longitude Afficher Afficher dans le site Web M…" at bounding box center [907, 330] width 465 height 560
click at [958, 158] on input "Longitude" at bounding box center [1011, 147] width 188 height 28
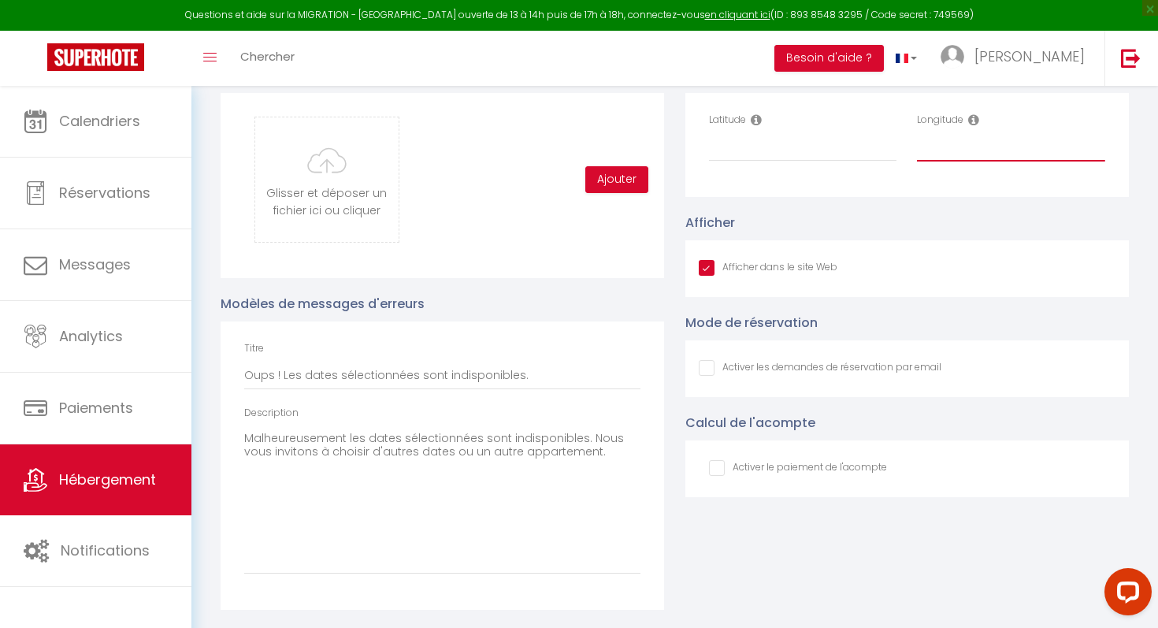
paste input "-8.6166"
click at [744, 143] on input "Latitude" at bounding box center [803, 147] width 188 height 28
paste input "41.1506"
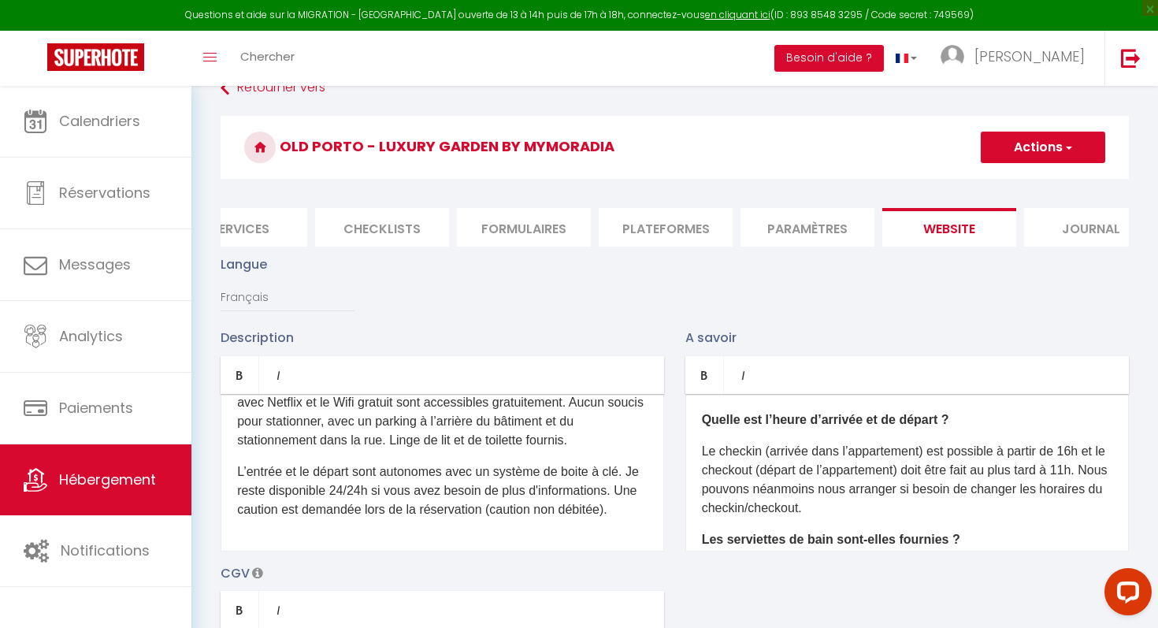
scroll to position [0, 0]
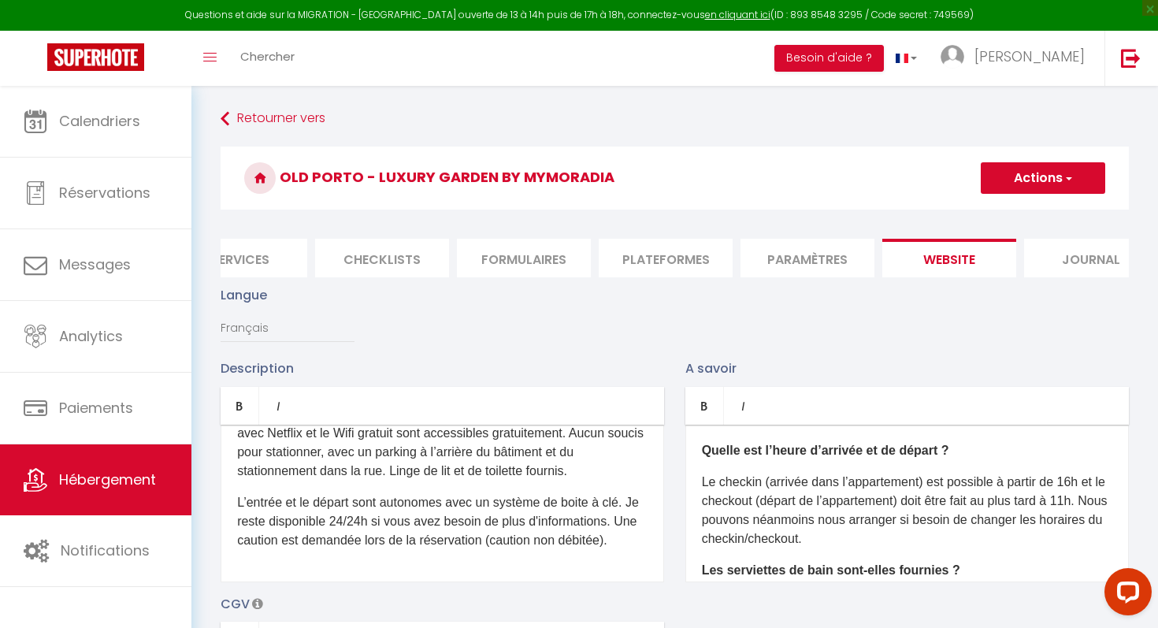
click at [1036, 183] on button "Actions" at bounding box center [1043, 178] width 124 height 32
click at [1027, 210] on input "Enregistrer" at bounding box center [1025, 213] width 58 height 16
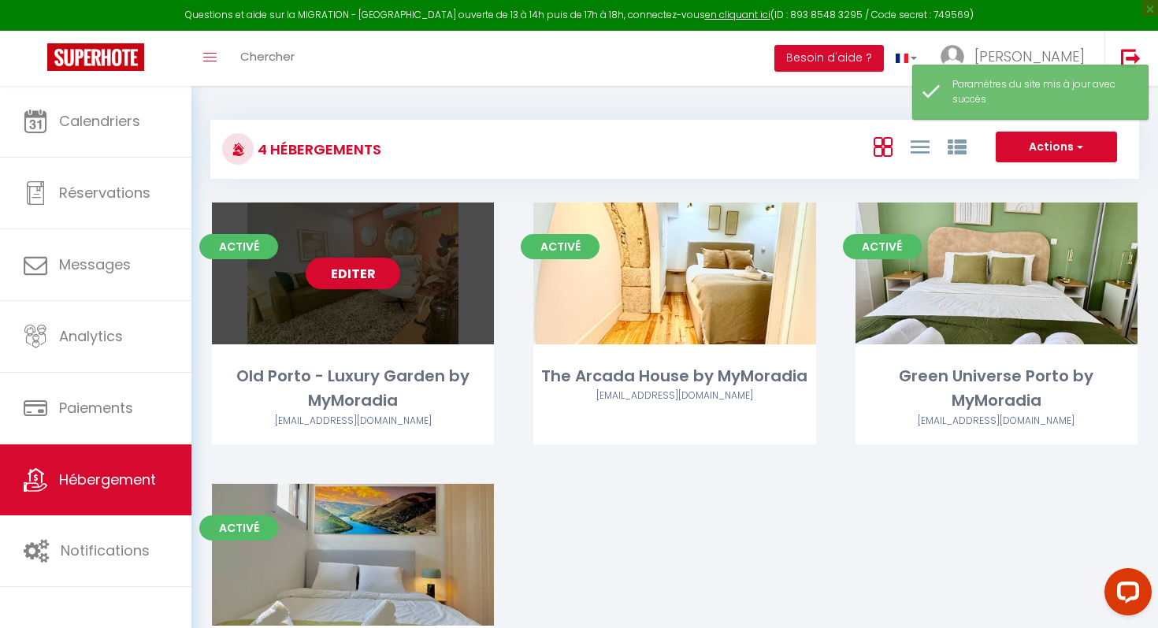
click at [342, 295] on div "Editer" at bounding box center [353, 273] width 282 height 142
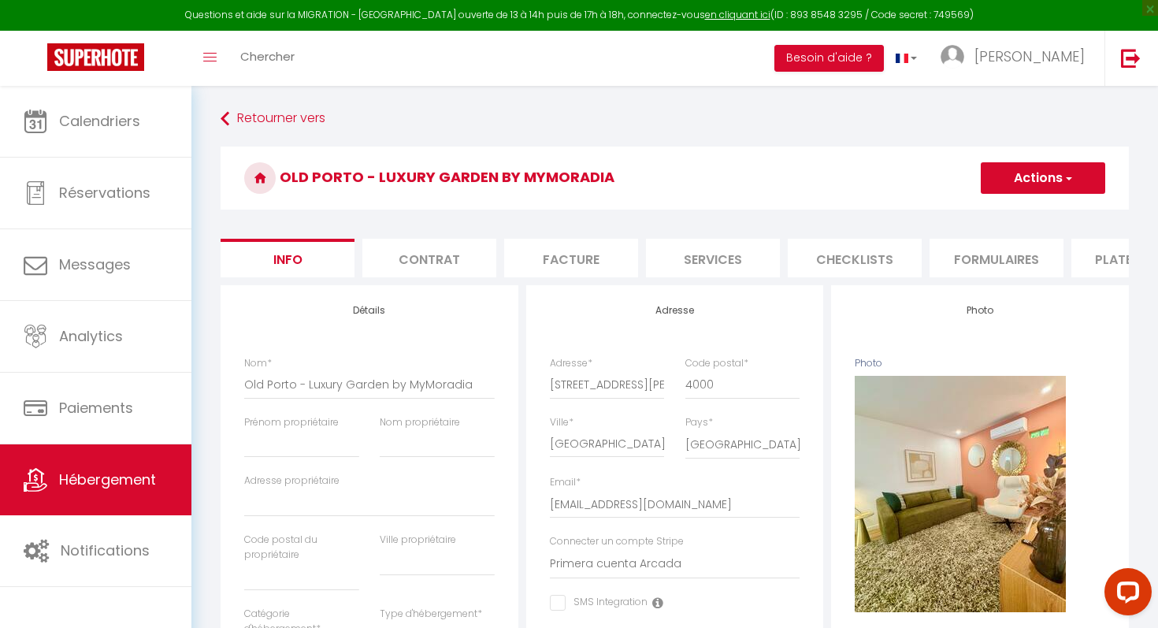
click at [699, 252] on li "Services" at bounding box center [713, 258] width 134 height 39
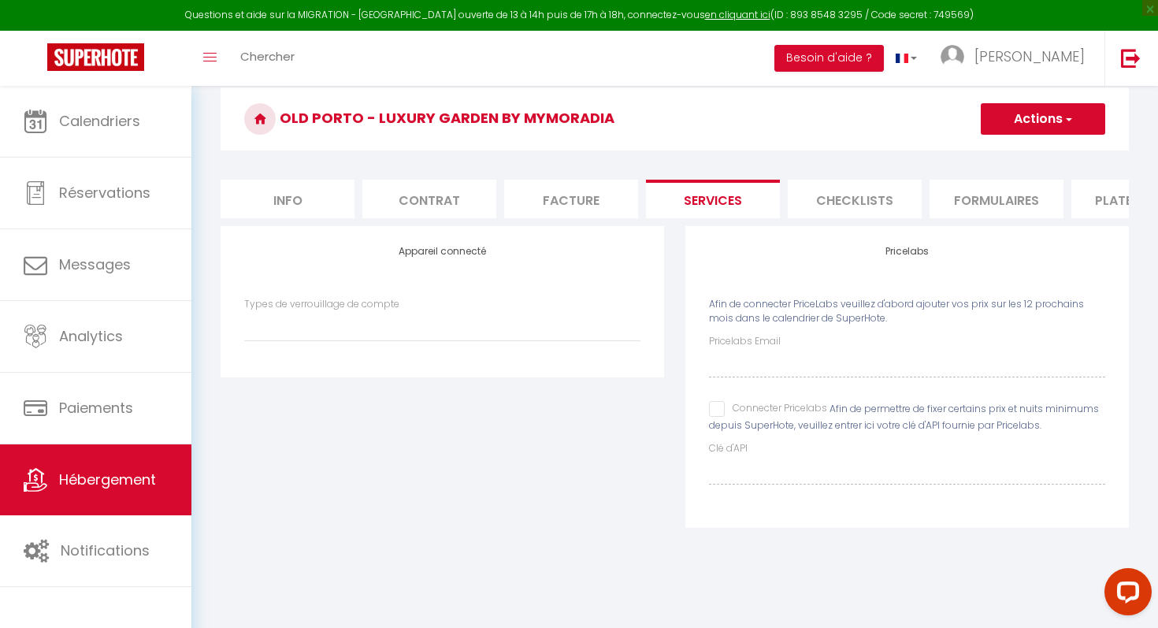
scroll to position [64, 0]
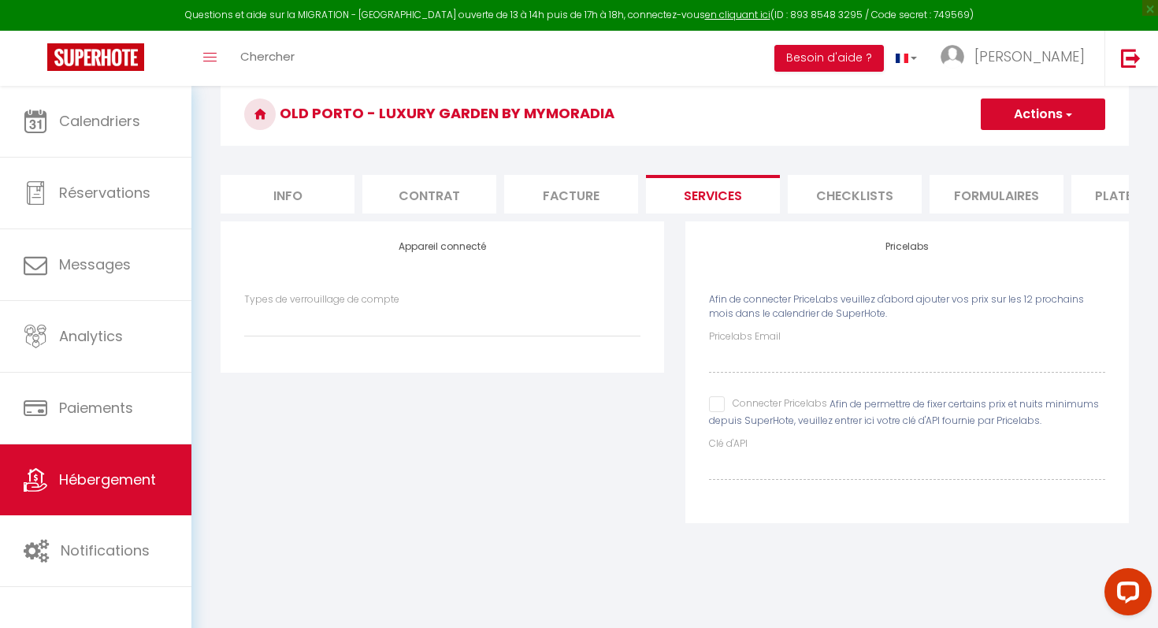
click at [715, 405] on input "Connecter Pricelabs" at bounding box center [768, 404] width 118 height 16
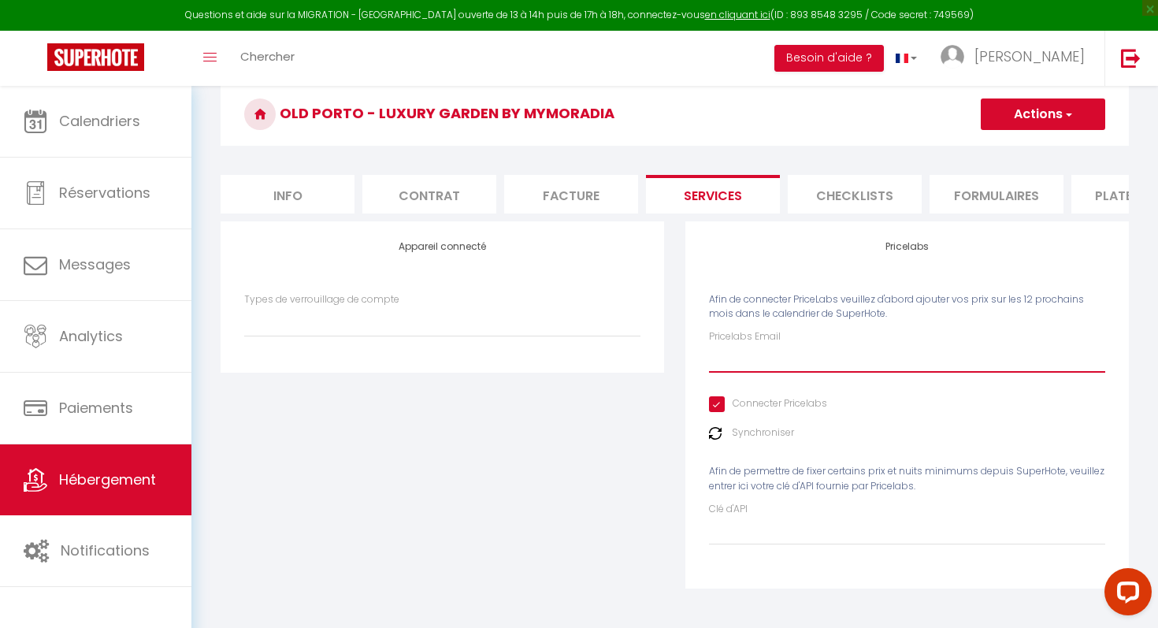
click at [752, 359] on input "Pricelabs Email" at bounding box center [907, 358] width 396 height 28
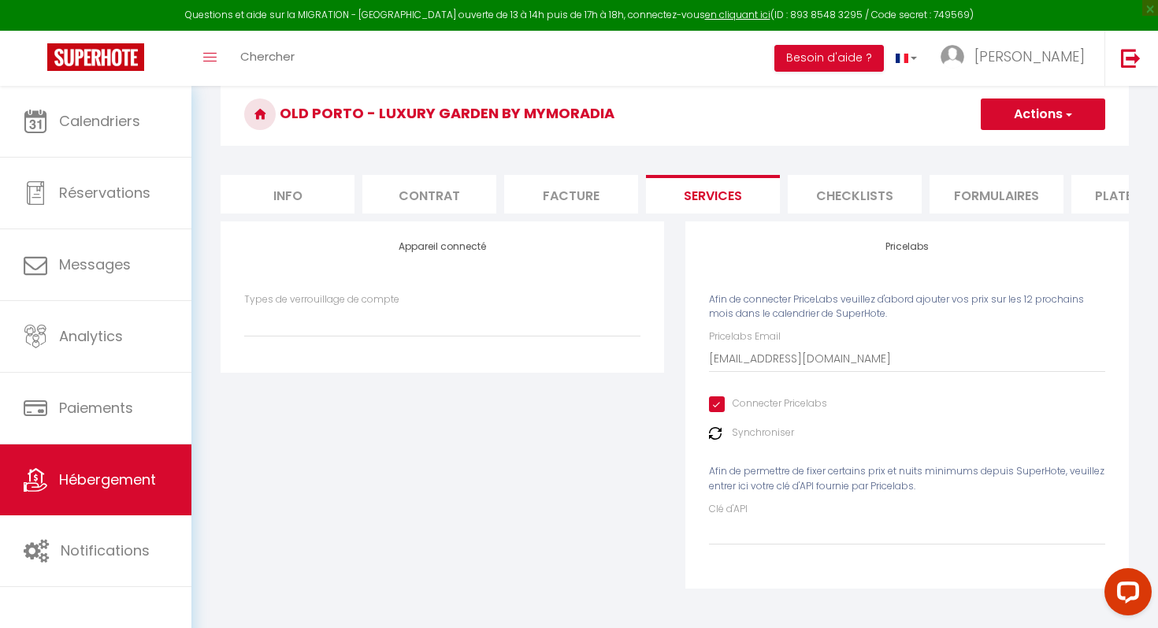
click at [1063, 116] on span "button" at bounding box center [1068, 114] width 10 height 16
click at [1033, 149] on link "Enregistrer" at bounding box center [1042, 149] width 124 height 20
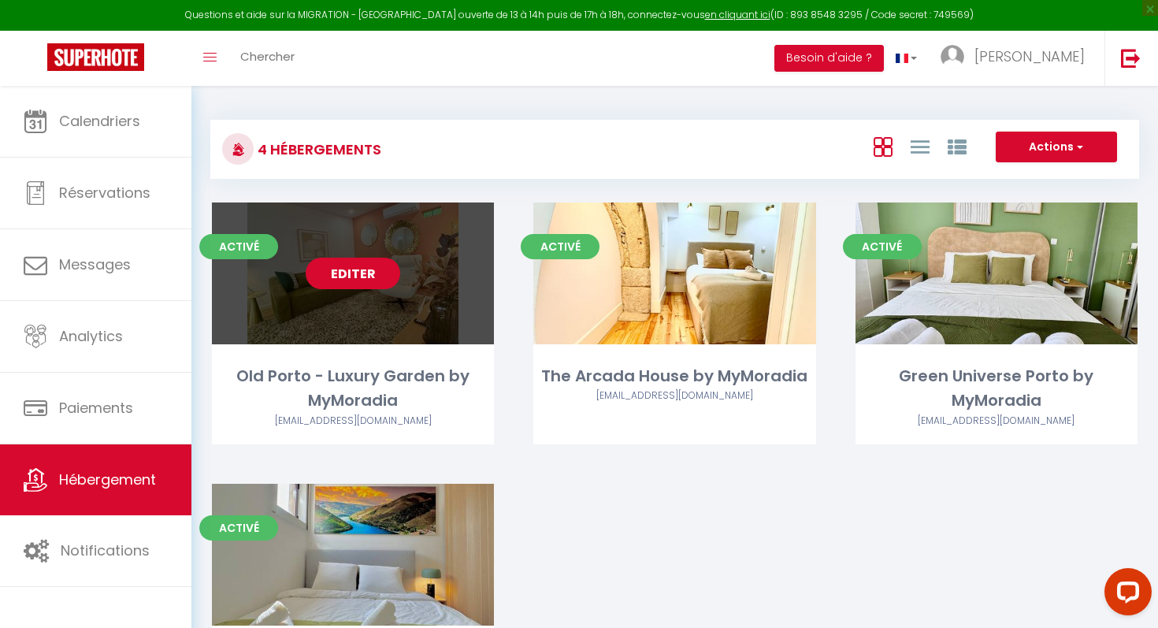
click at [339, 270] on link "Editer" at bounding box center [353, 274] width 95 height 32
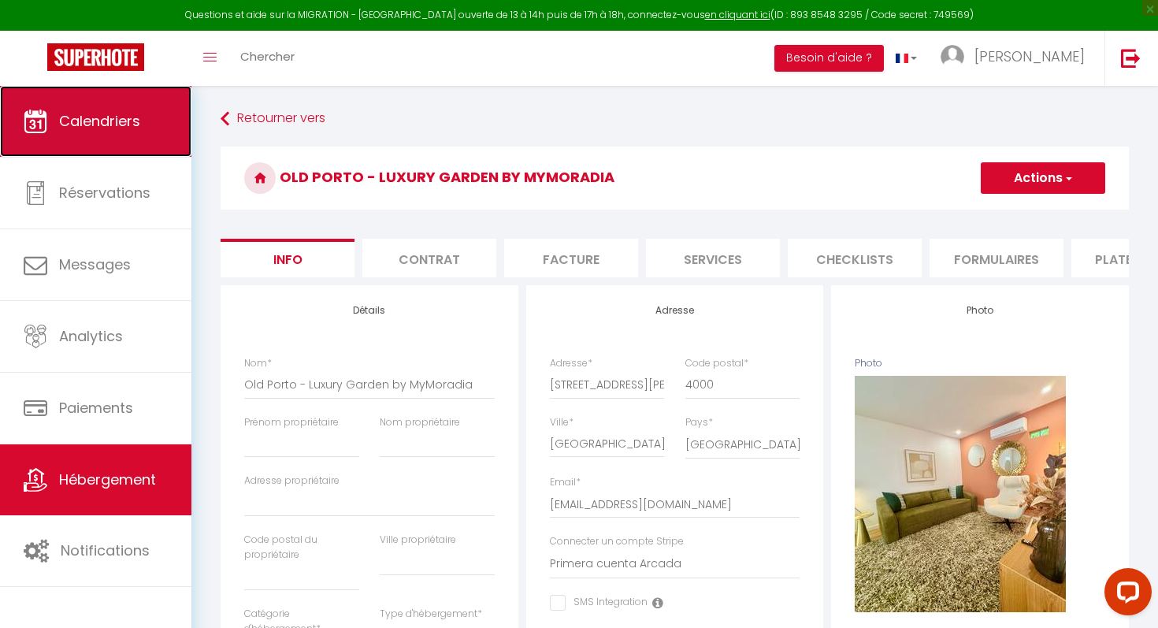
click at [98, 128] on span "Calendriers" at bounding box center [99, 121] width 81 height 20
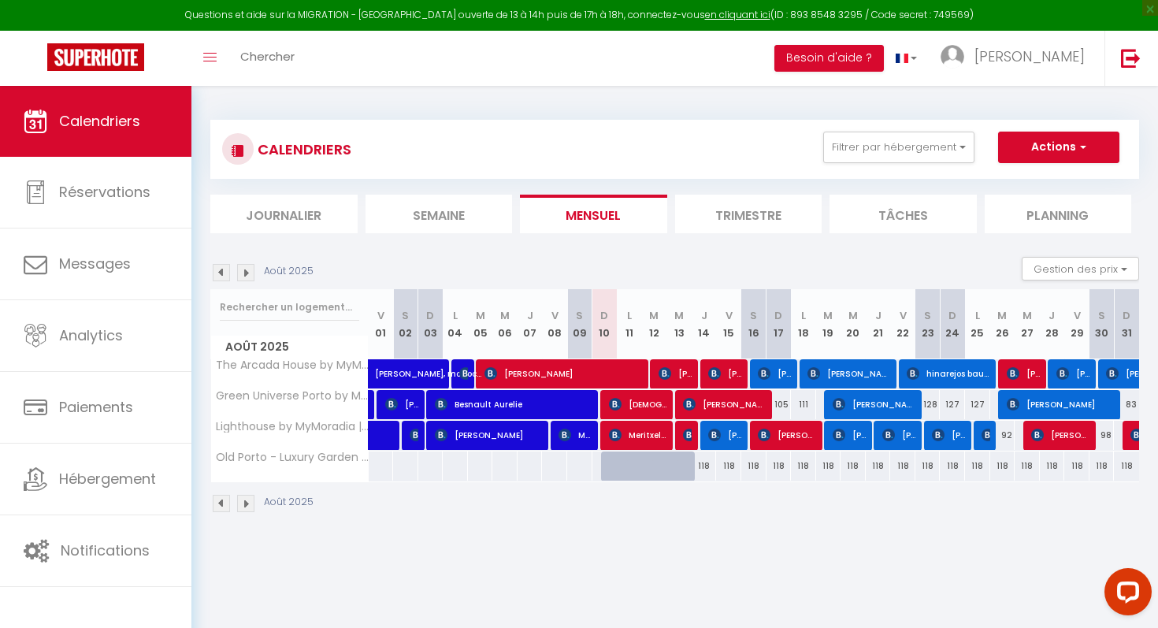
click at [715, 466] on div "118" at bounding box center [704, 465] width 25 height 29
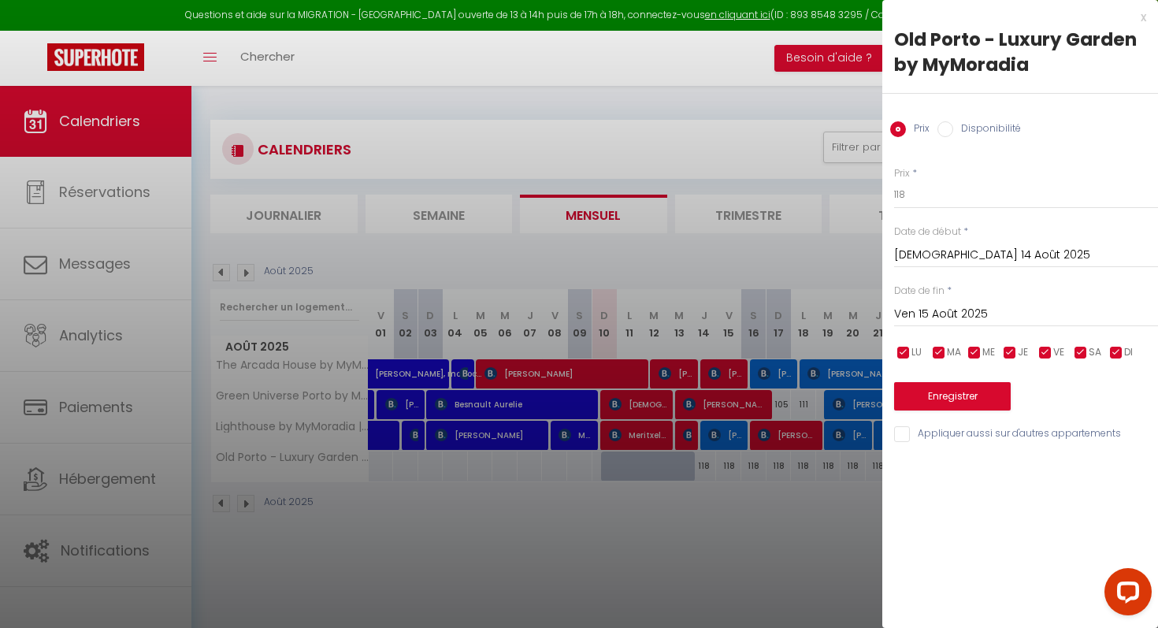
click at [976, 308] on input "Ven 15 Août 2025" at bounding box center [1026, 314] width 264 height 20
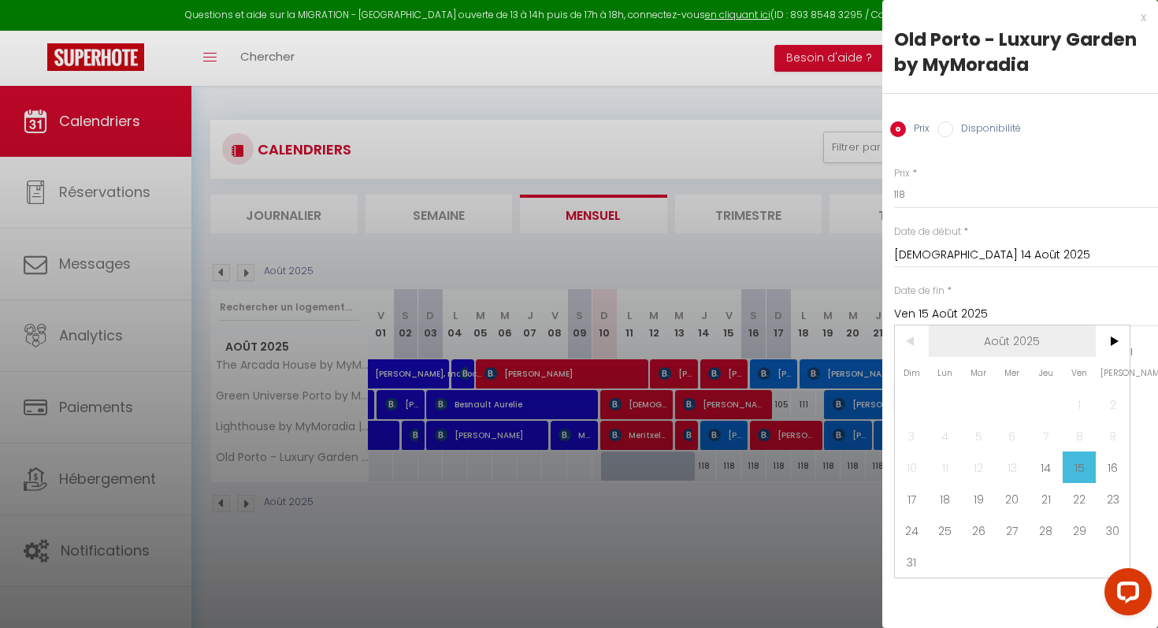
click at [1045, 336] on span "Août 2025" at bounding box center [1013, 341] width 168 height 32
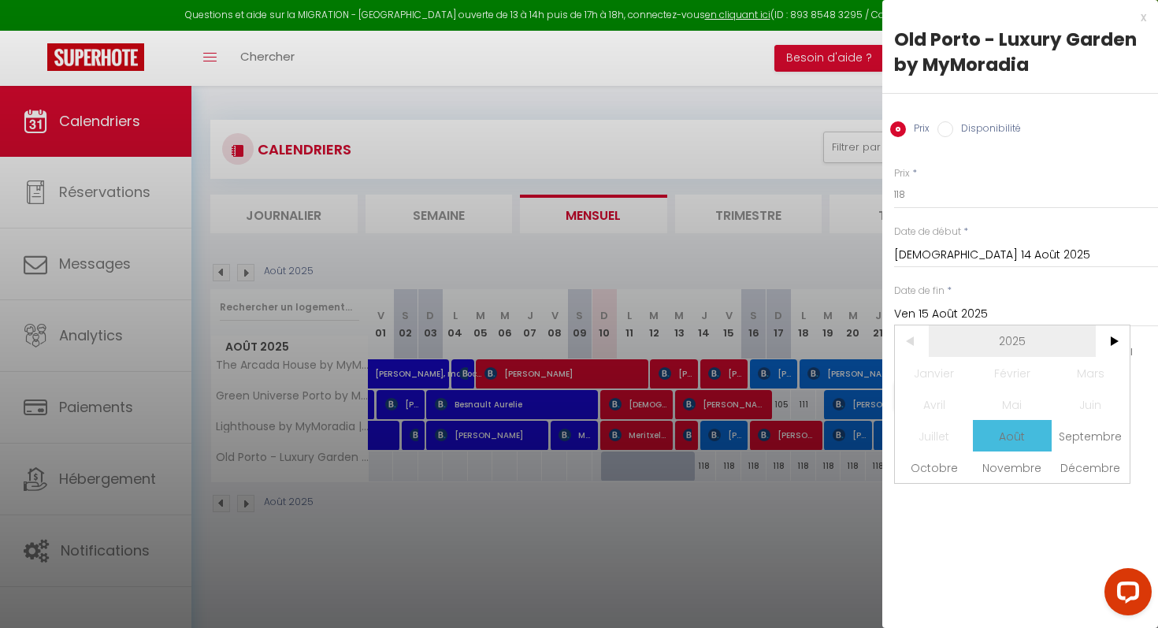
click at [1045, 342] on span "2025" at bounding box center [1013, 341] width 168 height 32
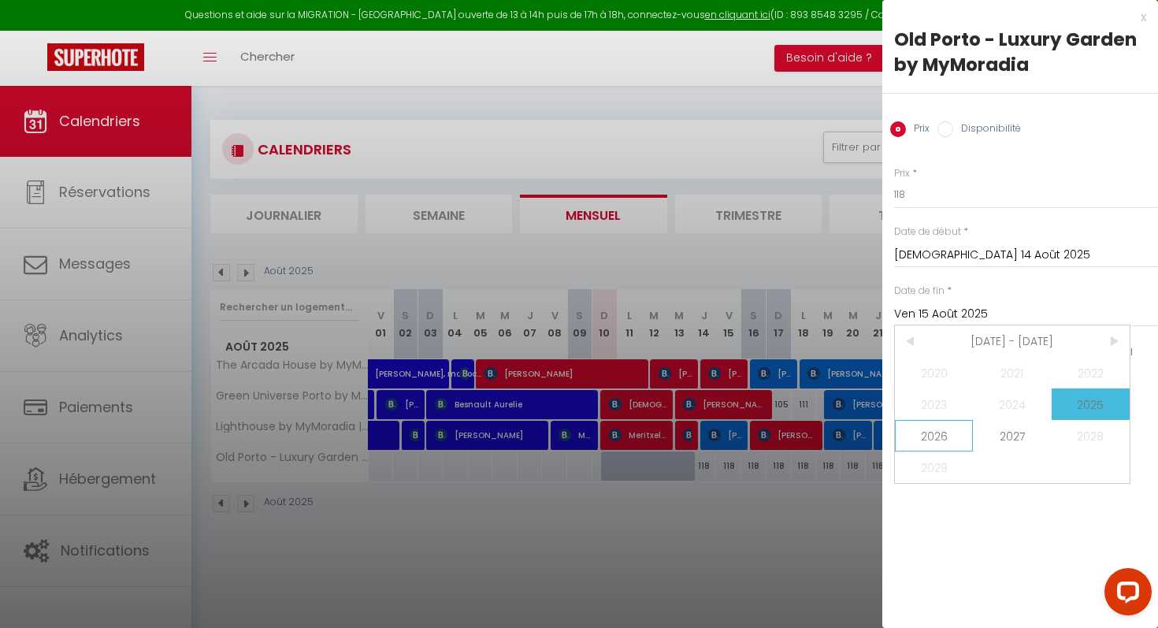
click at [940, 438] on span "2026" at bounding box center [934, 436] width 78 height 32
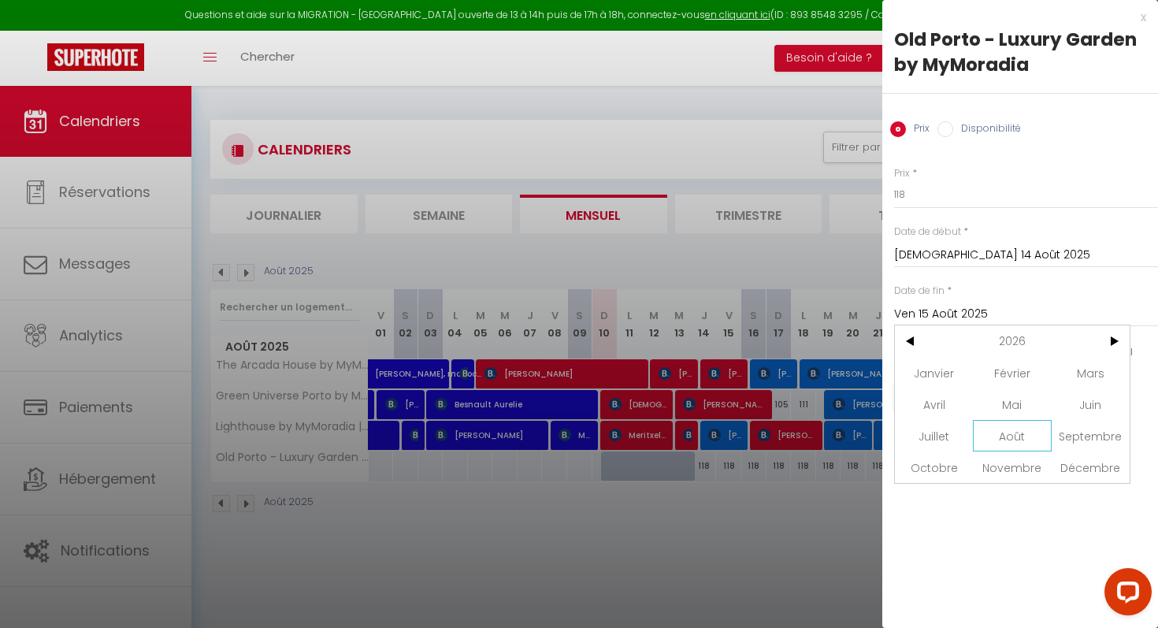
click at [1001, 430] on span "Août" at bounding box center [1012, 436] width 78 height 32
click at [948, 561] on span "31" at bounding box center [946, 562] width 34 height 32
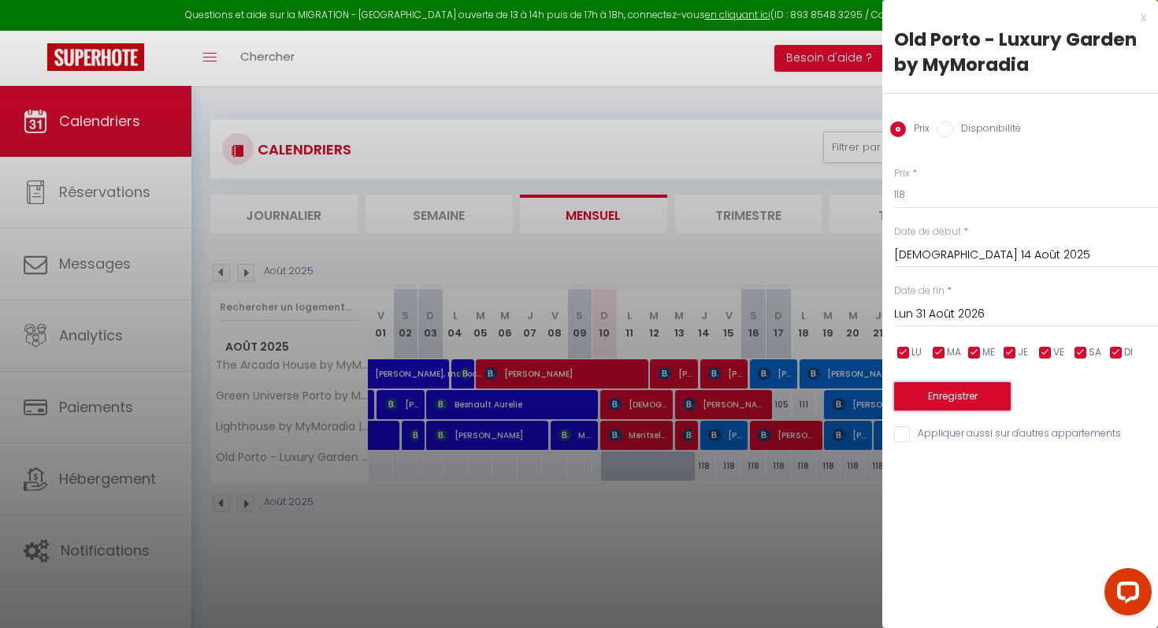
click at [975, 402] on button "Enregistrer" at bounding box center [952, 396] width 117 height 28
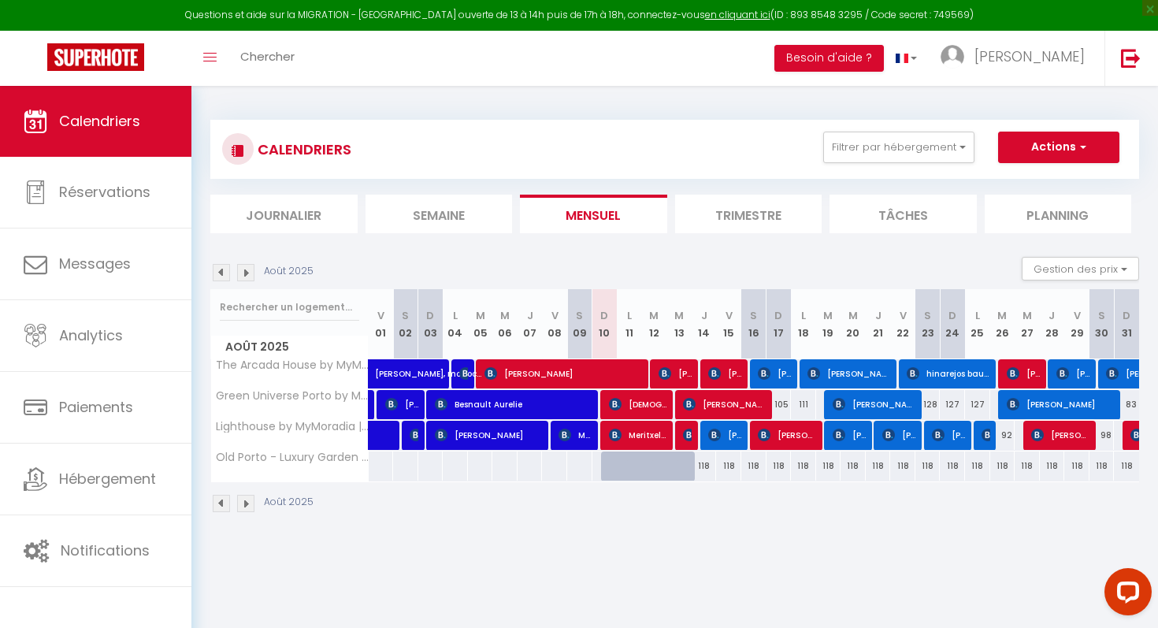
click at [805, 462] on div "118" at bounding box center [803, 465] width 25 height 29
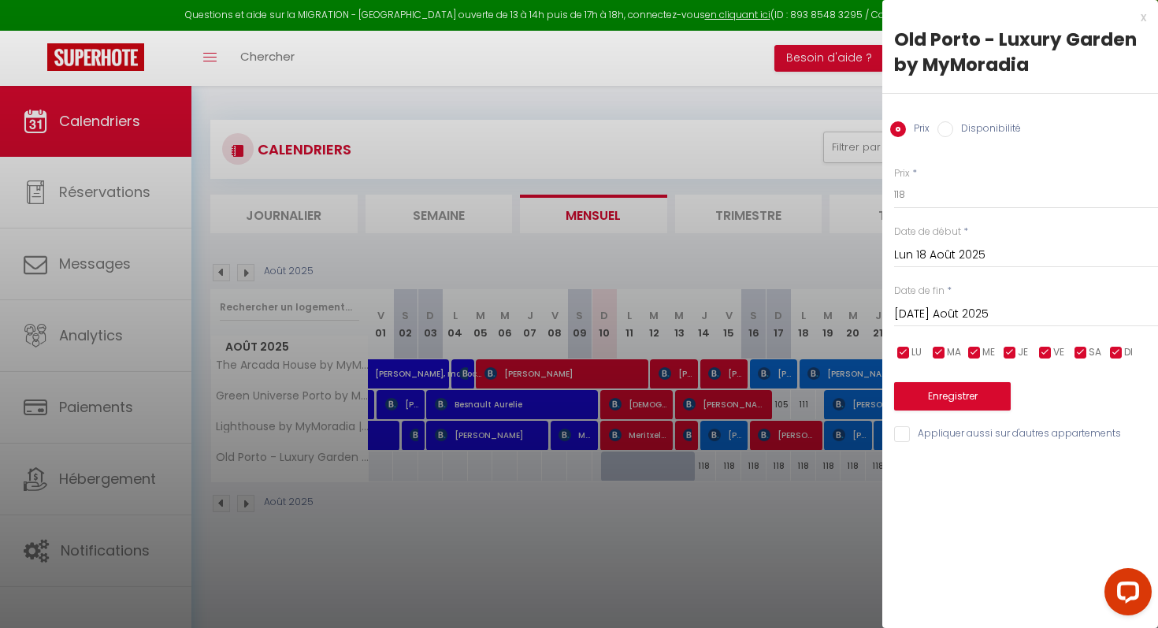
click at [975, 132] on label "Disponibilité" at bounding box center [987, 129] width 68 height 17
click at [953, 132] on input "Disponibilité" at bounding box center [946, 129] width 16 height 16
click at [715, 567] on div at bounding box center [579, 314] width 1158 height 628
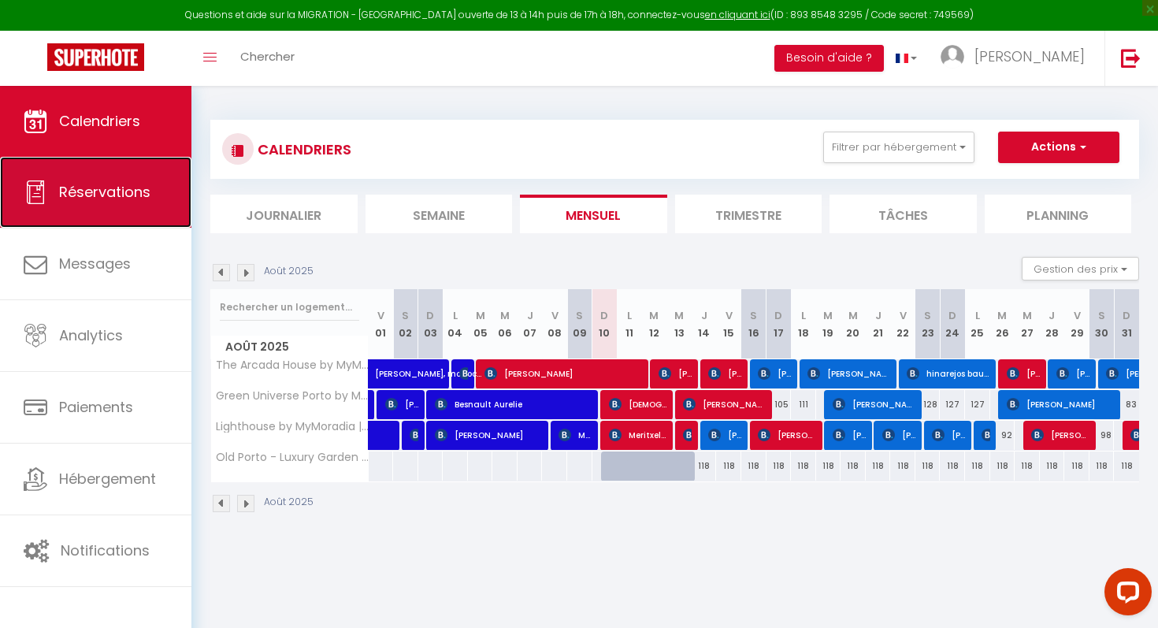
click at [96, 197] on span "Réservations" at bounding box center [104, 192] width 91 height 20
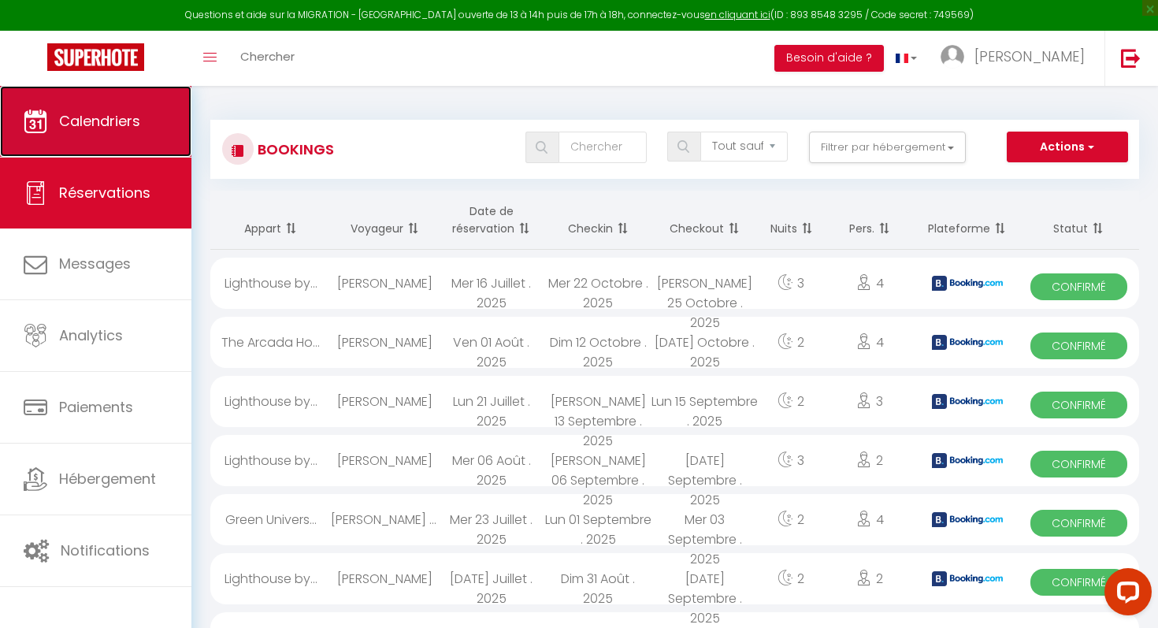
click at [96, 128] on span "Calendriers" at bounding box center [99, 121] width 81 height 20
